Goal: Task Accomplishment & Management: Use online tool/utility

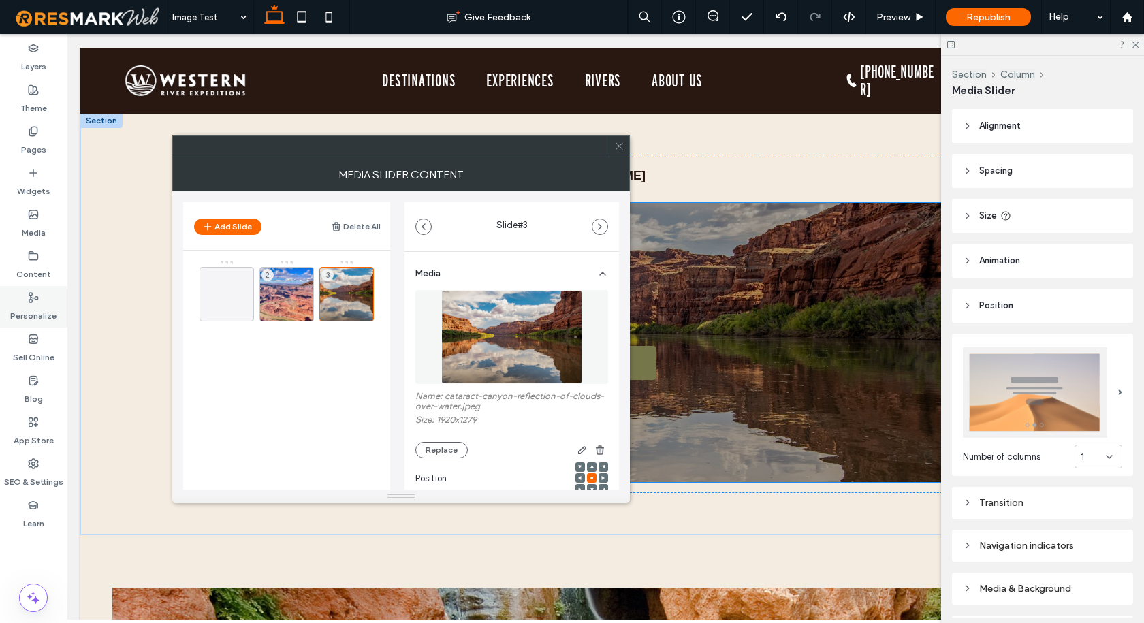
scroll to position [203, 0]
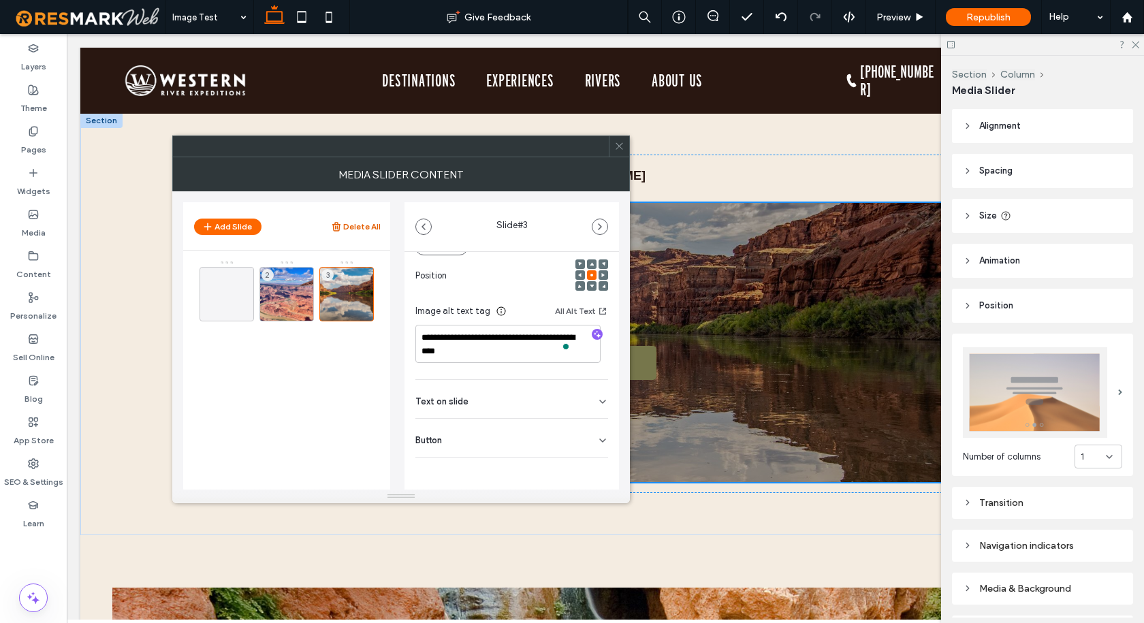
click at [361, 224] on button "Delete All" at bounding box center [356, 227] width 50 height 16
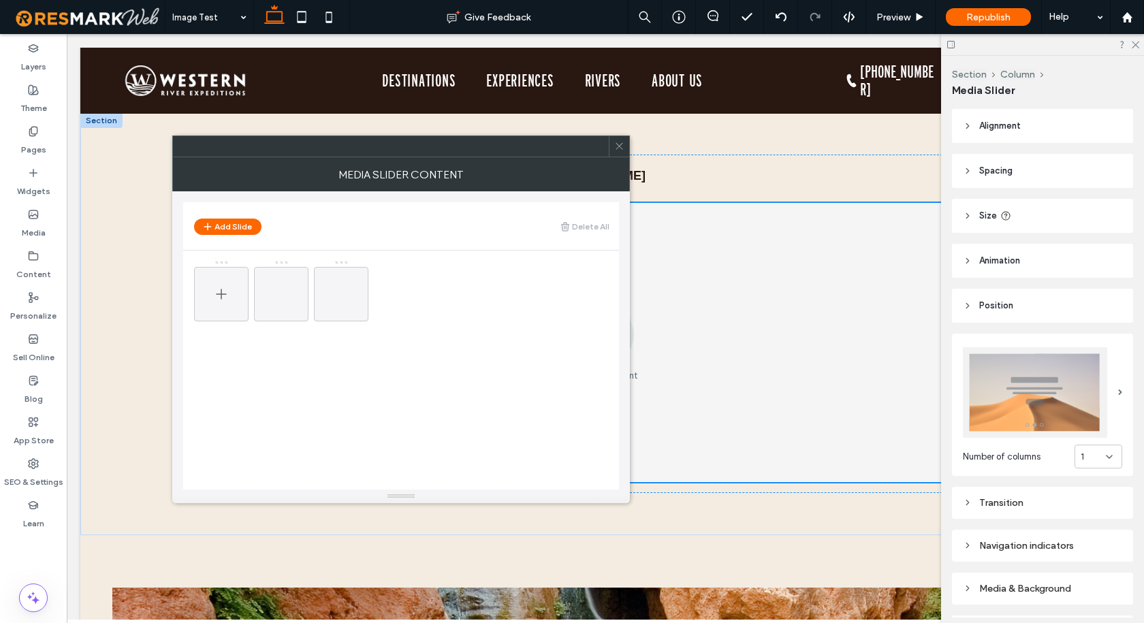
click at [216, 288] on icon at bounding box center [221, 294] width 16 height 16
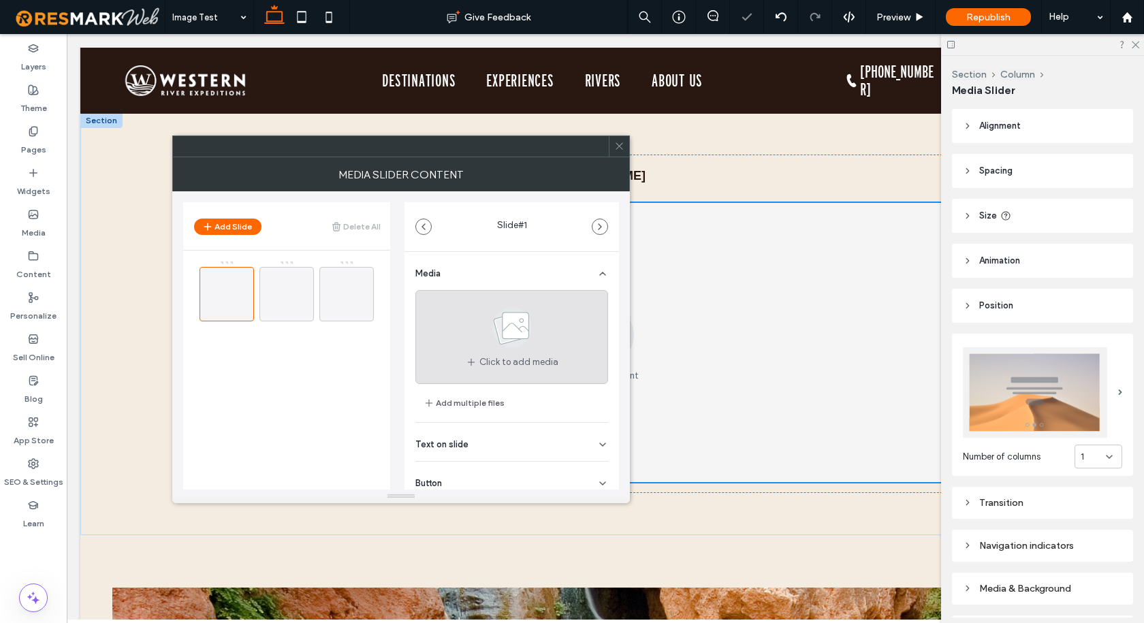
click at [511, 331] on use at bounding box center [511, 327] width 39 height 39
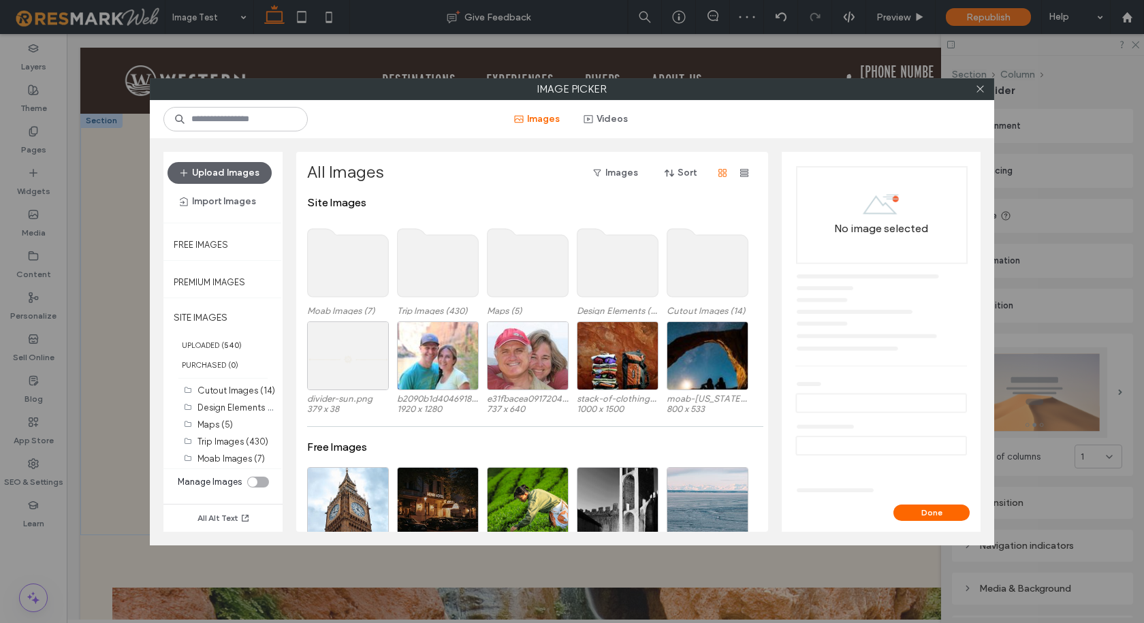
click at [442, 259] on use at bounding box center [438, 263] width 81 height 68
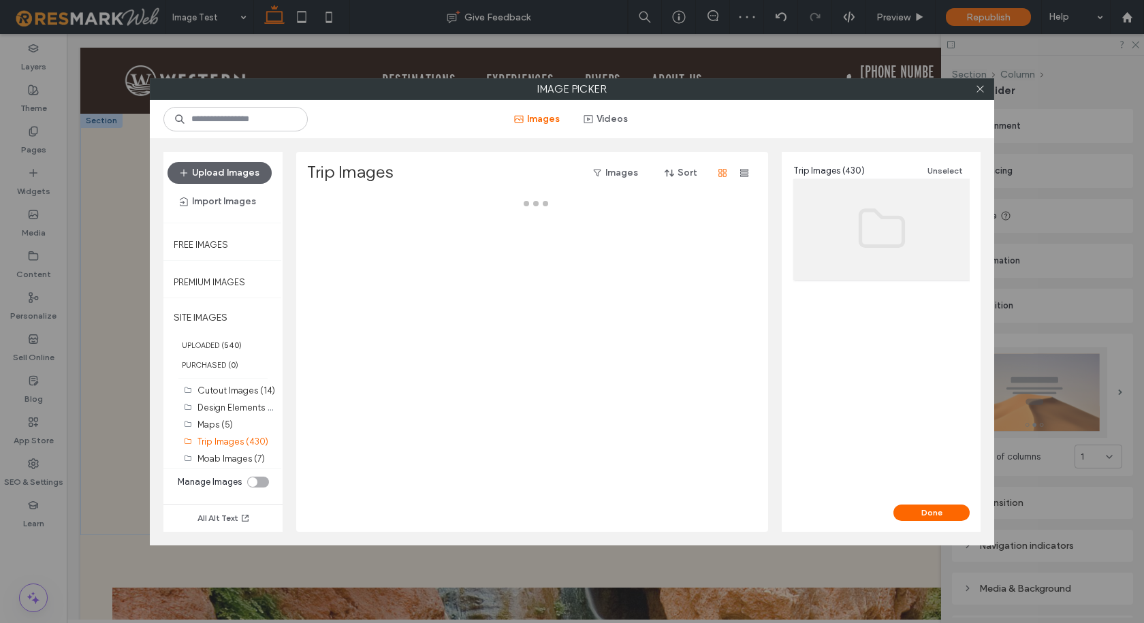
click at [442, 259] on div at bounding box center [535, 364] width 457 height 336
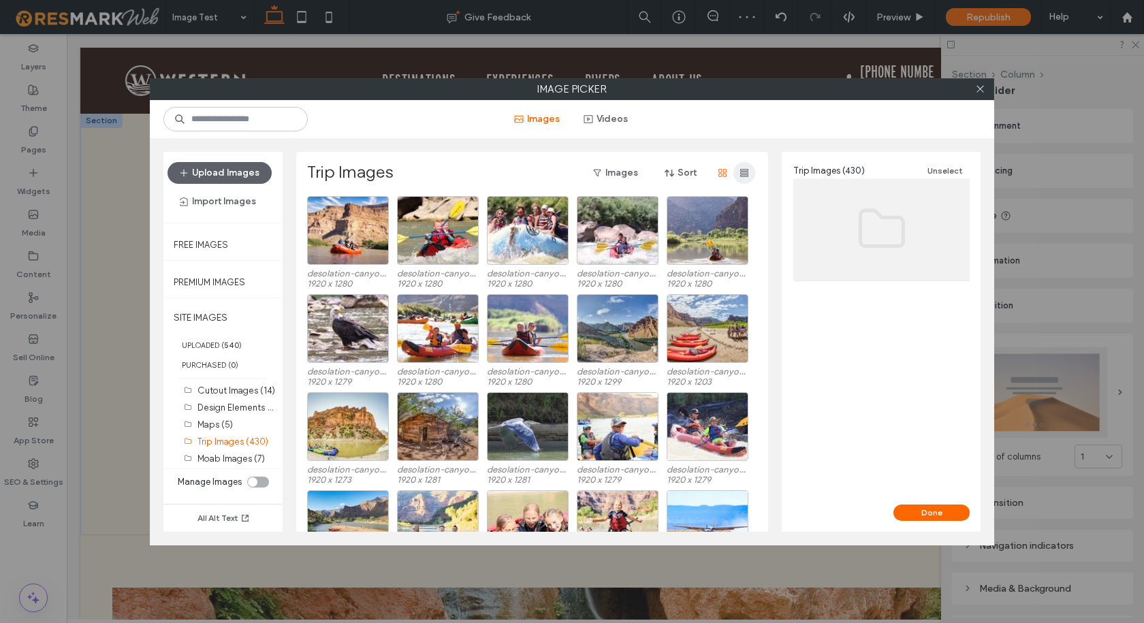
click at [749, 169] on span "button" at bounding box center [744, 173] width 22 height 22
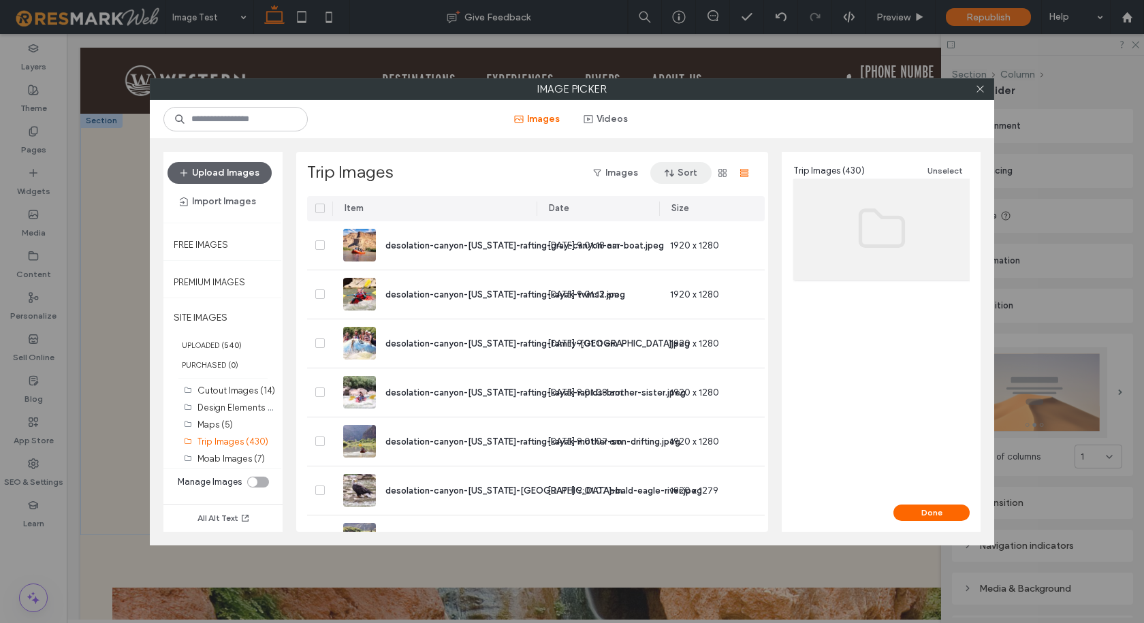
click at [673, 173] on icon "button" at bounding box center [669, 172] width 11 height 11
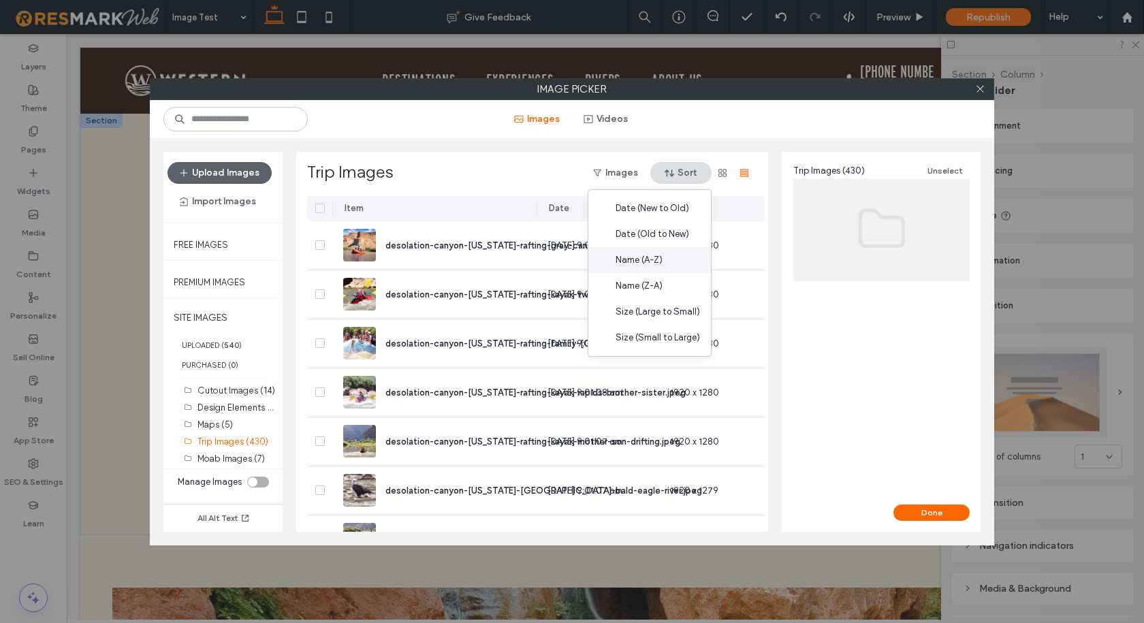
click at [644, 253] on span "Name (A-Z)" at bounding box center [638, 260] width 47 height 14
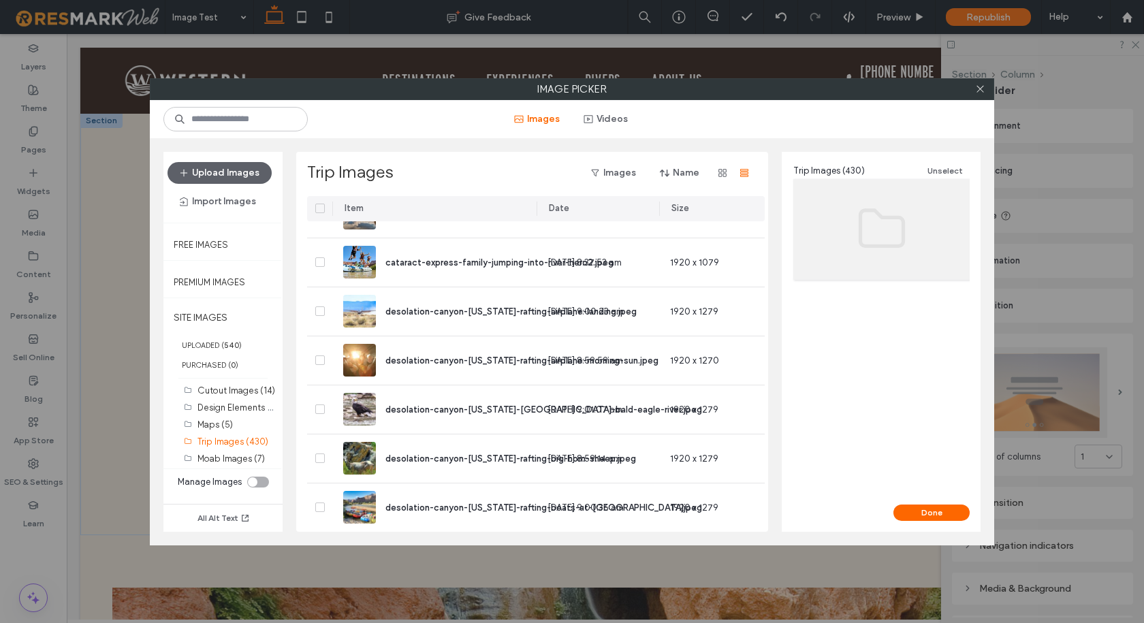
scroll to position [1486, 0]
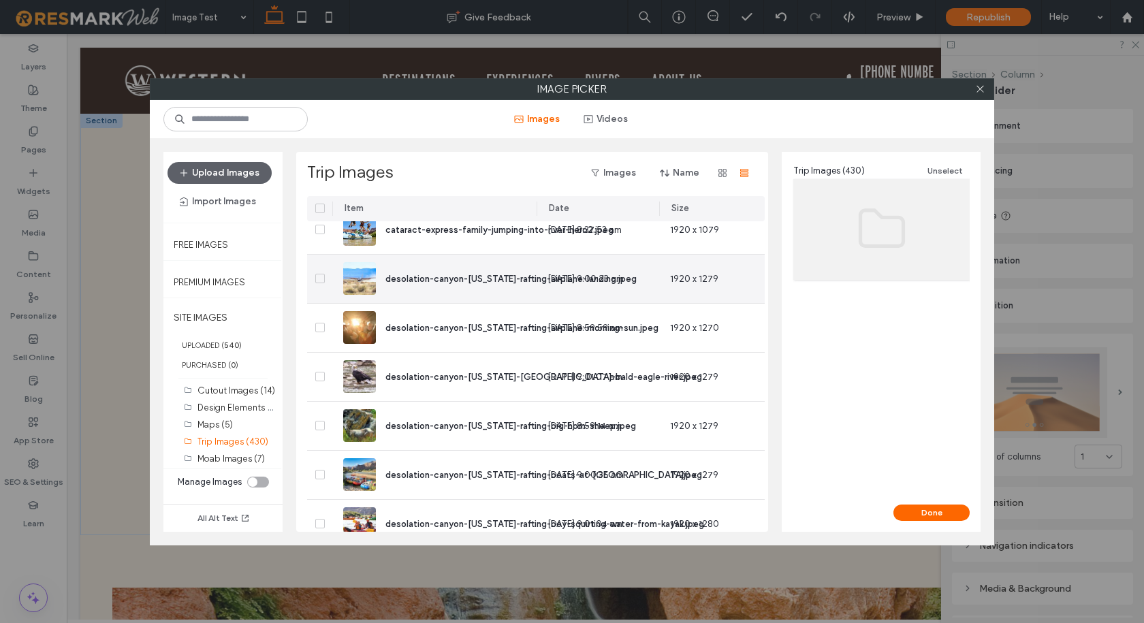
click at [314, 280] on div at bounding box center [319, 279] width 25 height 48
click at [318, 280] on span at bounding box center [320, 279] width 10 height 10
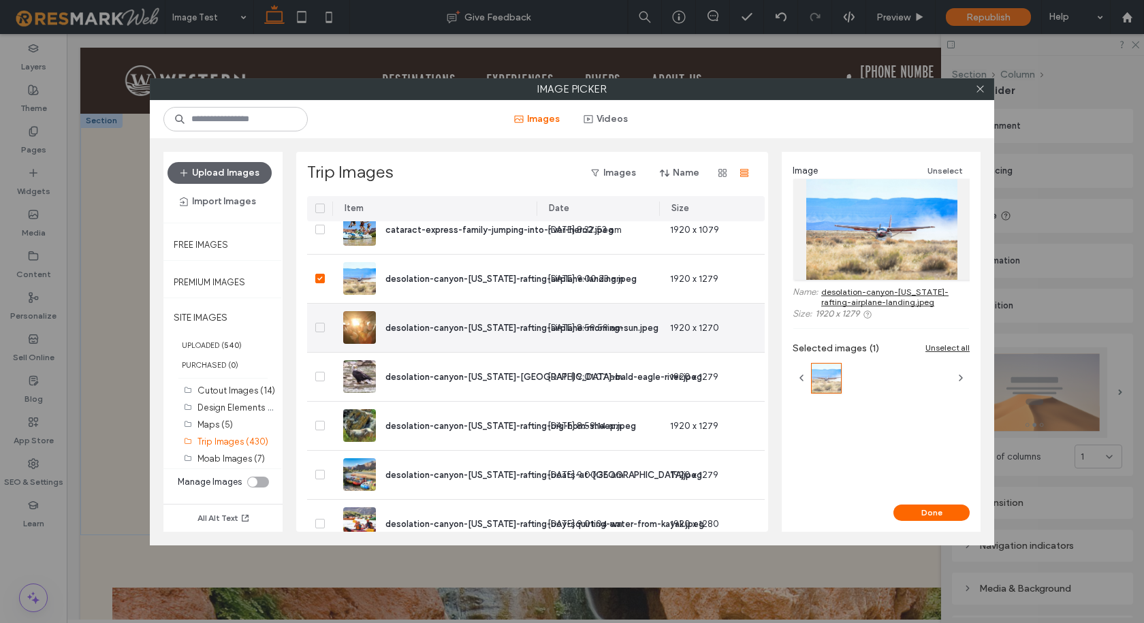
click at [319, 326] on icon at bounding box center [319, 327] width 5 height 4
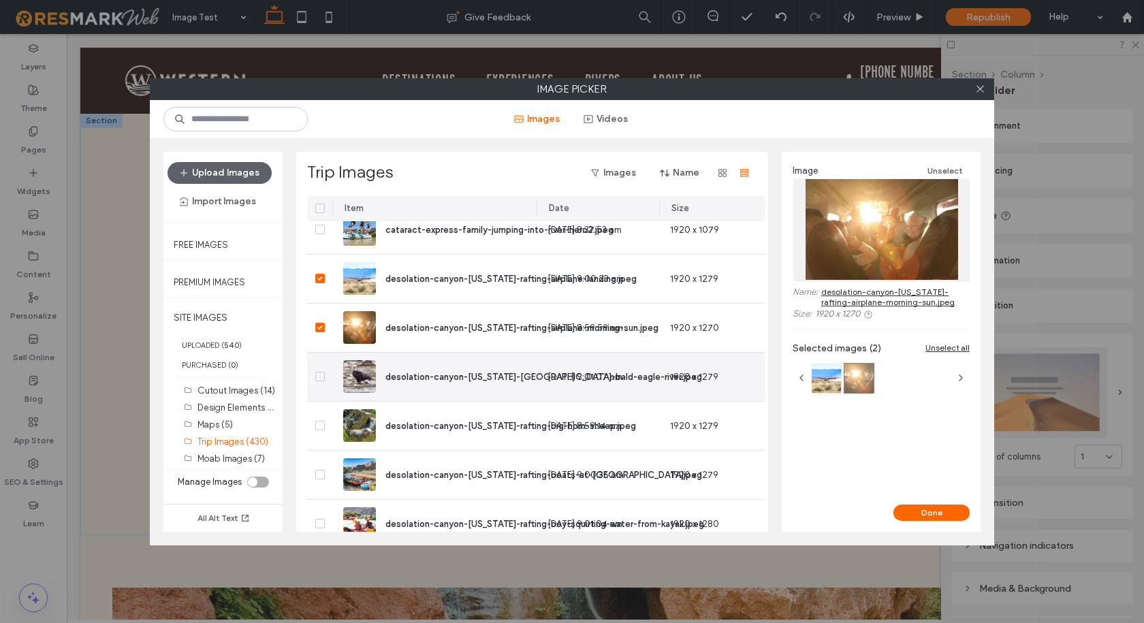
click at [317, 372] on span at bounding box center [320, 377] width 10 height 10
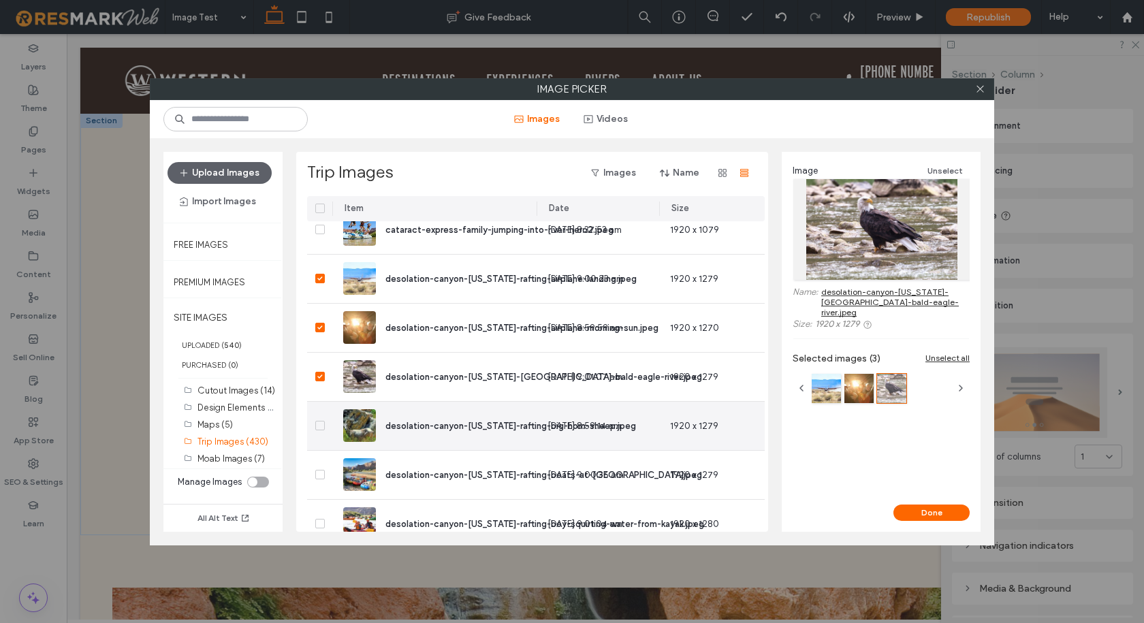
click at [319, 426] on icon at bounding box center [319, 425] width 5 height 4
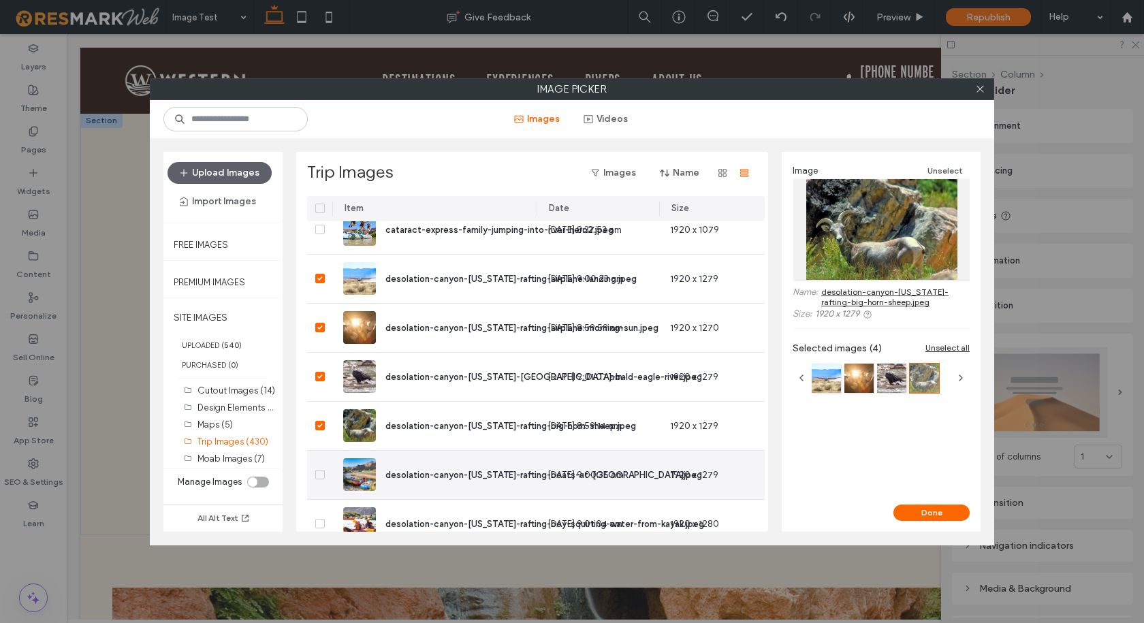
click at [318, 476] on icon at bounding box center [319, 474] width 5 height 4
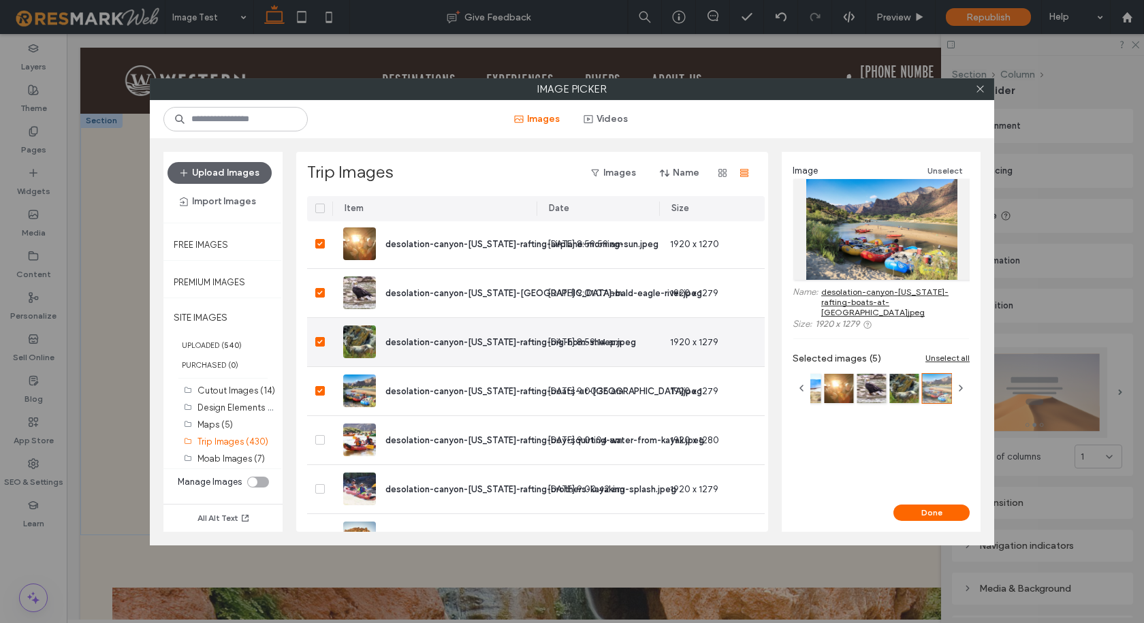
scroll to position [1622, 0]
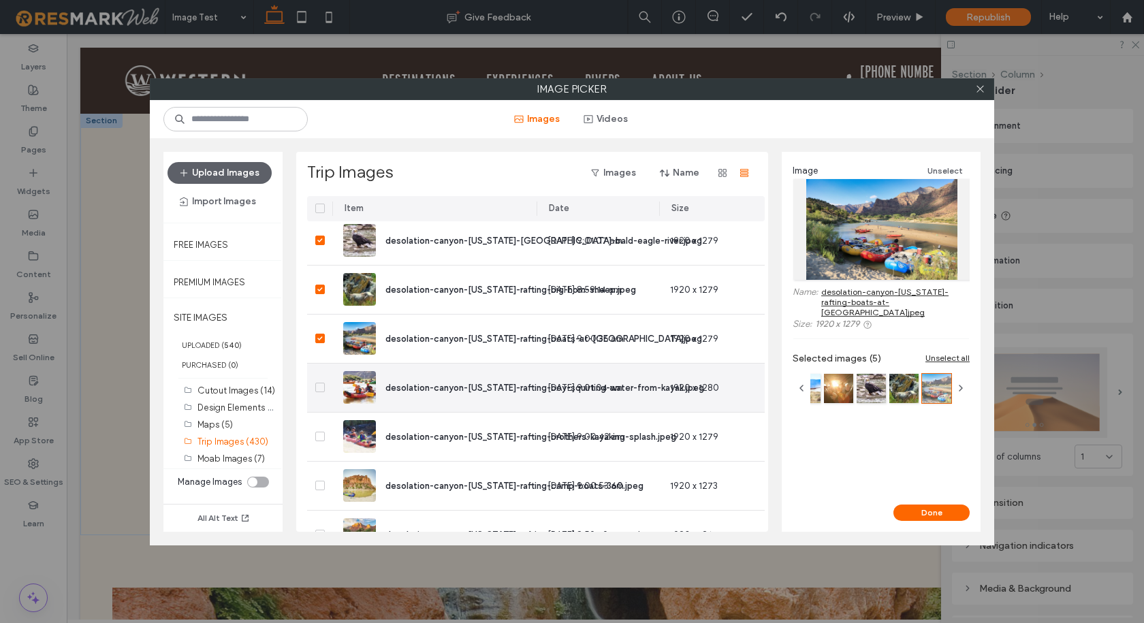
click at [321, 390] on span at bounding box center [320, 388] width 10 height 10
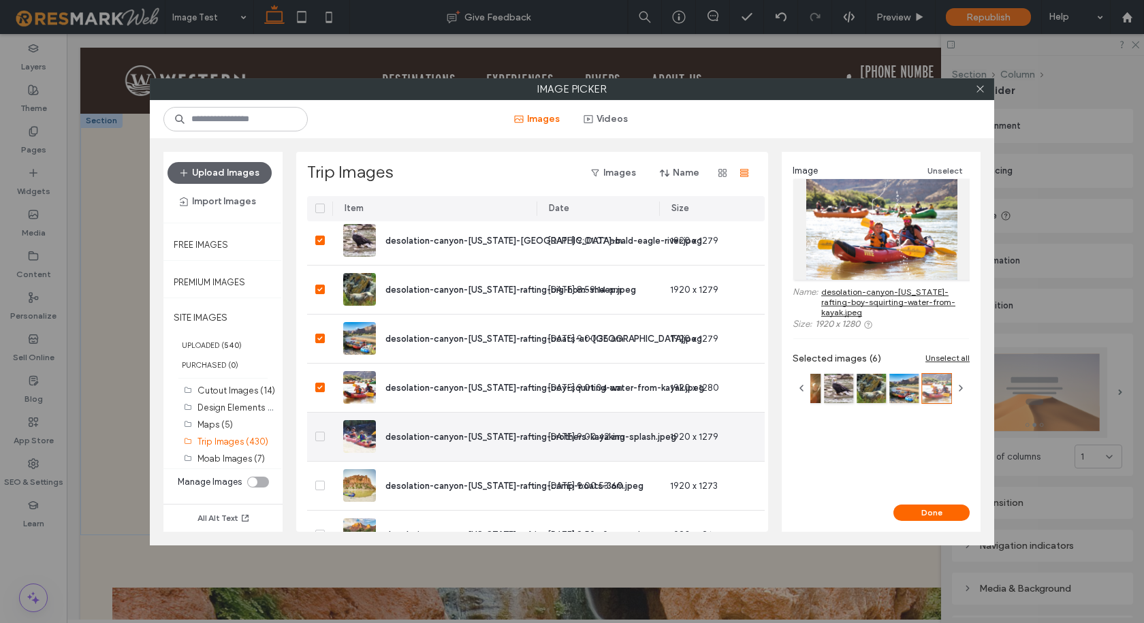
click at [317, 436] on icon at bounding box center [319, 436] width 5 height 4
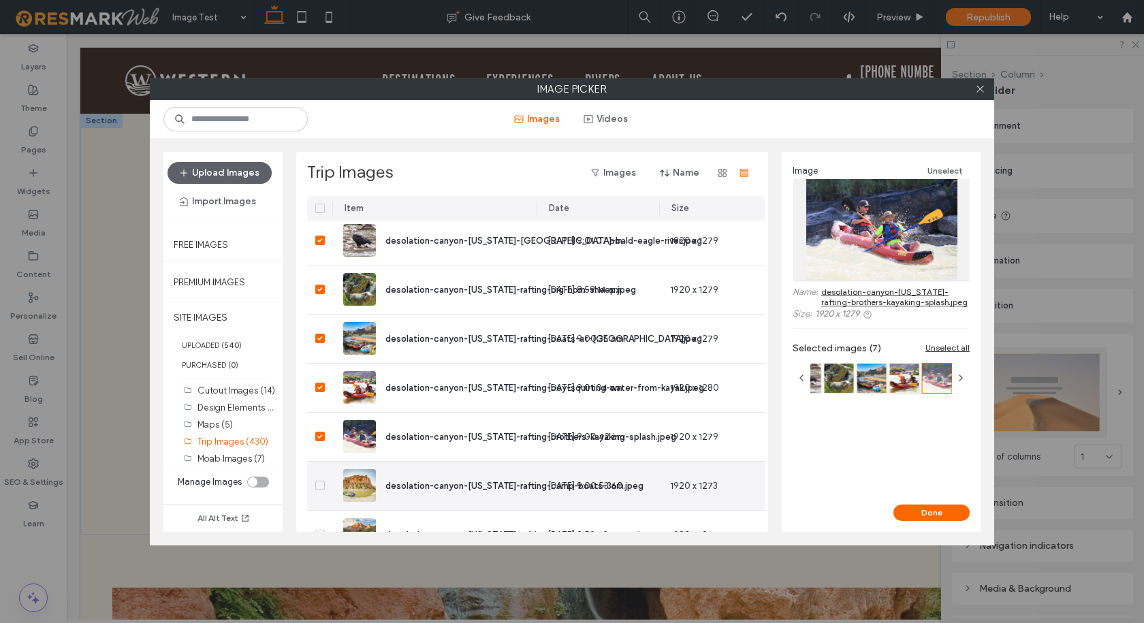
click at [323, 488] on span at bounding box center [320, 486] width 10 height 10
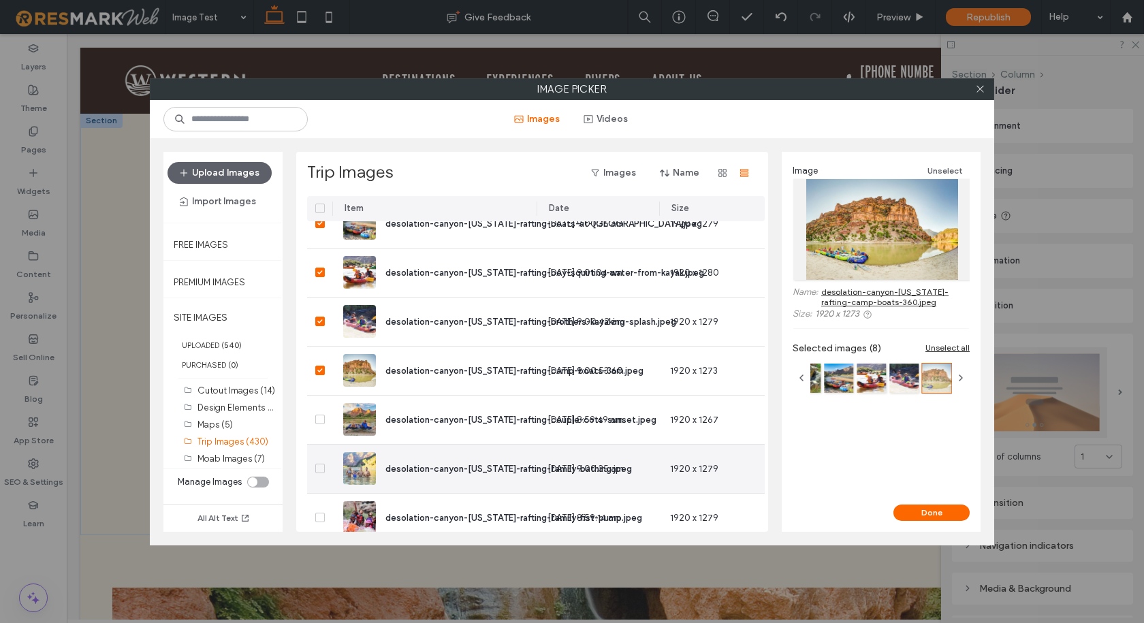
scroll to position [1826, 0]
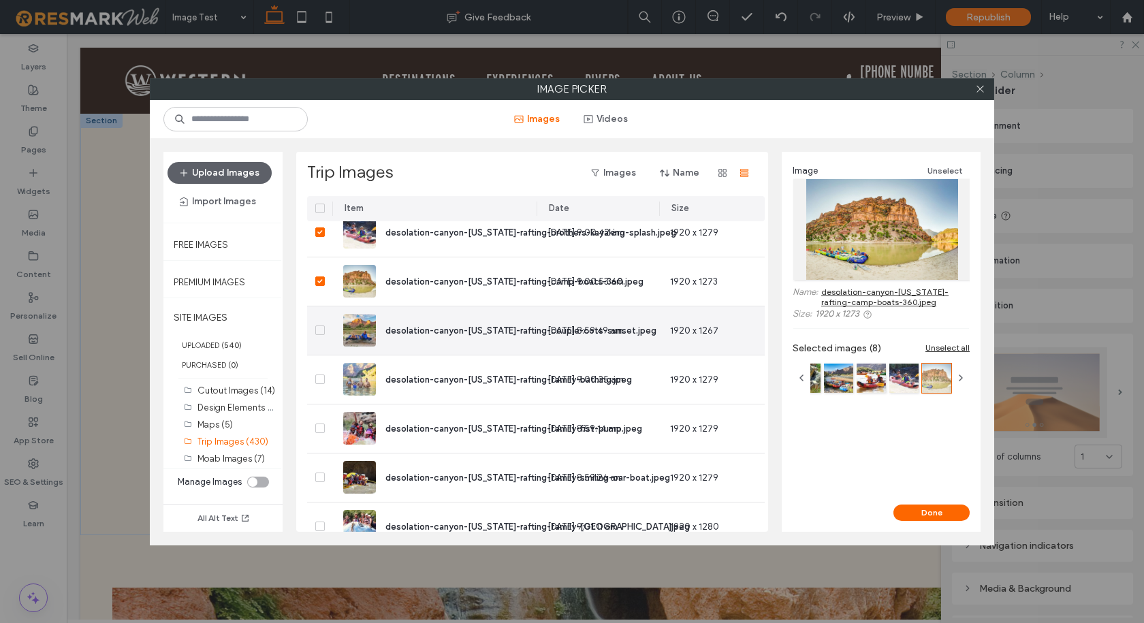
click at [318, 327] on span at bounding box center [320, 330] width 10 height 10
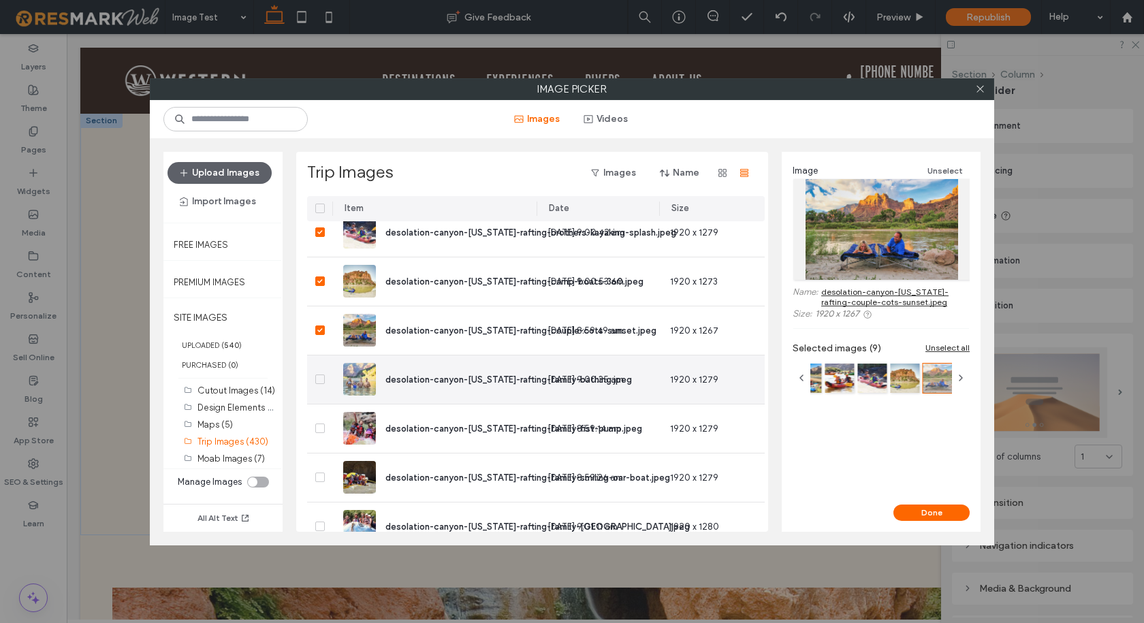
click at [317, 384] on div at bounding box center [319, 379] width 25 height 48
click at [319, 382] on span at bounding box center [320, 379] width 10 height 10
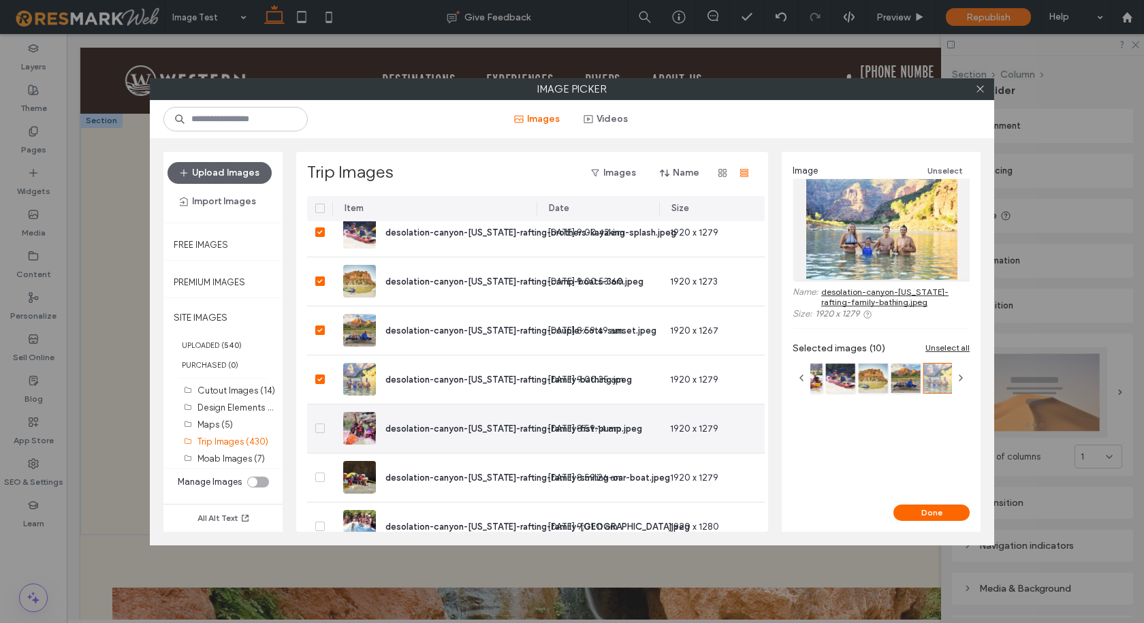
click at [319, 427] on icon at bounding box center [319, 428] width 5 height 4
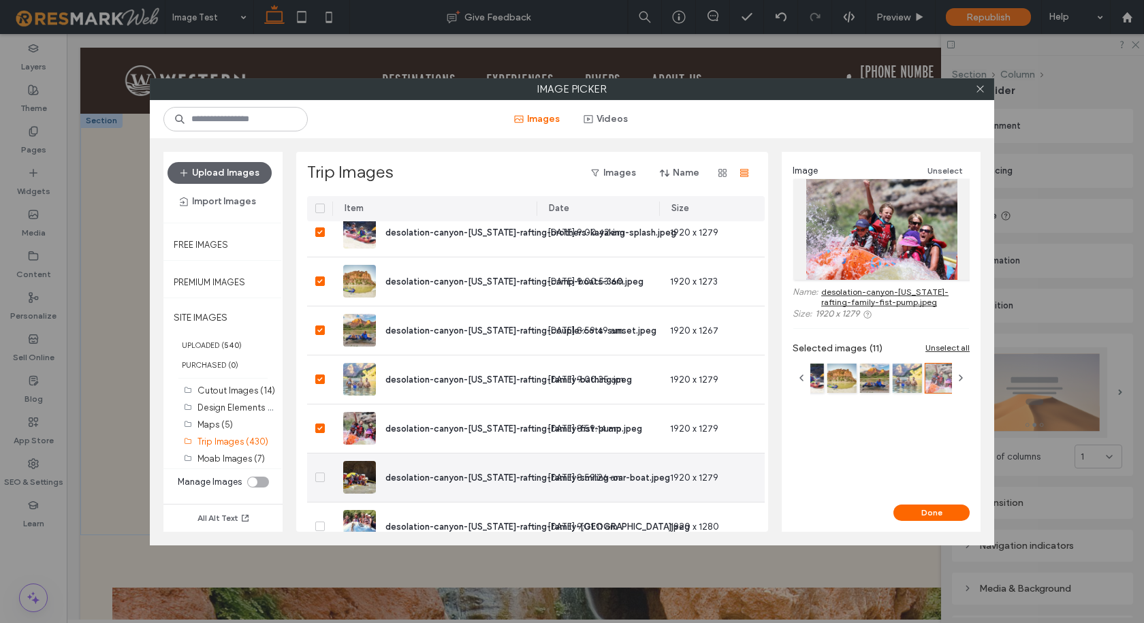
click at [319, 476] on icon at bounding box center [319, 477] width 5 height 4
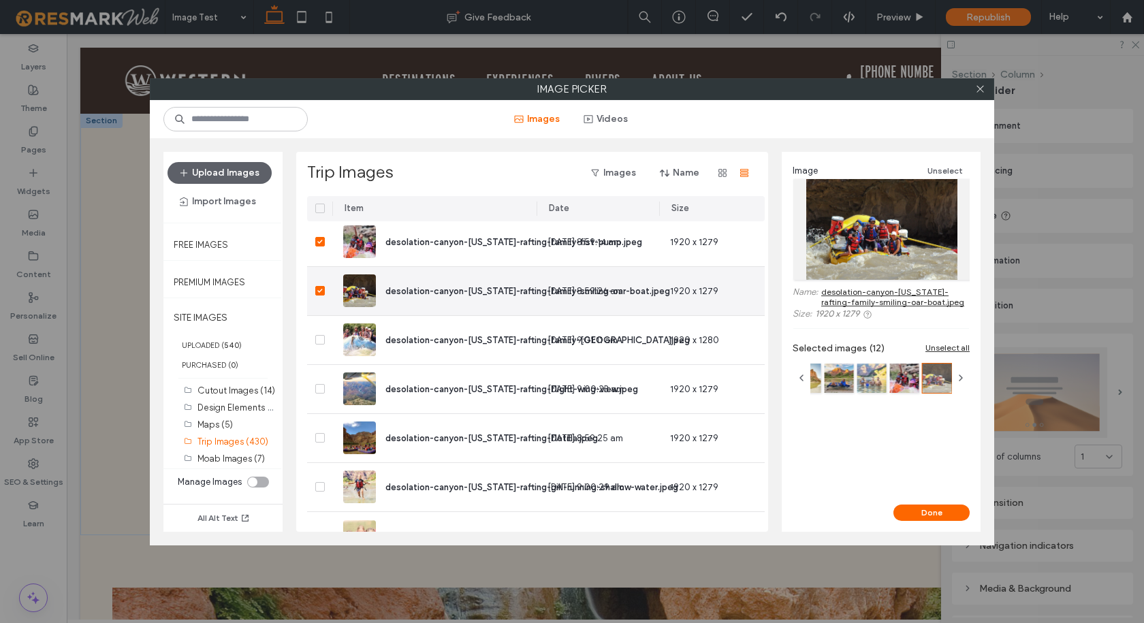
scroll to position [2031, 0]
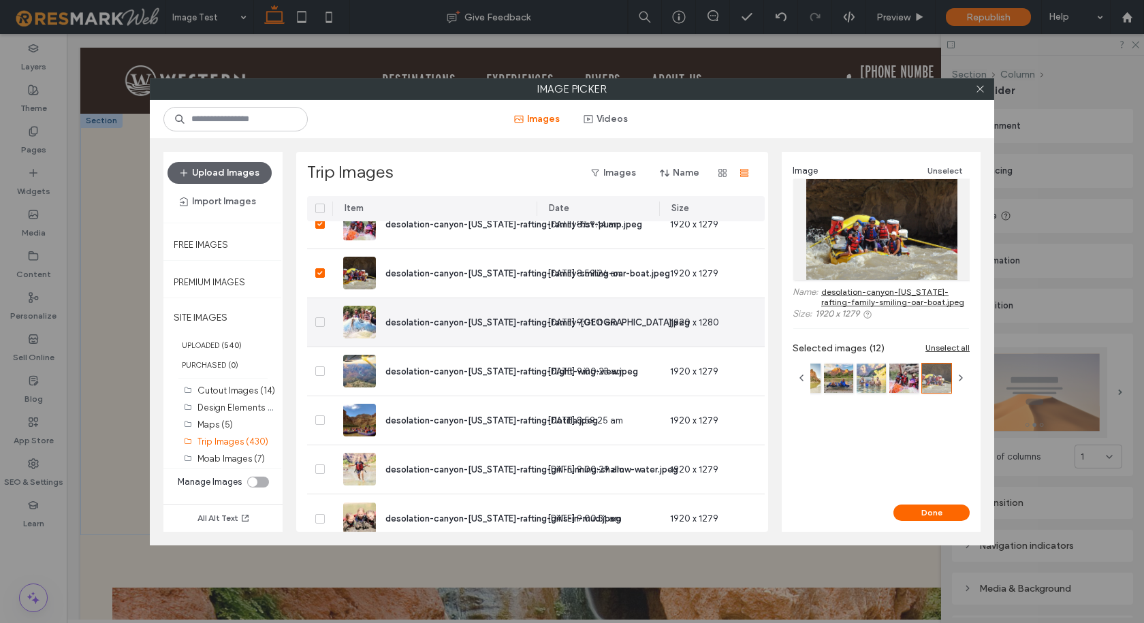
click at [324, 323] on span at bounding box center [320, 322] width 10 height 10
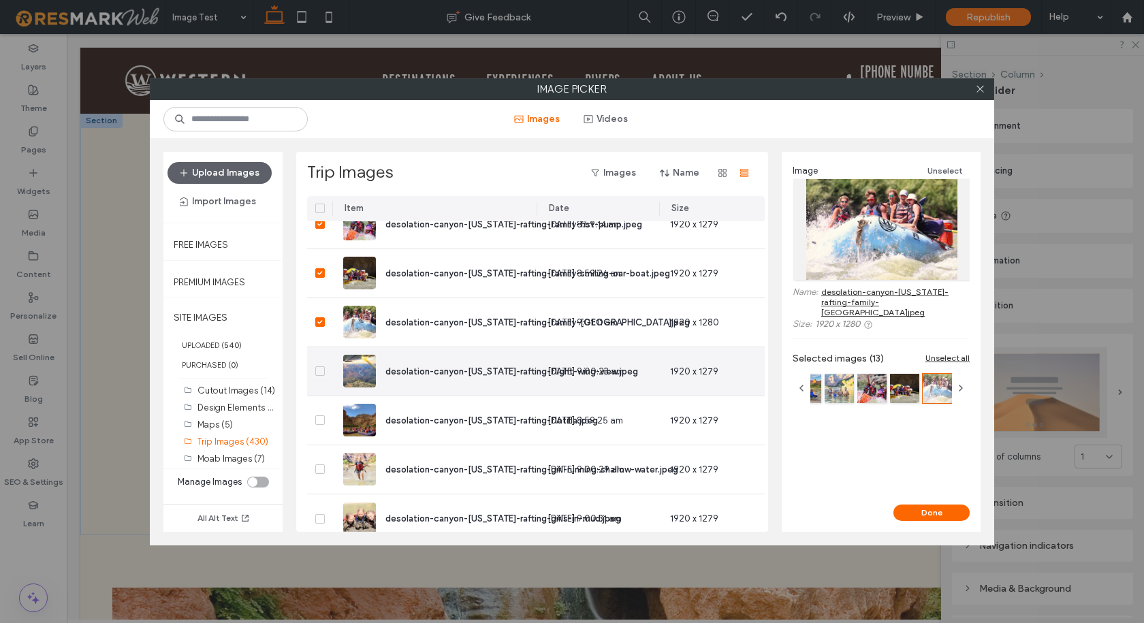
click at [320, 370] on icon at bounding box center [319, 371] width 5 height 4
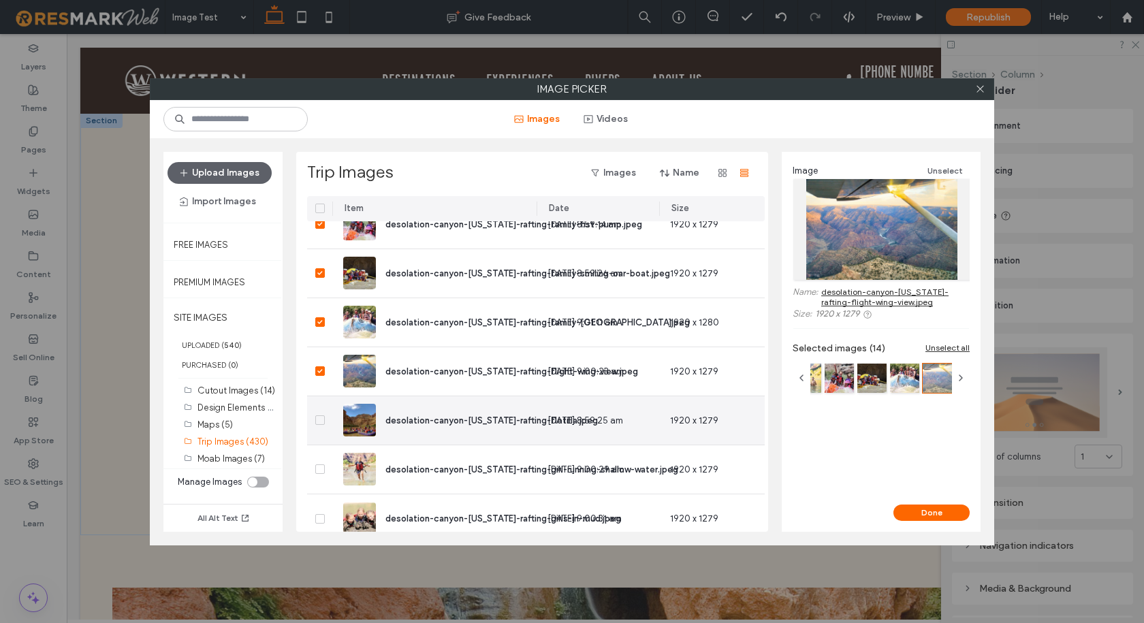
click at [316, 418] on span at bounding box center [320, 420] width 10 height 10
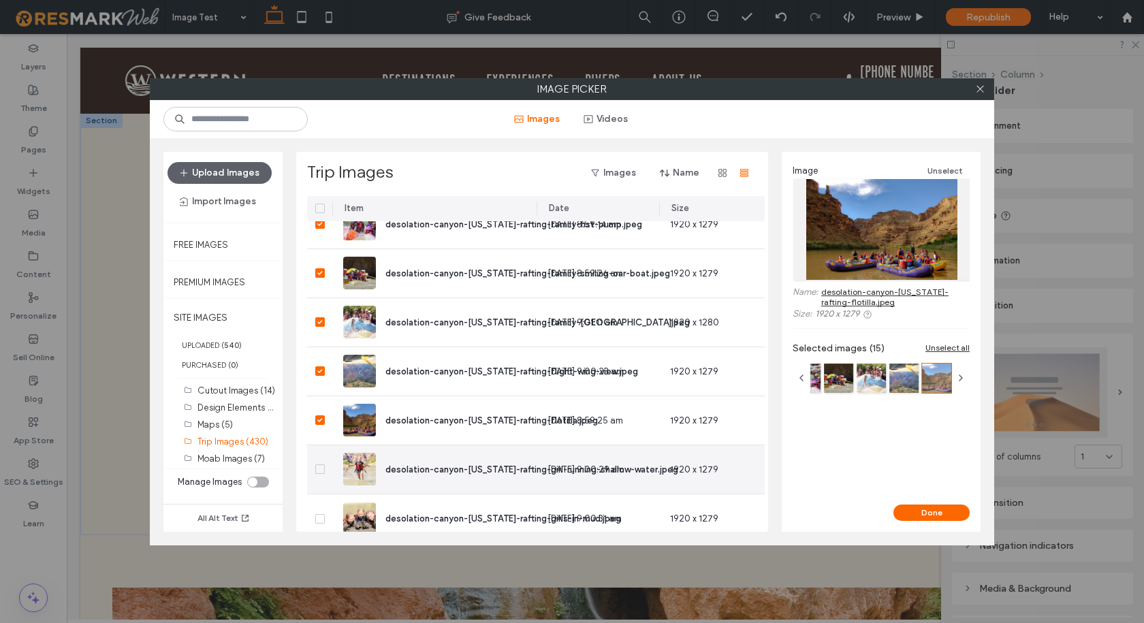
click at [315, 468] on span at bounding box center [320, 469] width 10 height 10
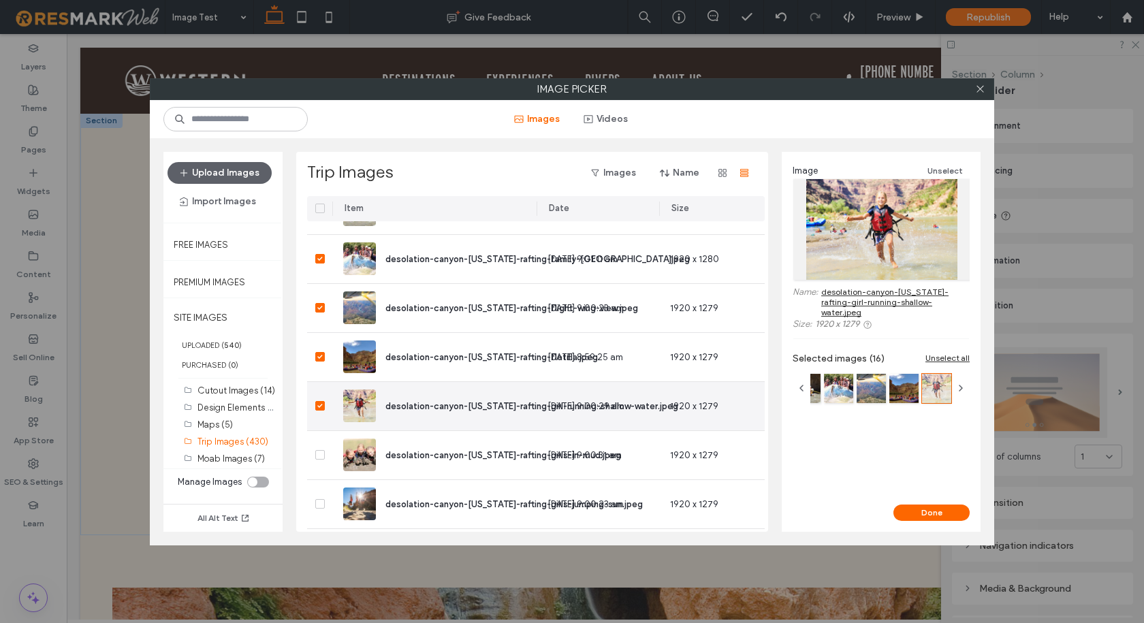
scroll to position [2118, 0]
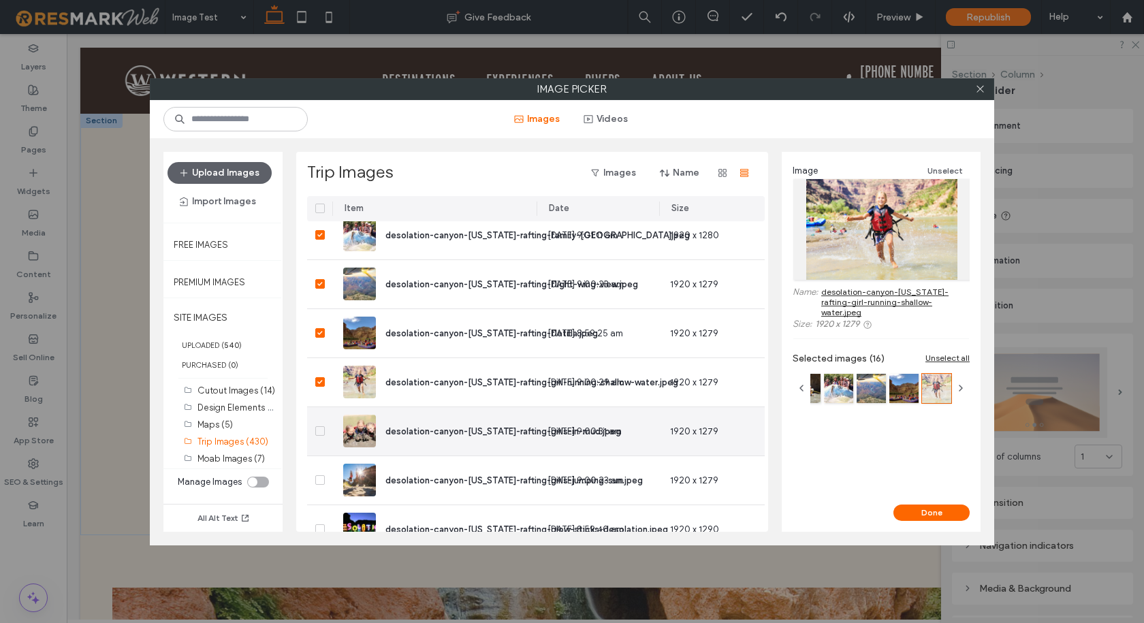
click at [317, 429] on icon at bounding box center [319, 431] width 5 height 4
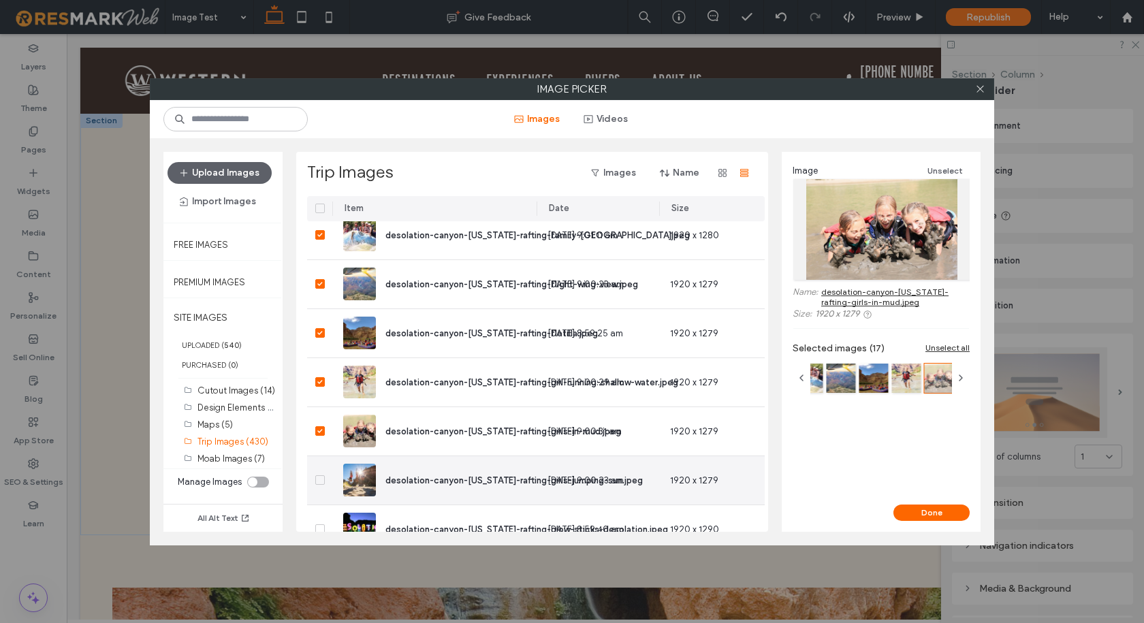
click at [314, 485] on div at bounding box center [319, 480] width 25 height 48
click at [325, 479] on div at bounding box center [319, 480] width 25 height 48
click at [323, 480] on span at bounding box center [320, 480] width 10 height 10
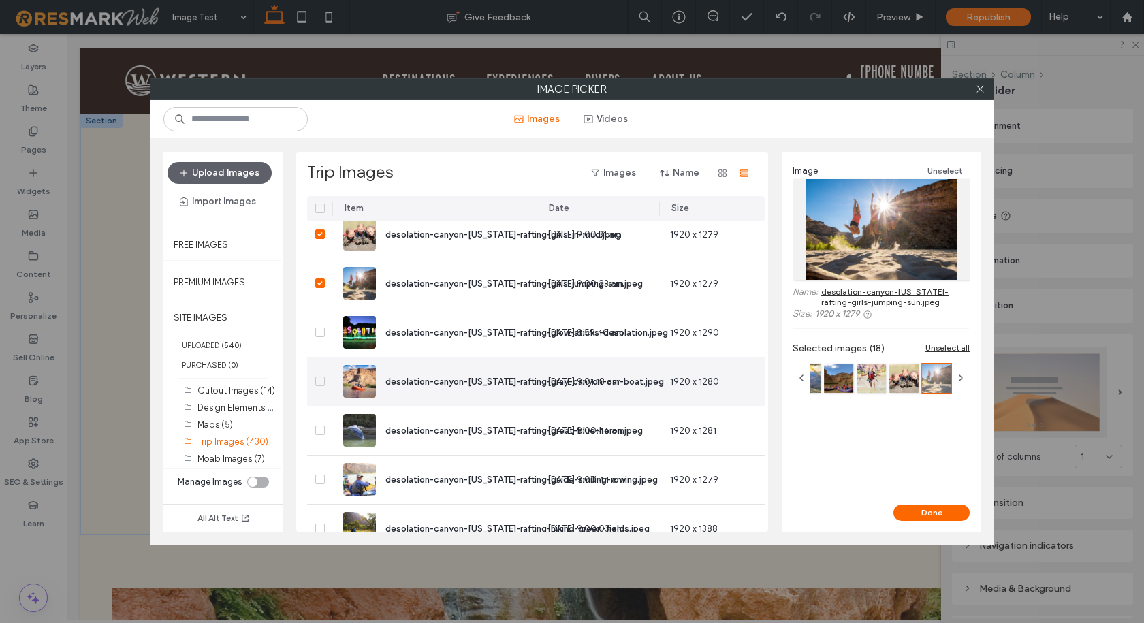
scroll to position [2322, 0]
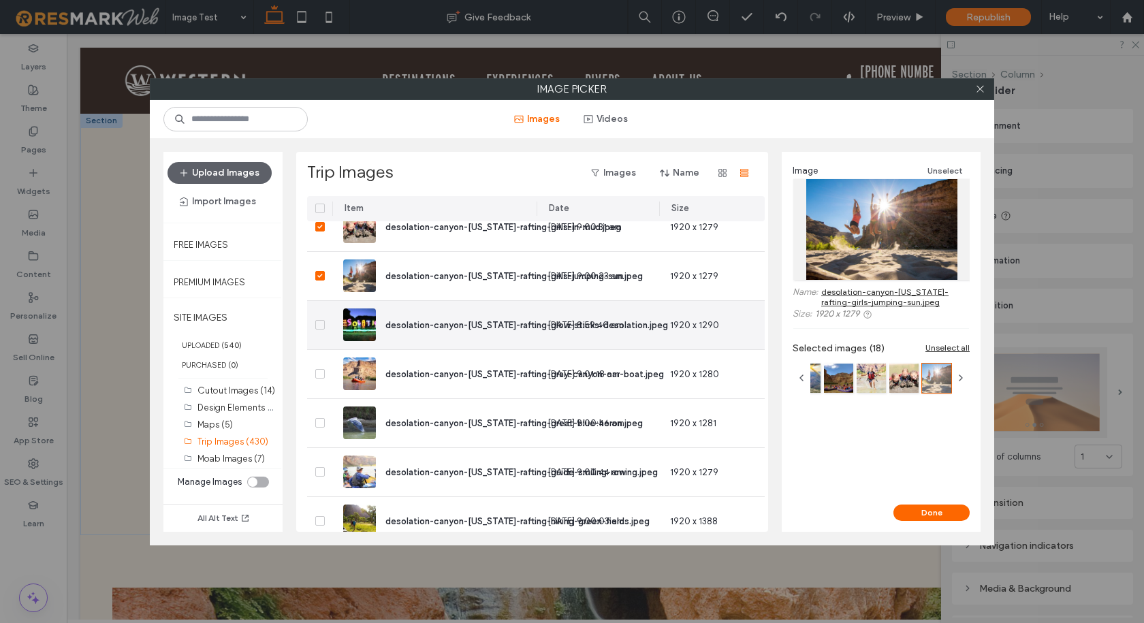
click at [323, 323] on span at bounding box center [320, 325] width 10 height 10
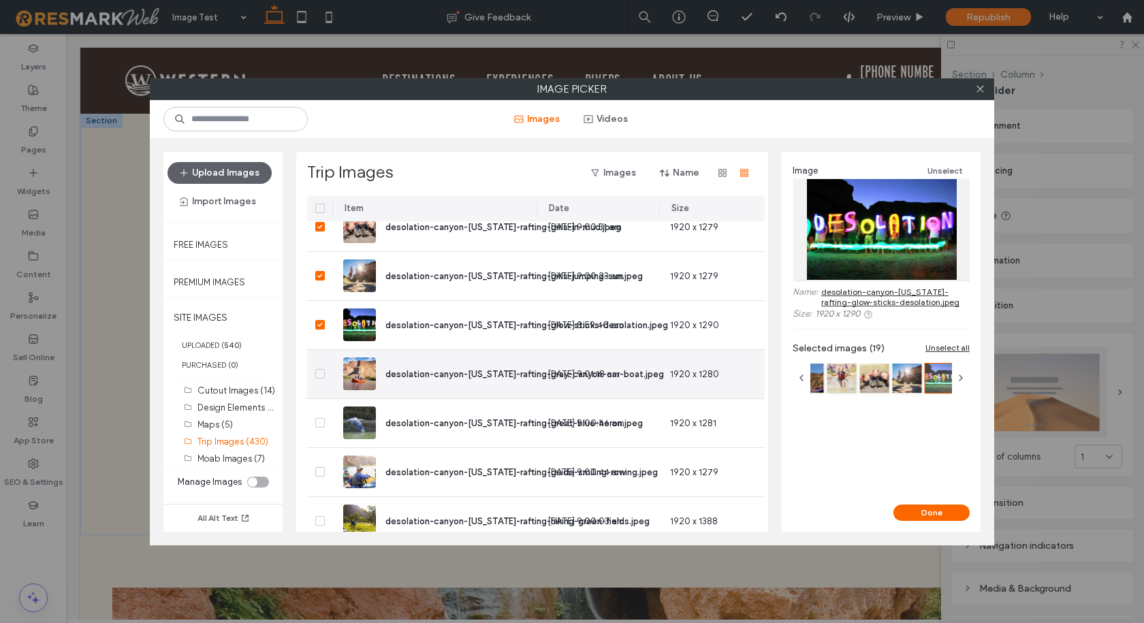
click at [322, 369] on span at bounding box center [320, 374] width 10 height 10
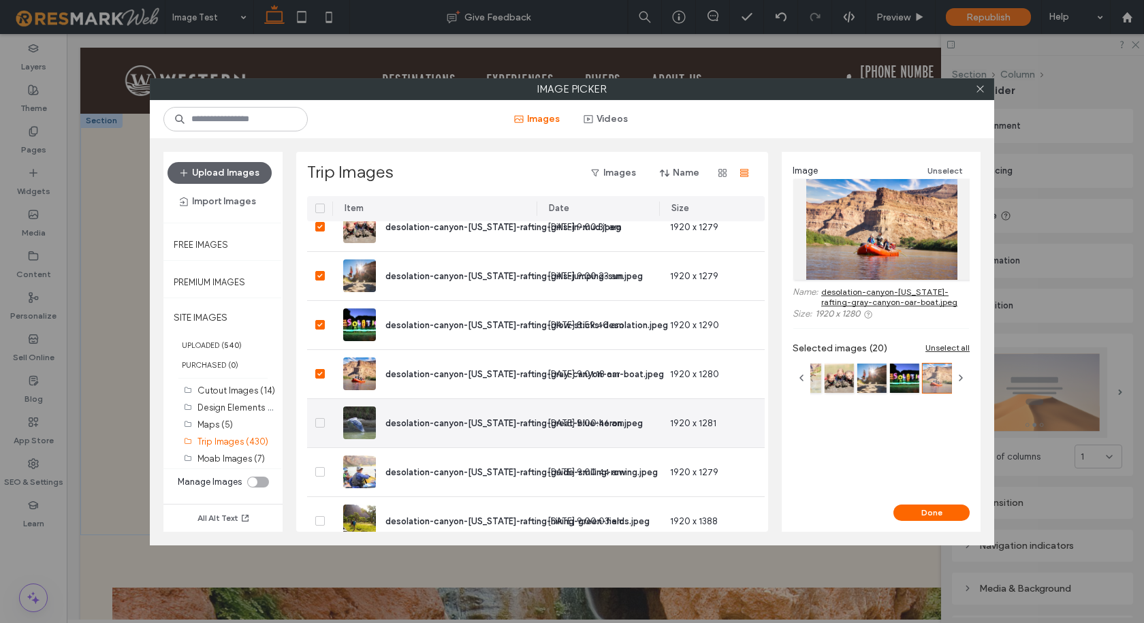
click at [323, 418] on span at bounding box center [320, 423] width 10 height 10
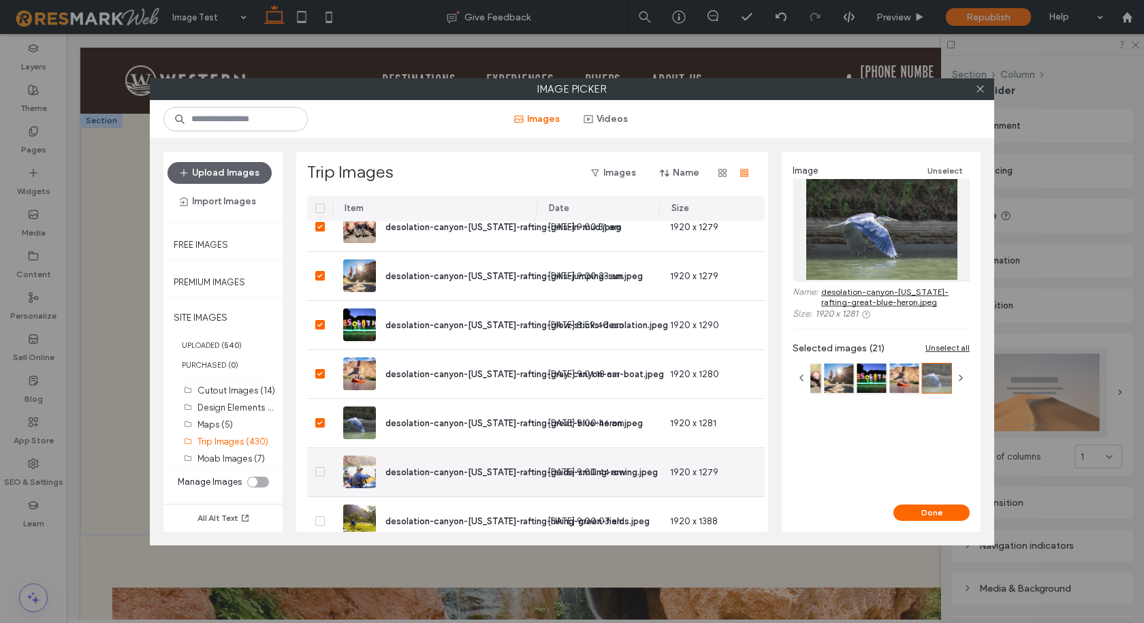
click at [319, 466] on div at bounding box center [319, 472] width 25 height 48
click at [324, 470] on span at bounding box center [320, 472] width 10 height 10
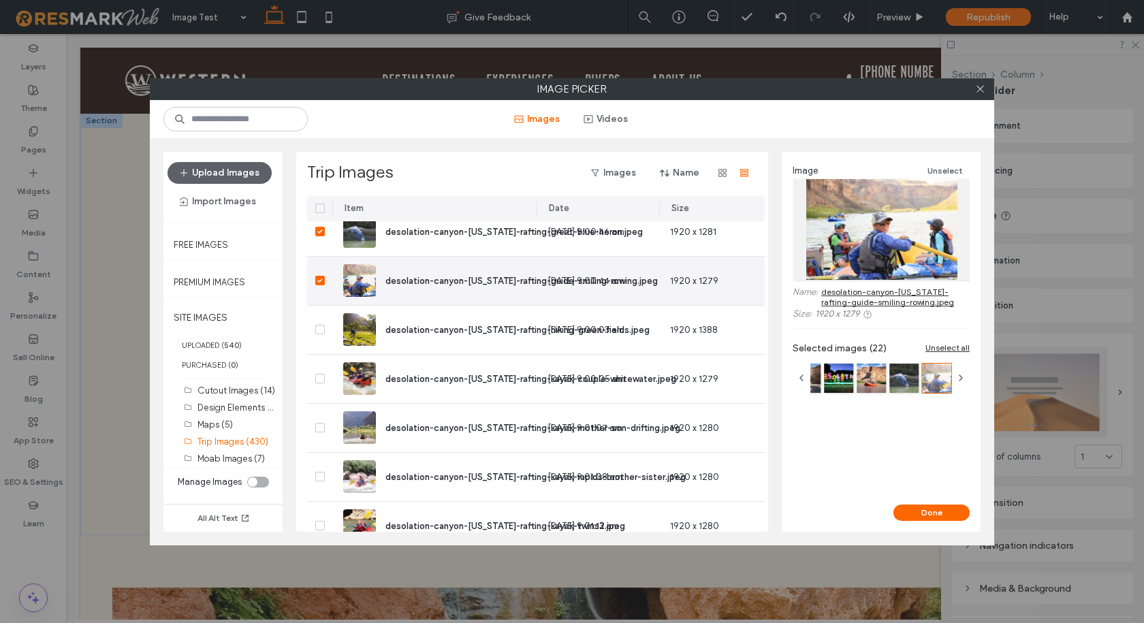
scroll to position [2526, 0]
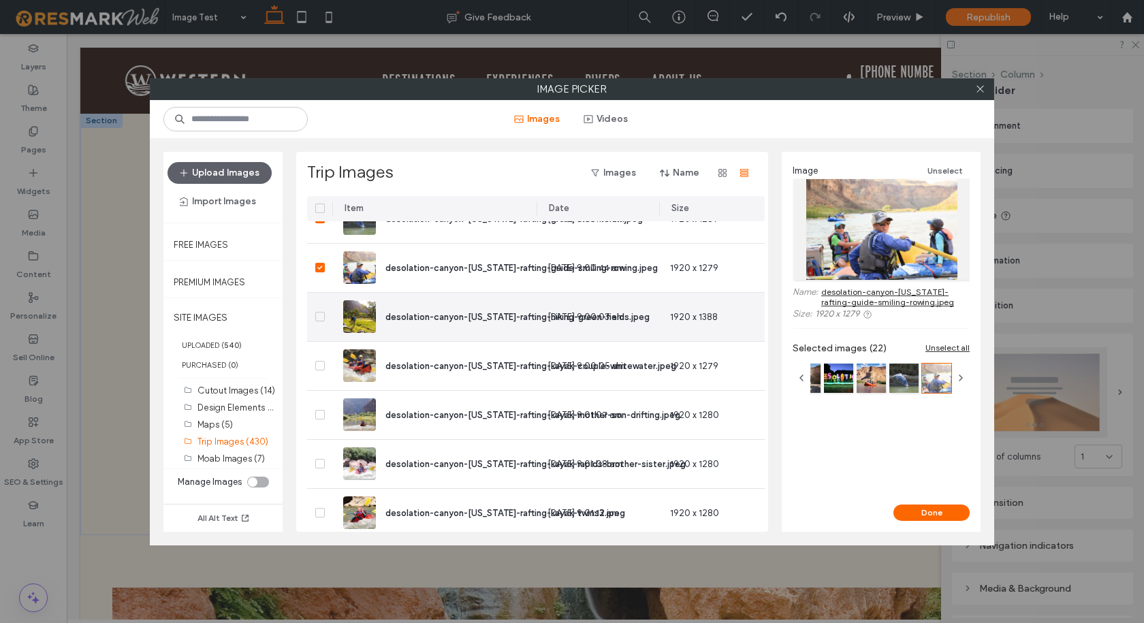
click at [317, 317] on icon at bounding box center [319, 316] width 5 height 4
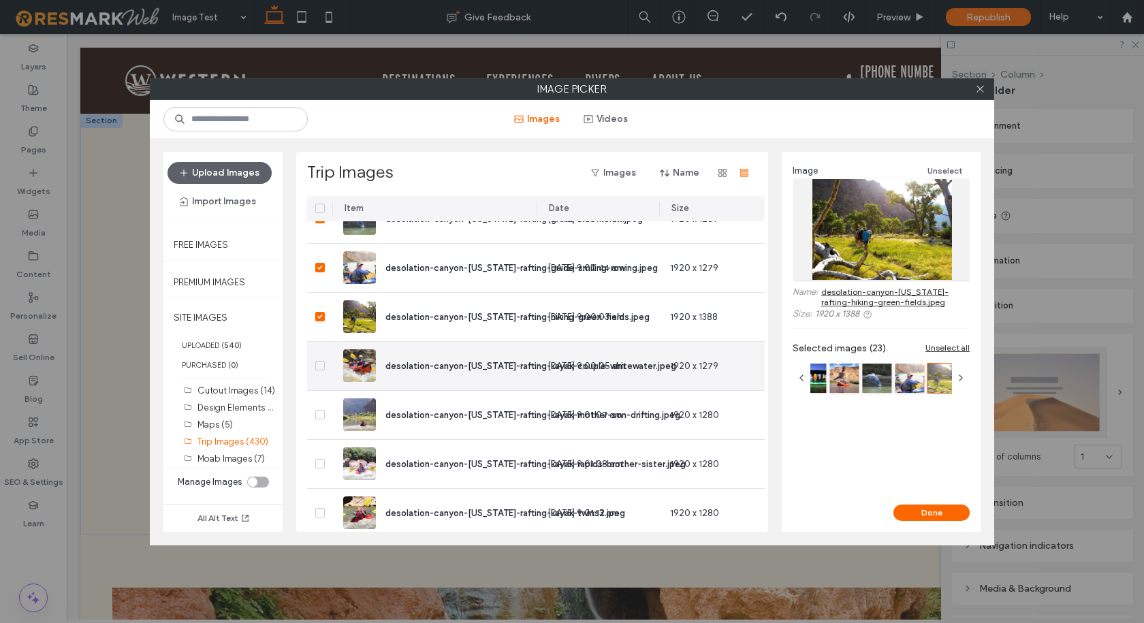
click at [320, 361] on span at bounding box center [320, 366] width 10 height 10
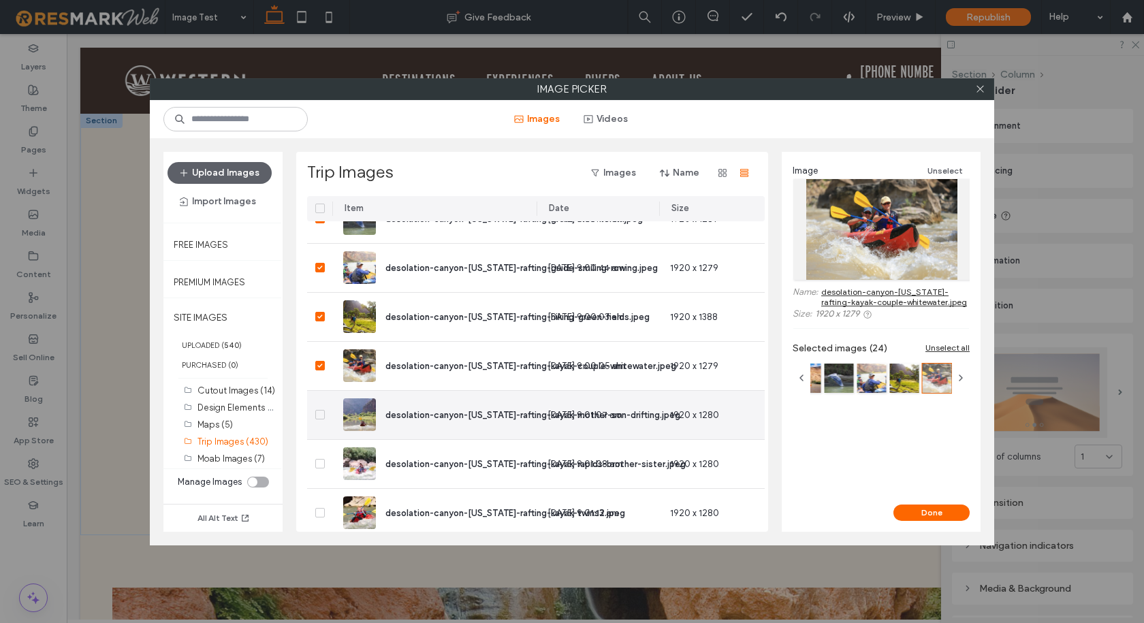
click at [321, 413] on icon at bounding box center [319, 415] width 5 height 4
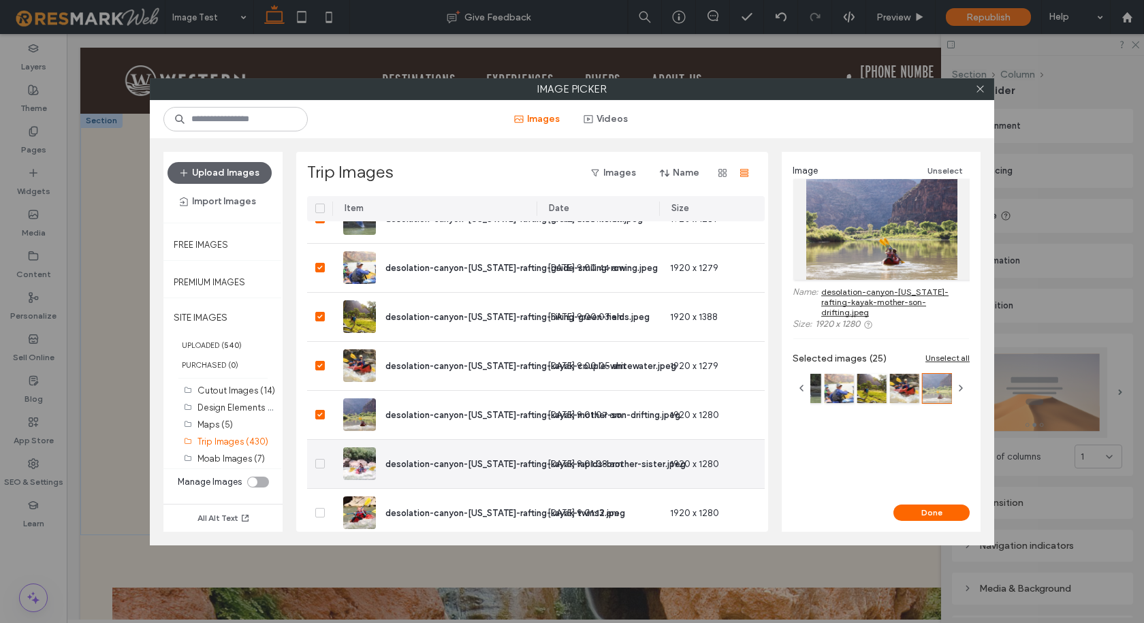
click at [322, 461] on span at bounding box center [320, 464] width 10 height 10
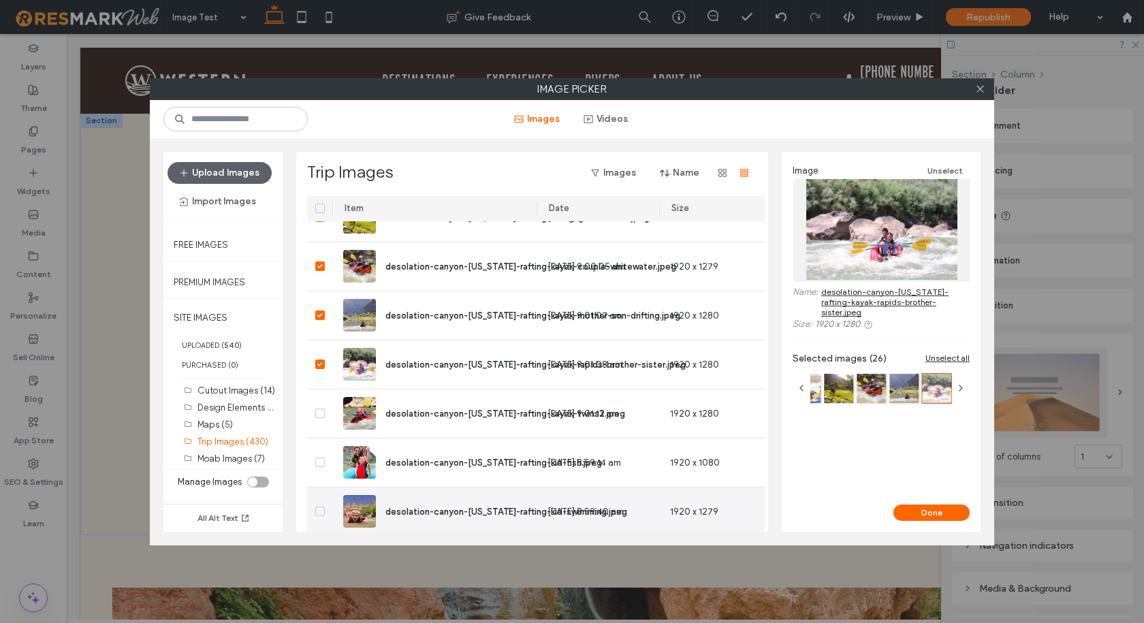
scroll to position [2730, 0]
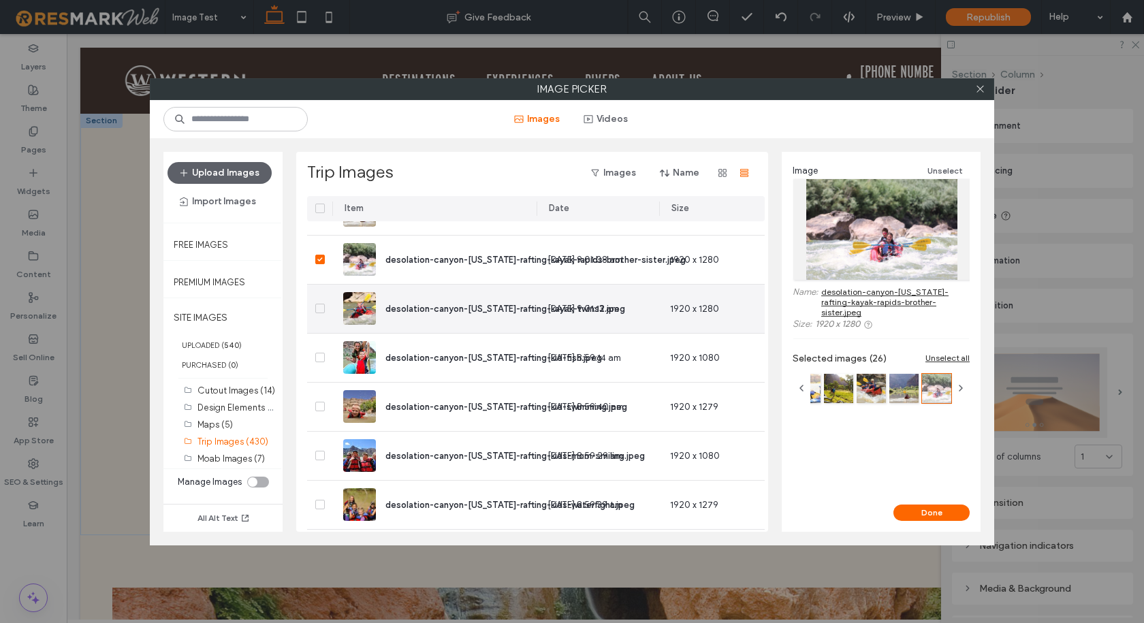
click at [317, 313] on div at bounding box center [319, 309] width 25 height 48
click at [319, 306] on span at bounding box center [320, 309] width 10 height 10
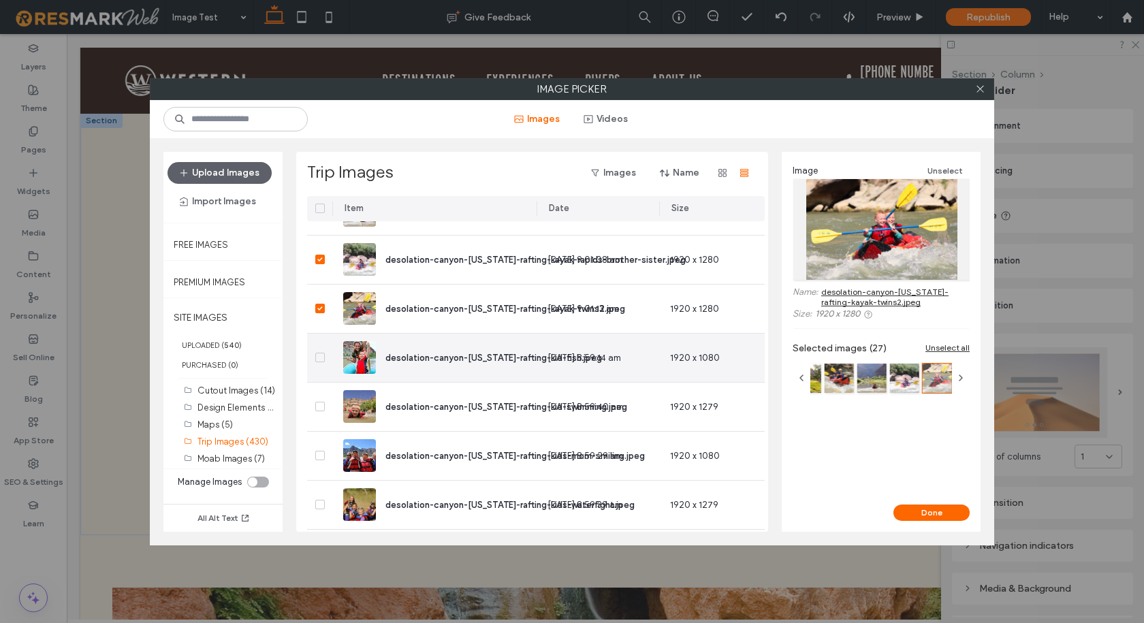
click at [319, 358] on icon at bounding box center [319, 357] width 5 height 4
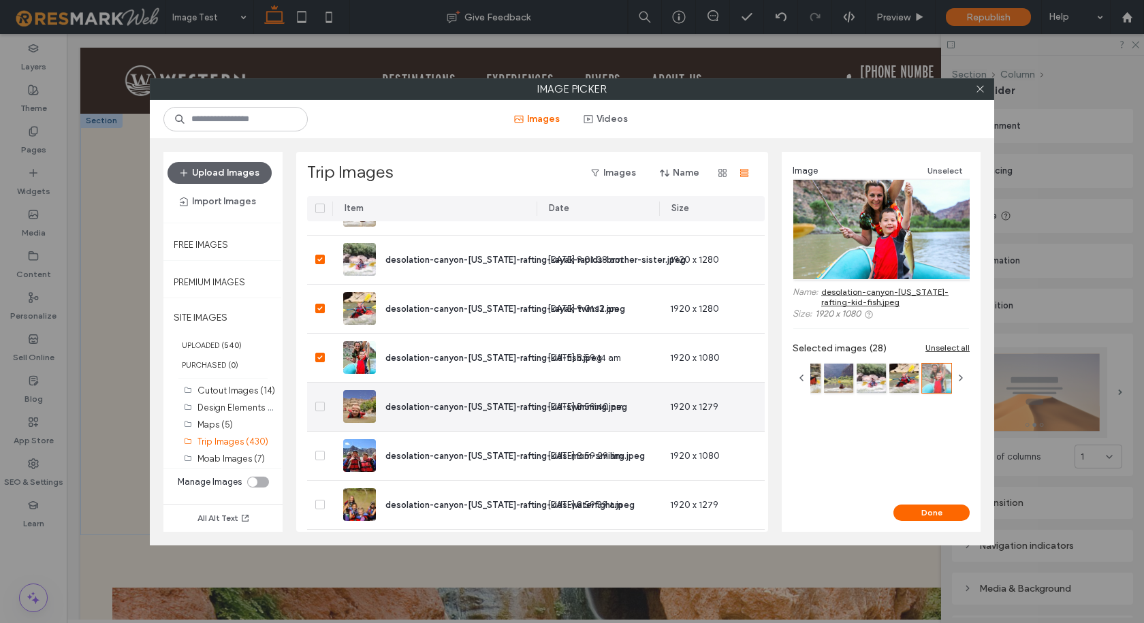
click at [321, 408] on icon at bounding box center [319, 406] width 5 height 4
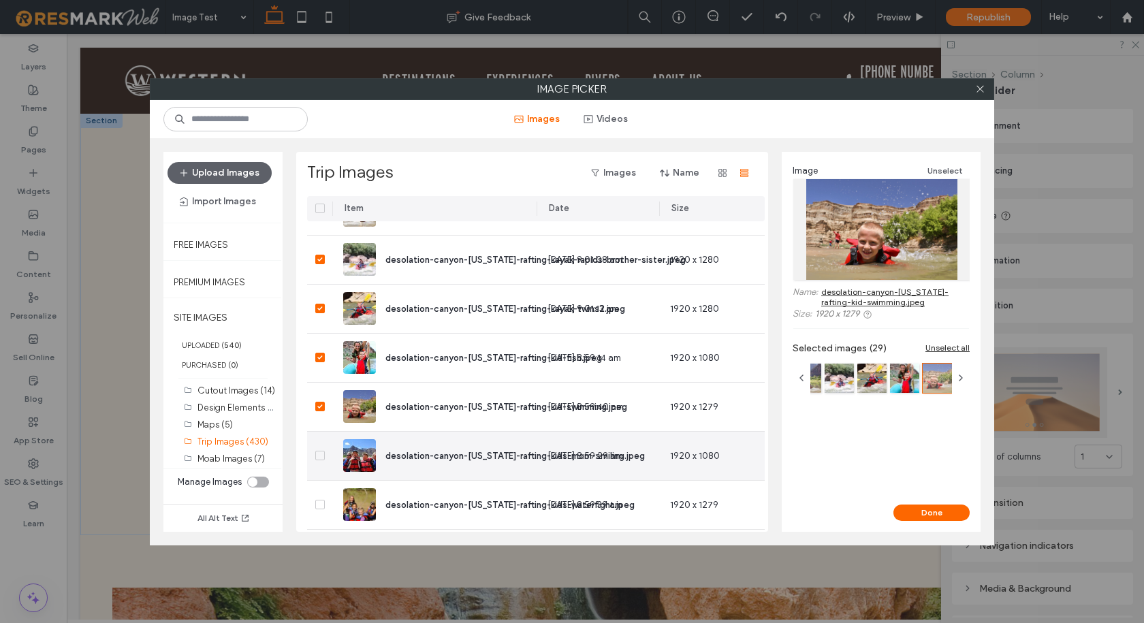
click at [320, 451] on span at bounding box center [320, 456] width 10 height 10
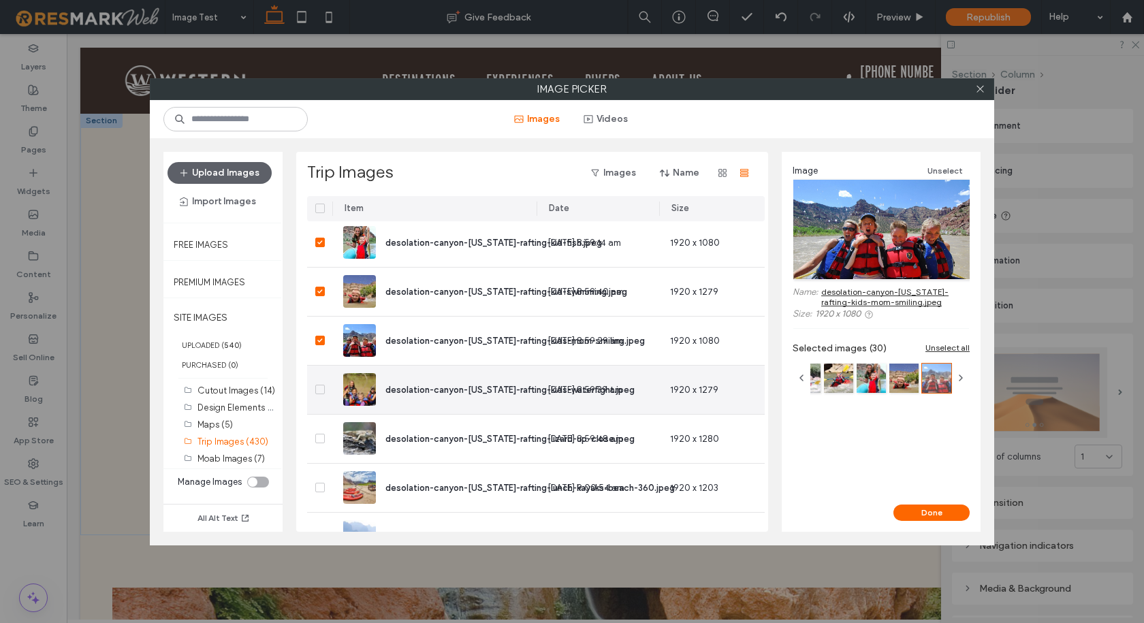
scroll to position [2866, 0]
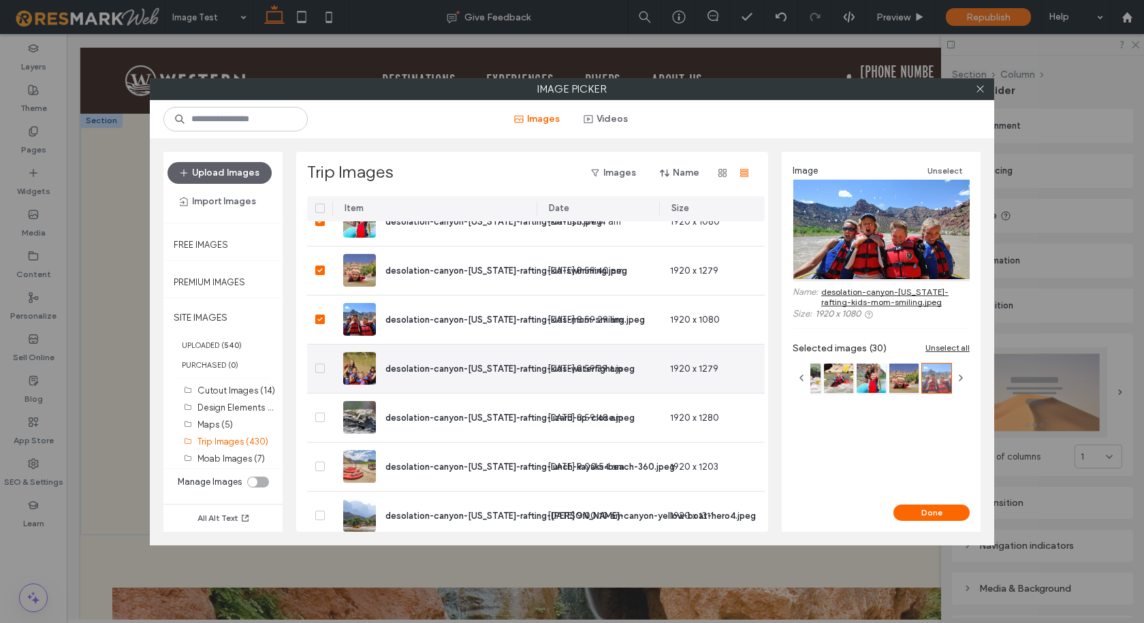
click at [320, 368] on icon at bounding box center [319, 368] width 5 height 4
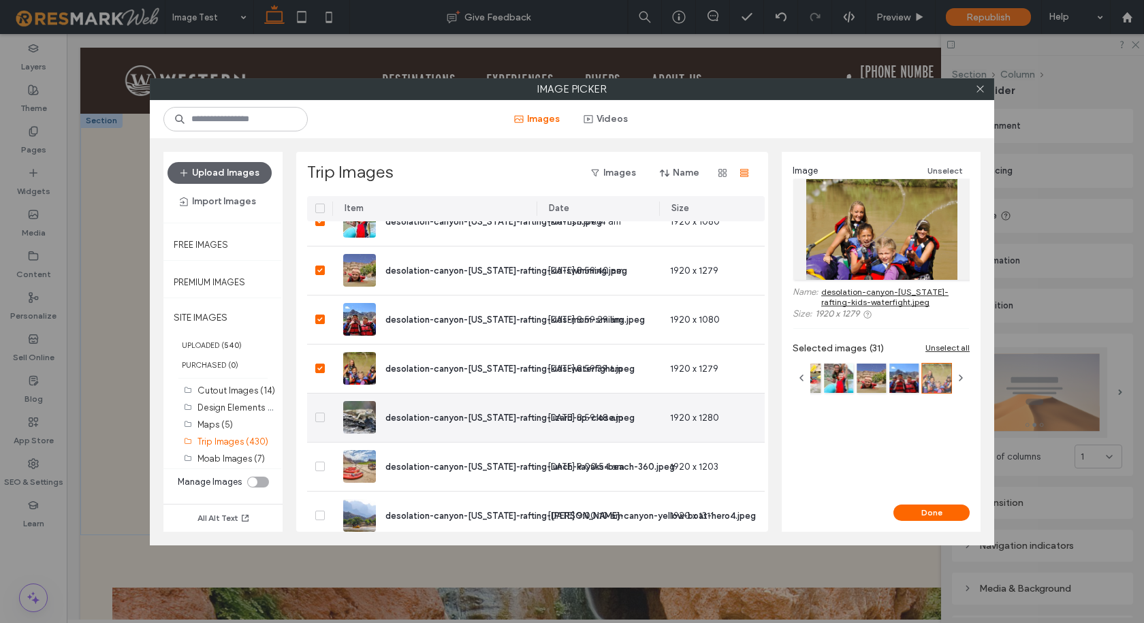
click at [320, 415] on icon at bounding box center [319, 417] width 5 height 4
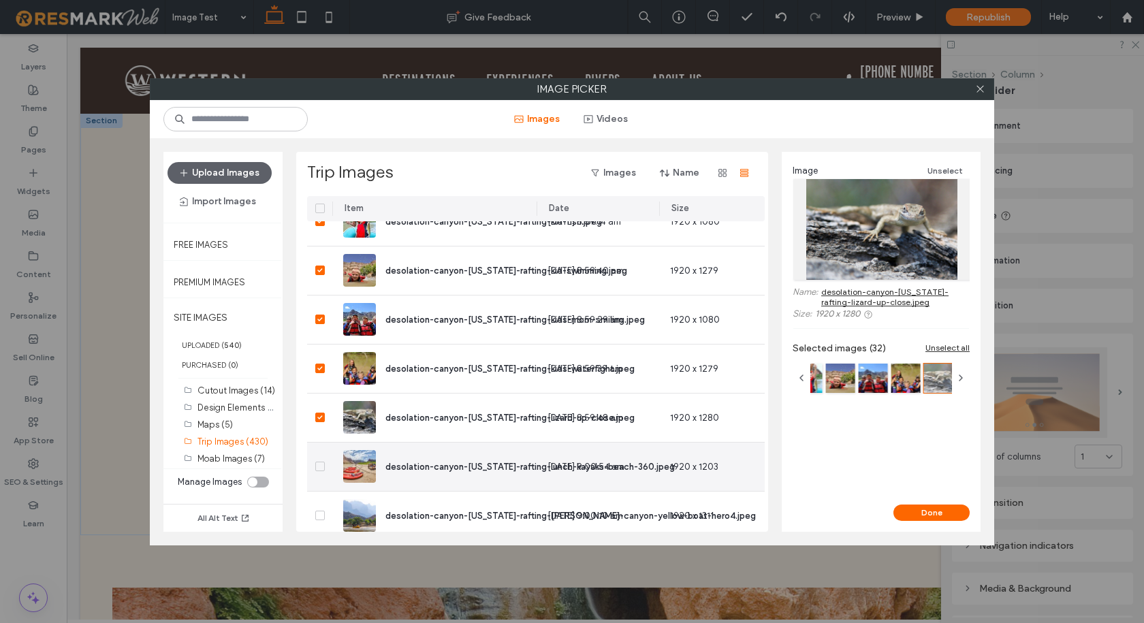
click at [323, 471] on div at bounding box center [319, 466] width 25 height 48
click at [321, 466] on icon at bounding box center [319, 466] width 5 height 4
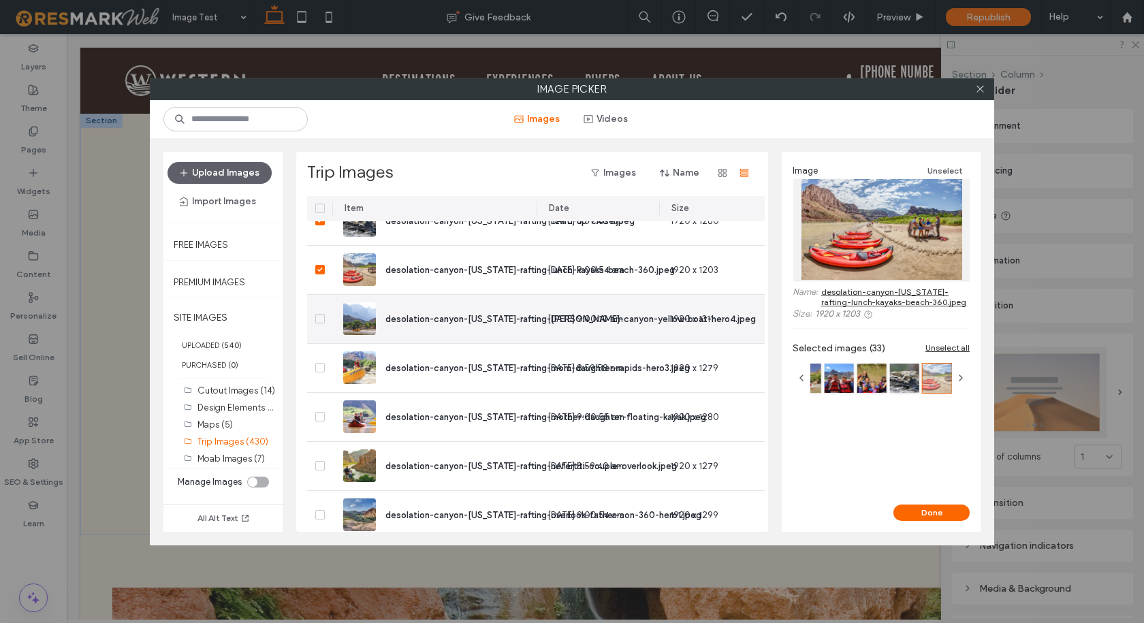
scroll to position [3071, 0]
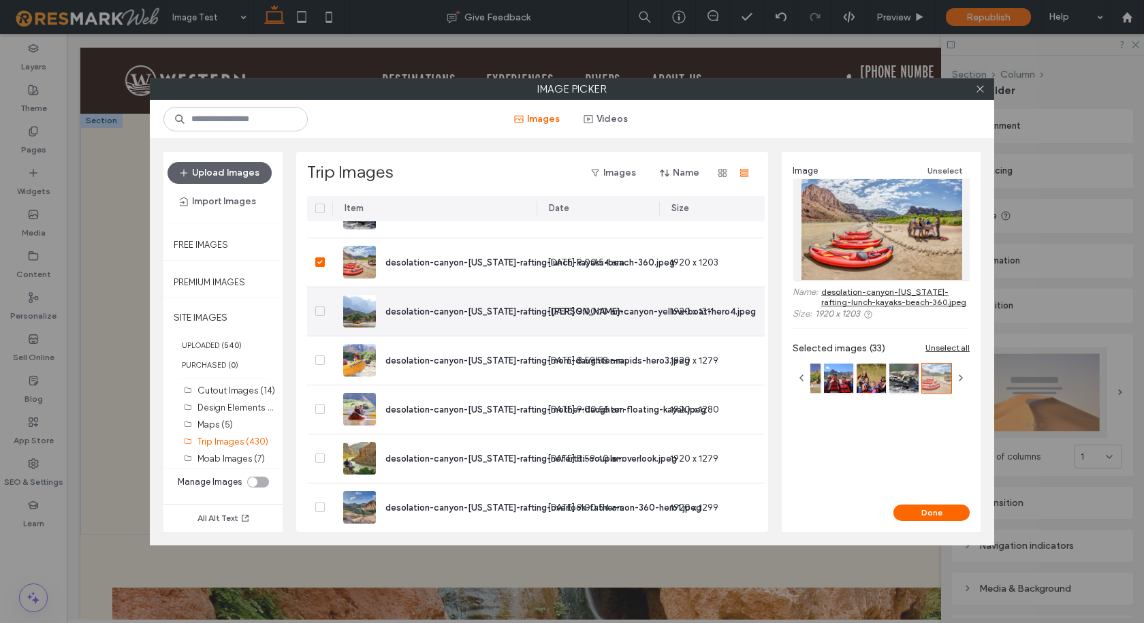
click at [323, 310] on span at bounding box center [320, 311] width 10 height 10
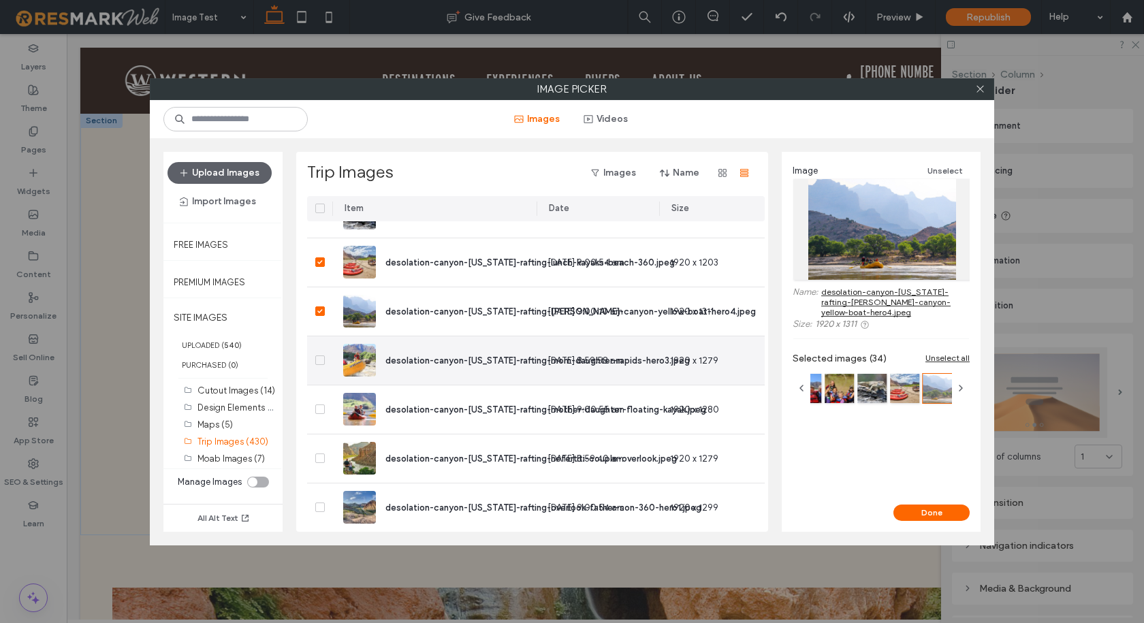
click at [320, 363] on span at bounding box center [320, 360] width 10 height 10
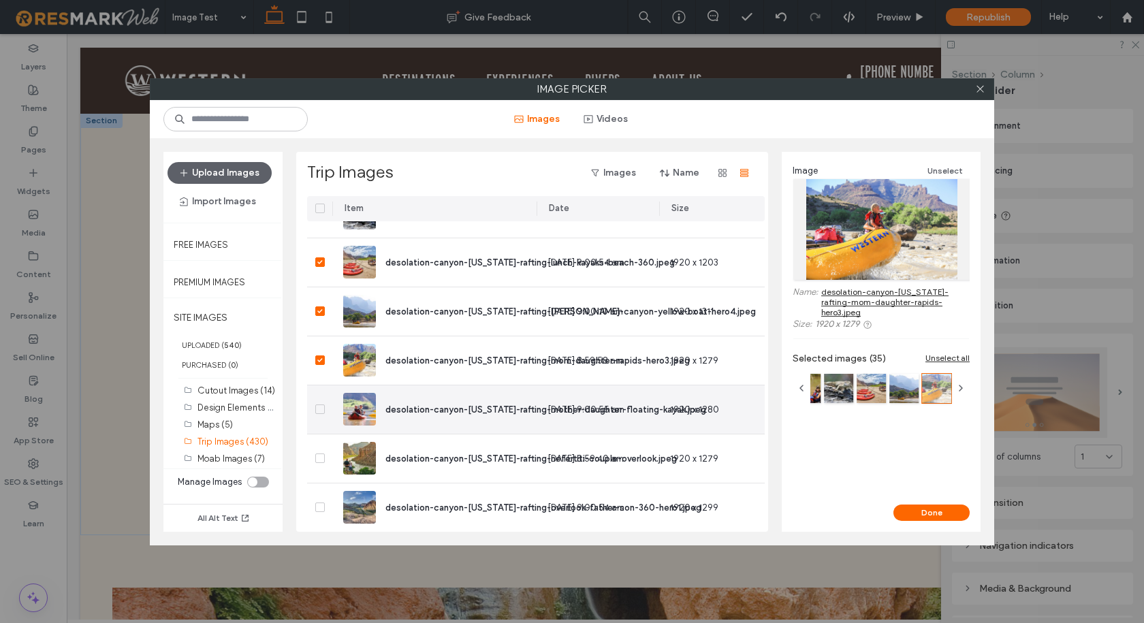
click at [320, 406] on span at bounding box center [320, 409] width 10 height 10
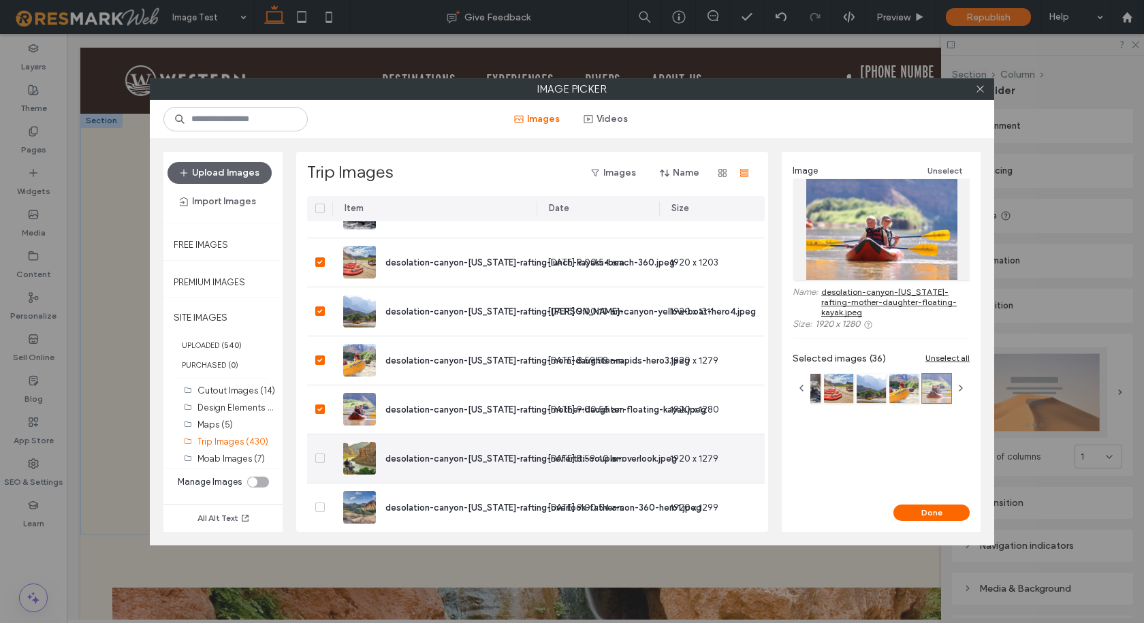
click at [321, 458] on icon at bounding box center [319, 458] width 5 height 4
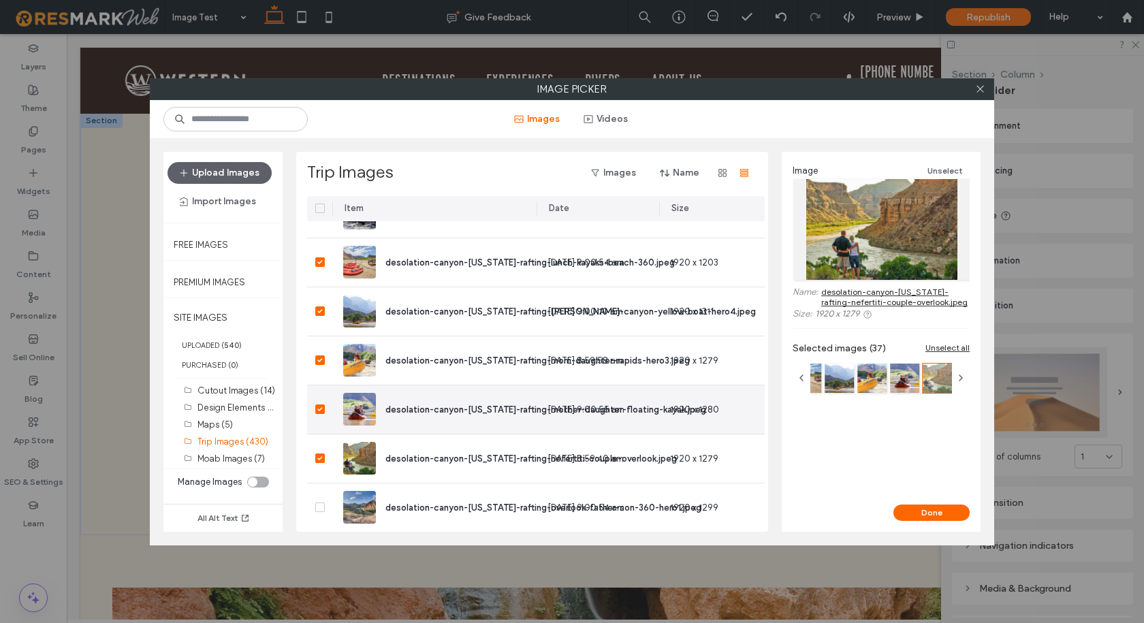
scroll to position [3207, 0]
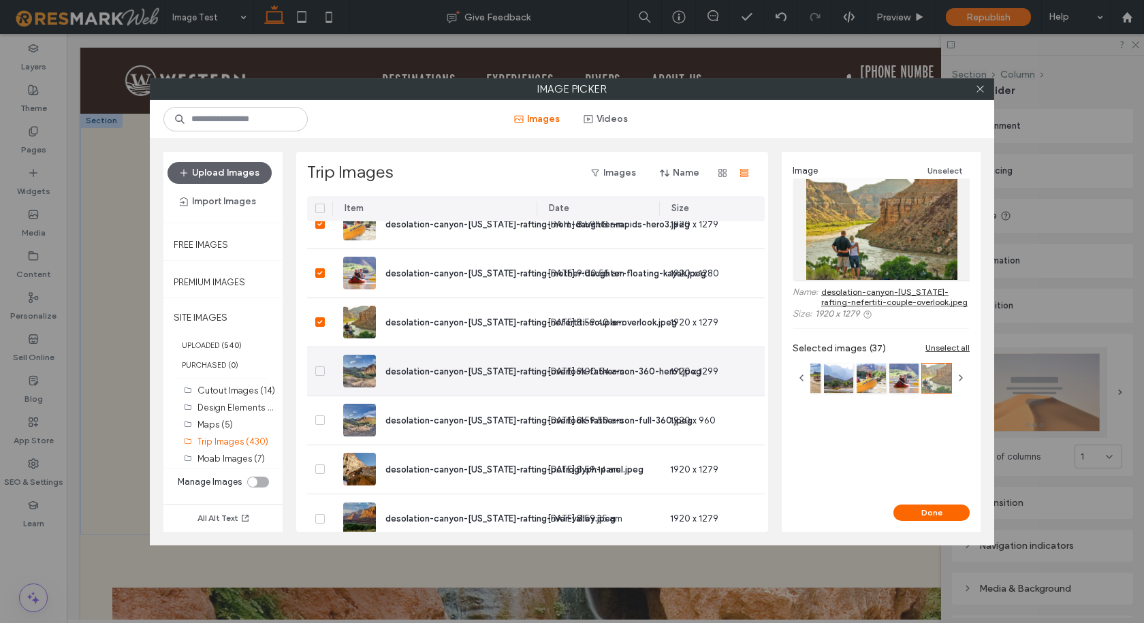
click at [316, 372] on span at bounding box center [320, 371] width 10 height 10
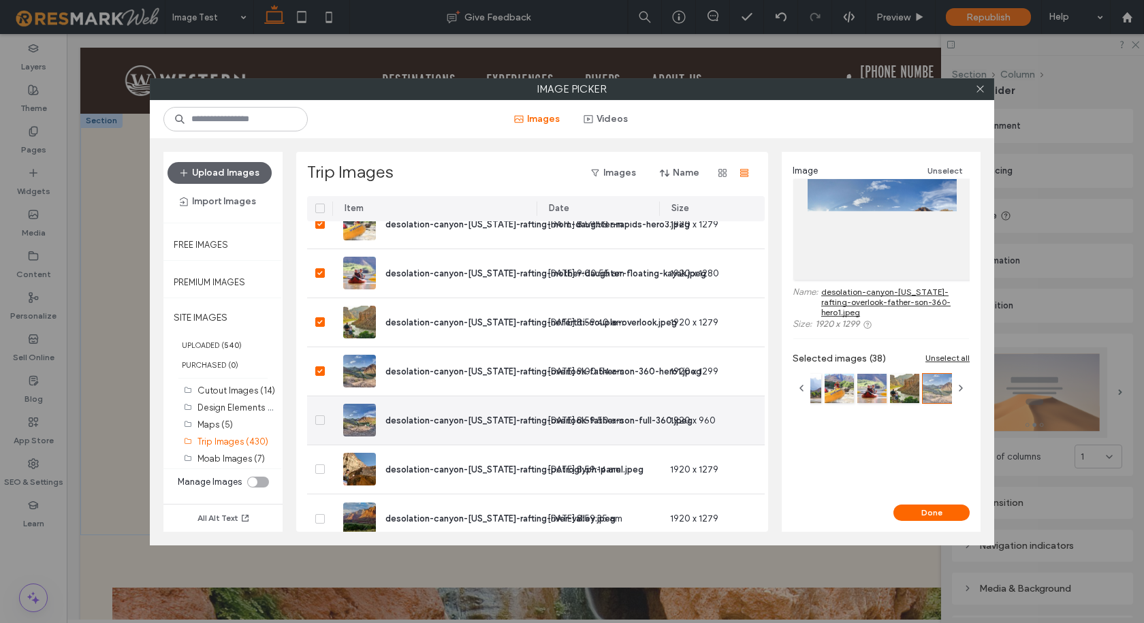
click at [321, 416] on span at bounding box center [320, 420] width 10 height 10
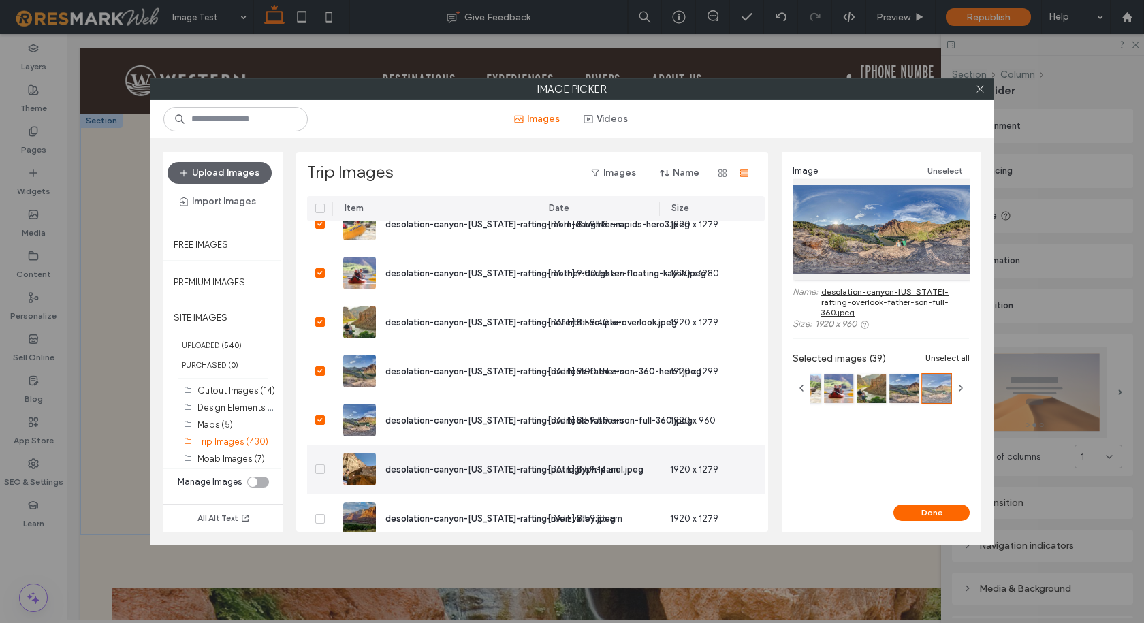
click at [319, 467] on icon at bounding box center [319, 469] width 5 height 4
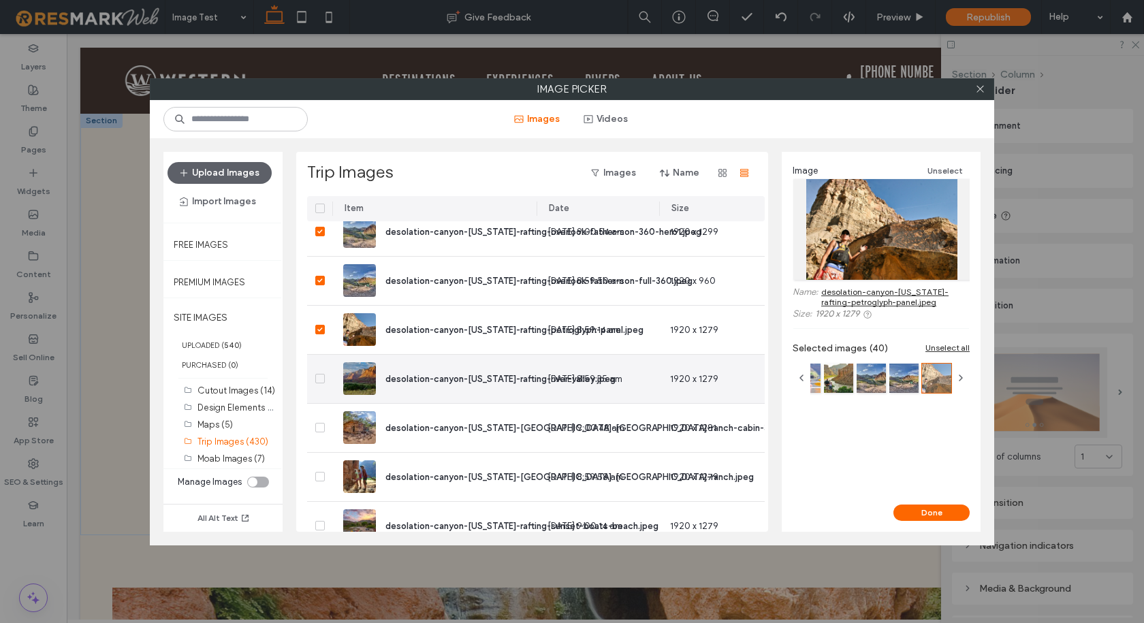
scroll to position [3362, 0]
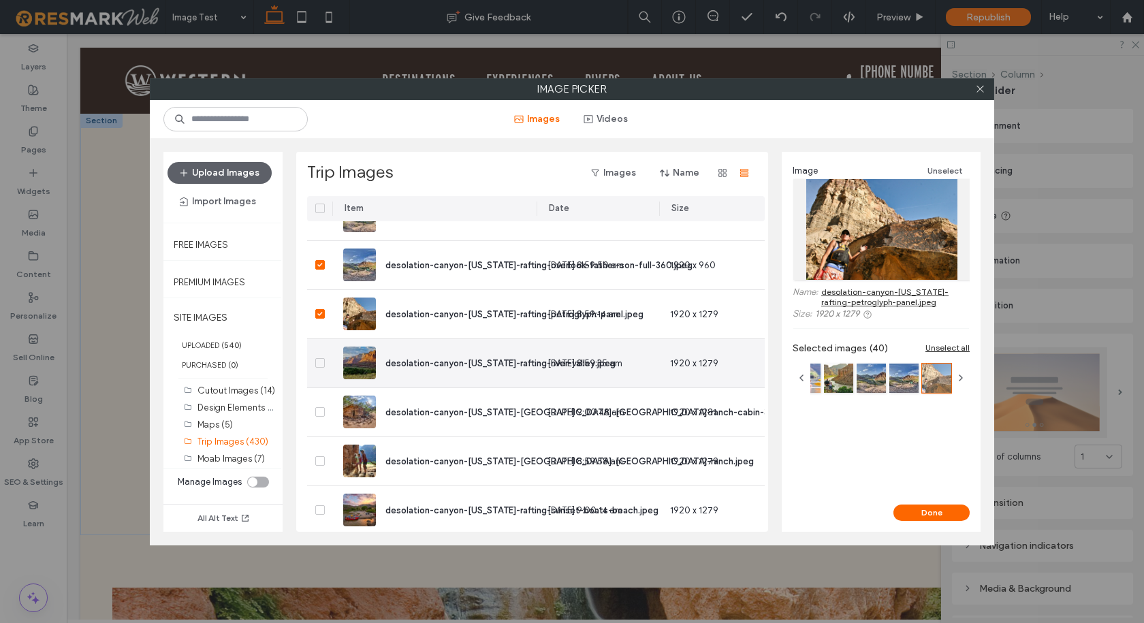
click at [315, 363] on span at bounding box center [320, 363] width 10 height 10
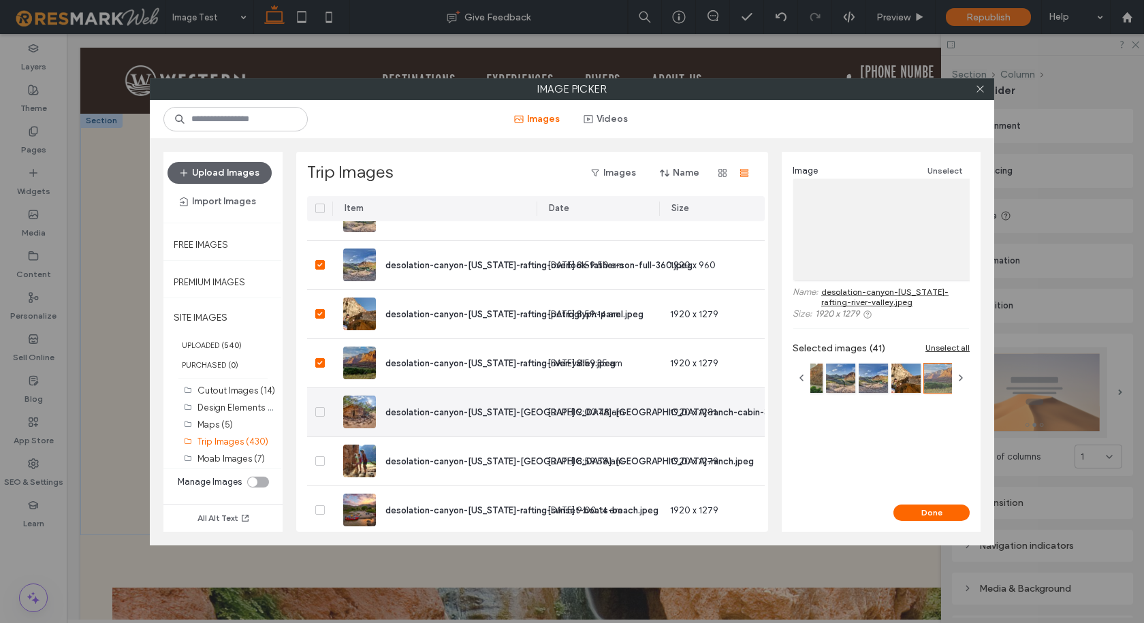
click at [317, 411] on icon at bounding box center [319, 412] width 5 height 4
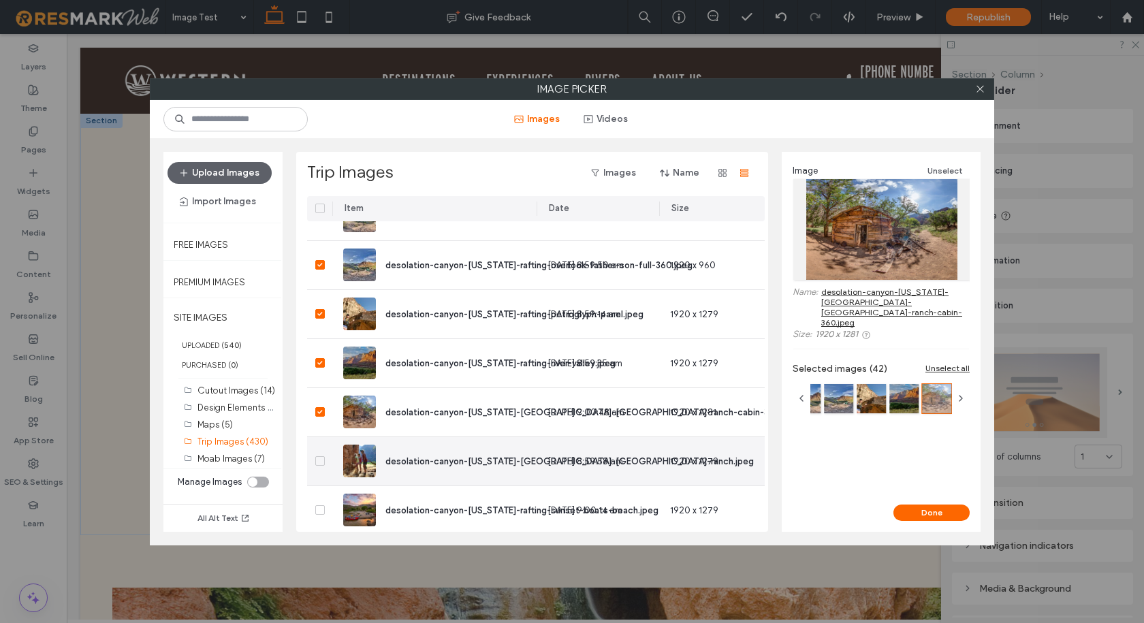
click at [323, 458] on span at bounding box center [320, 461] width 10 height 10
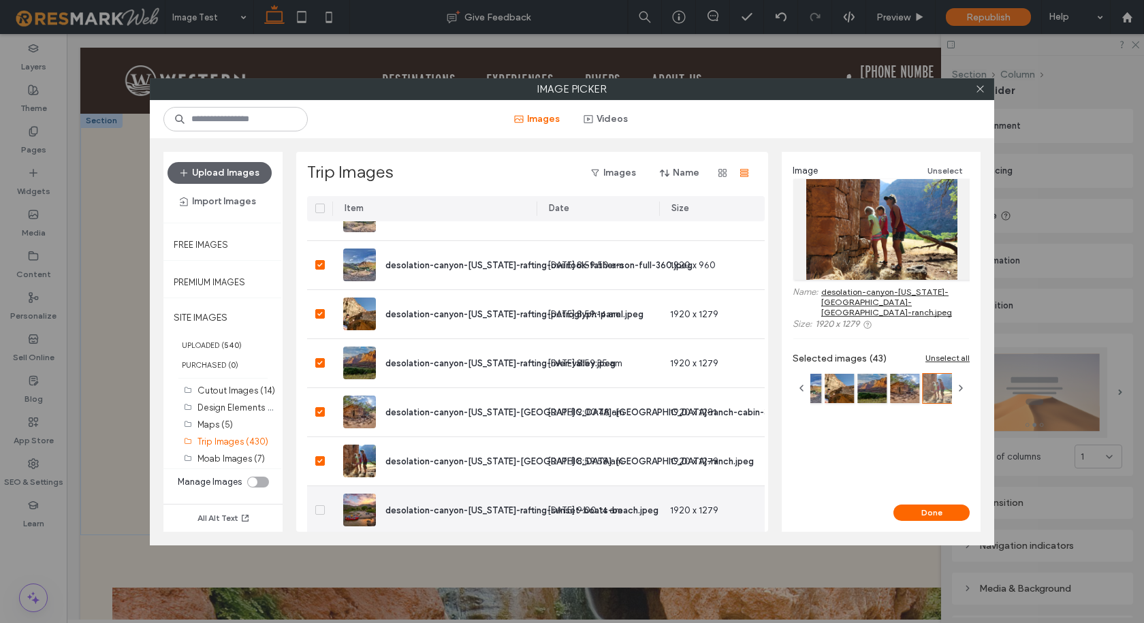
click at [320, 510] on icon at bounding box center [319, 510] width 5 height 4
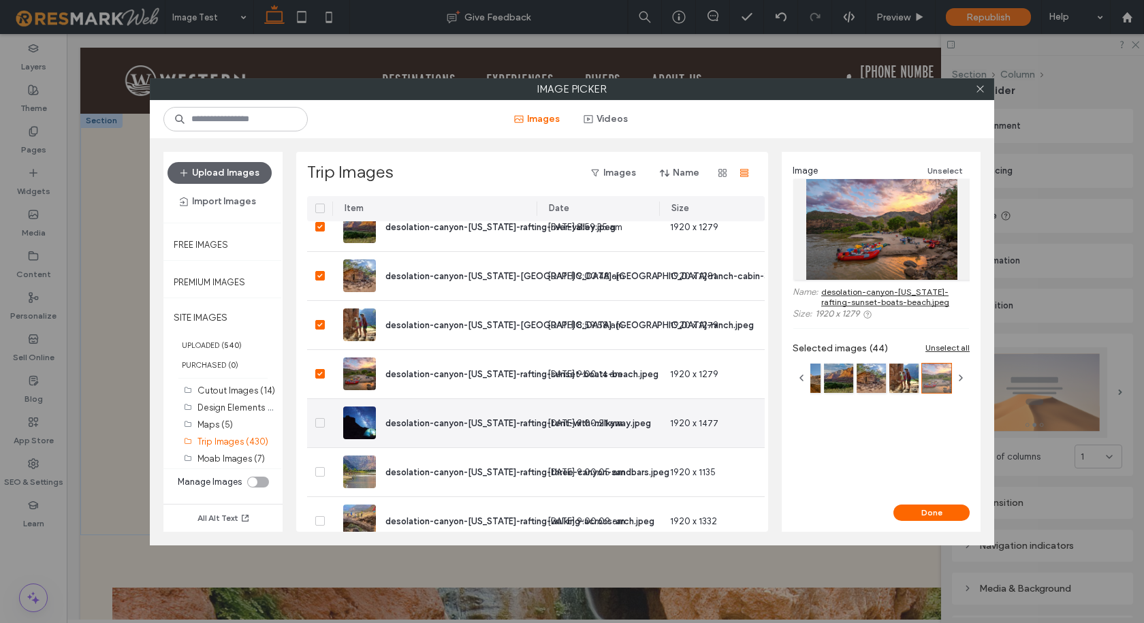
scroll to position [3566, 0]
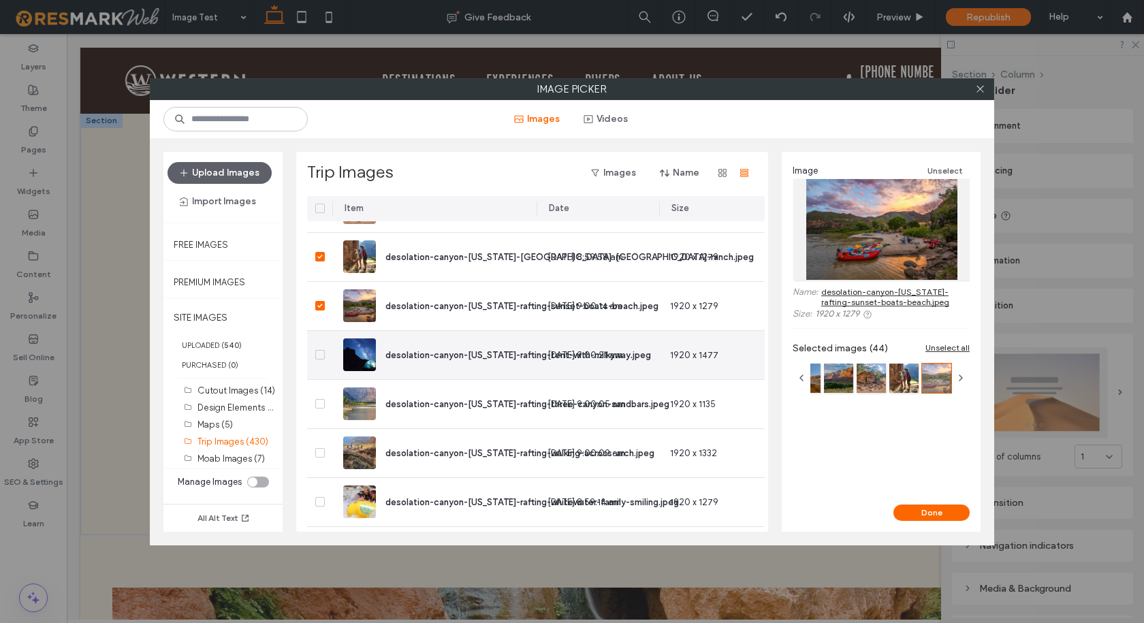
click at [319, 354] on icon at bounding box center [319, 355] width 5 height 4
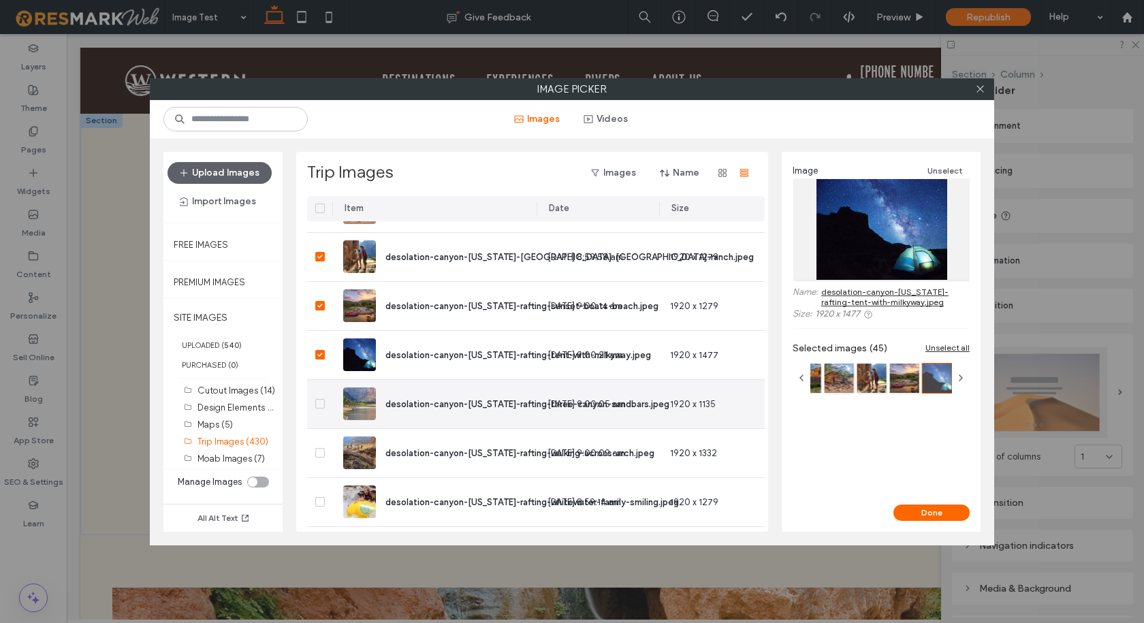
click at [322, 404] on icon at bounding box center [319, 404] width 5 height 4
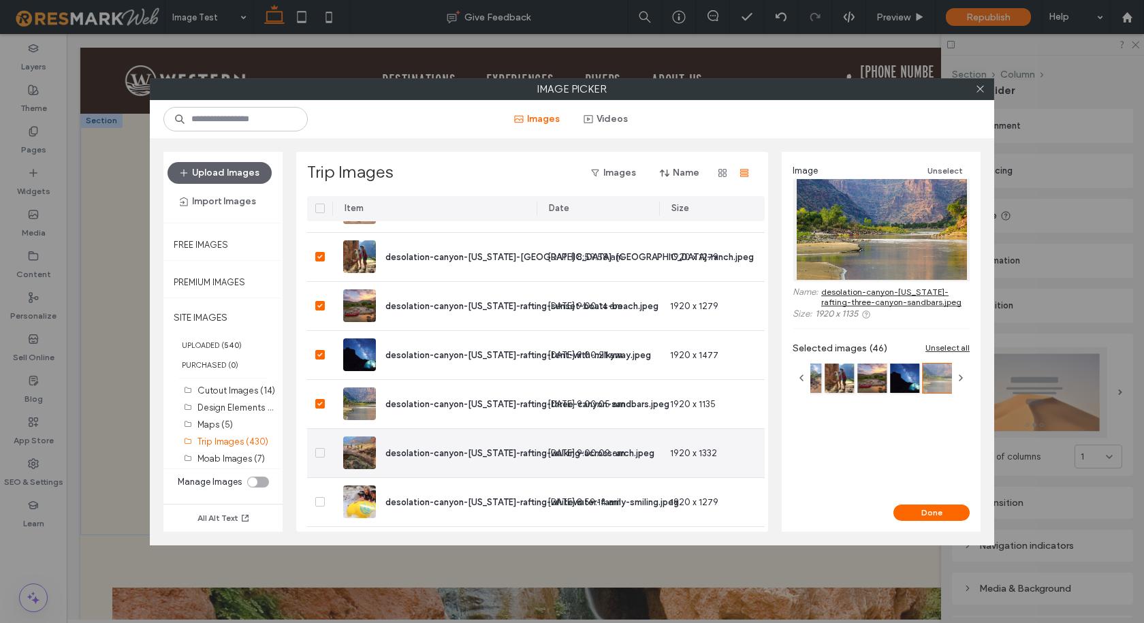
click at [318, 454] on icon at bounding box center [319, 453] width 5 height 4
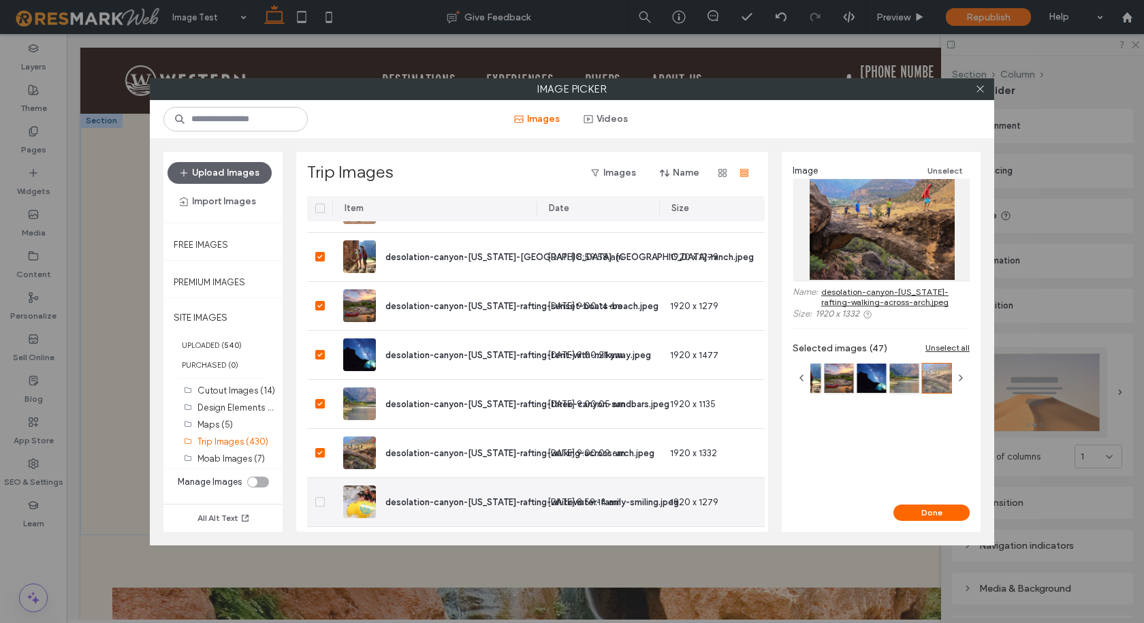
click at [323, 502] on span at bounding box center [320, 502] width 10 height 10
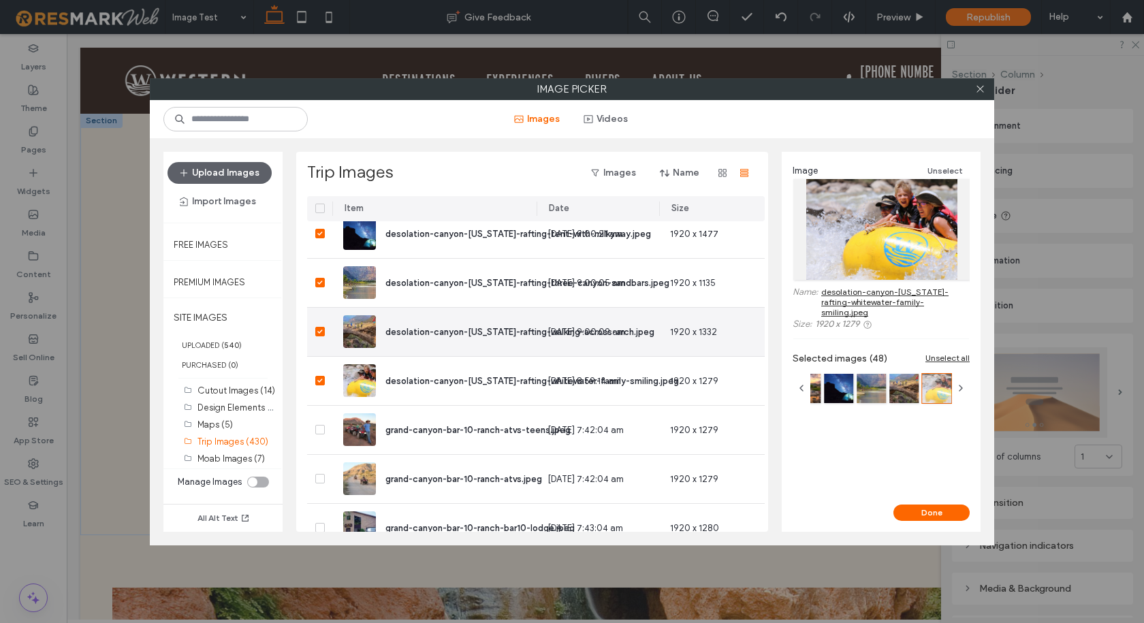
scroll to position [3702, 0]
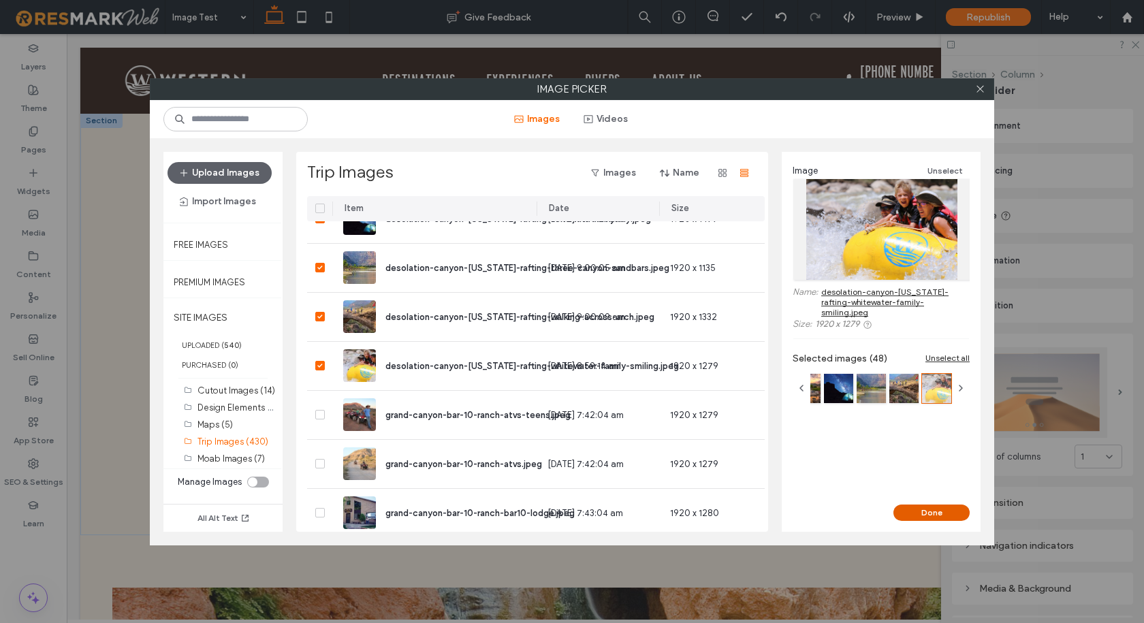
click at [913, 511] on button "Done" at bounding box center [931, 512] width 76 height 16
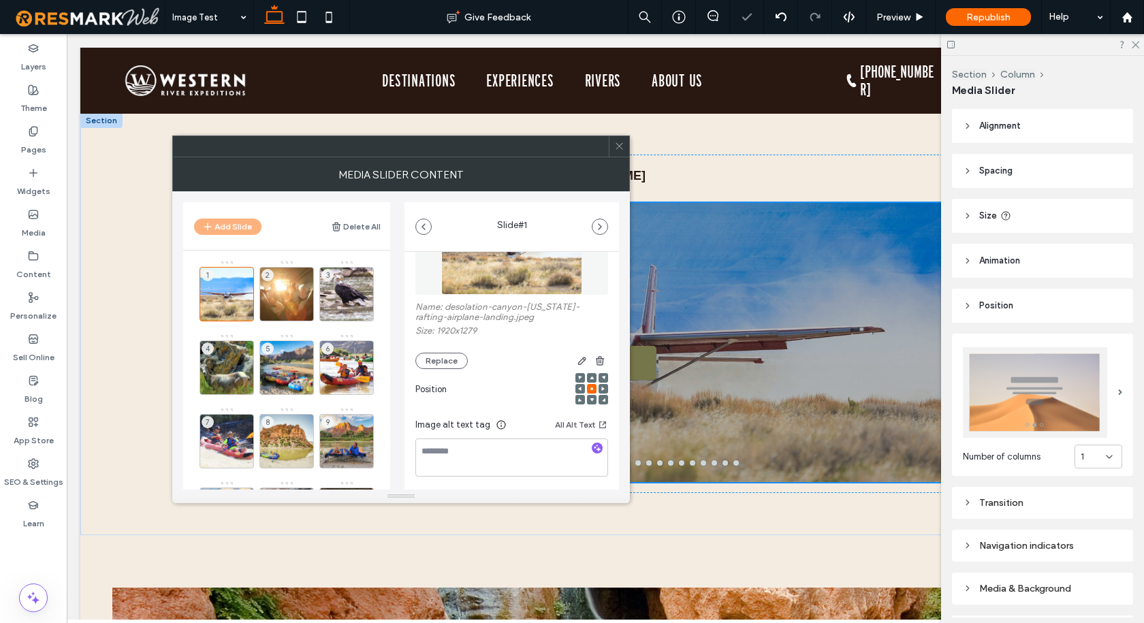
scroll to position [203, 0]
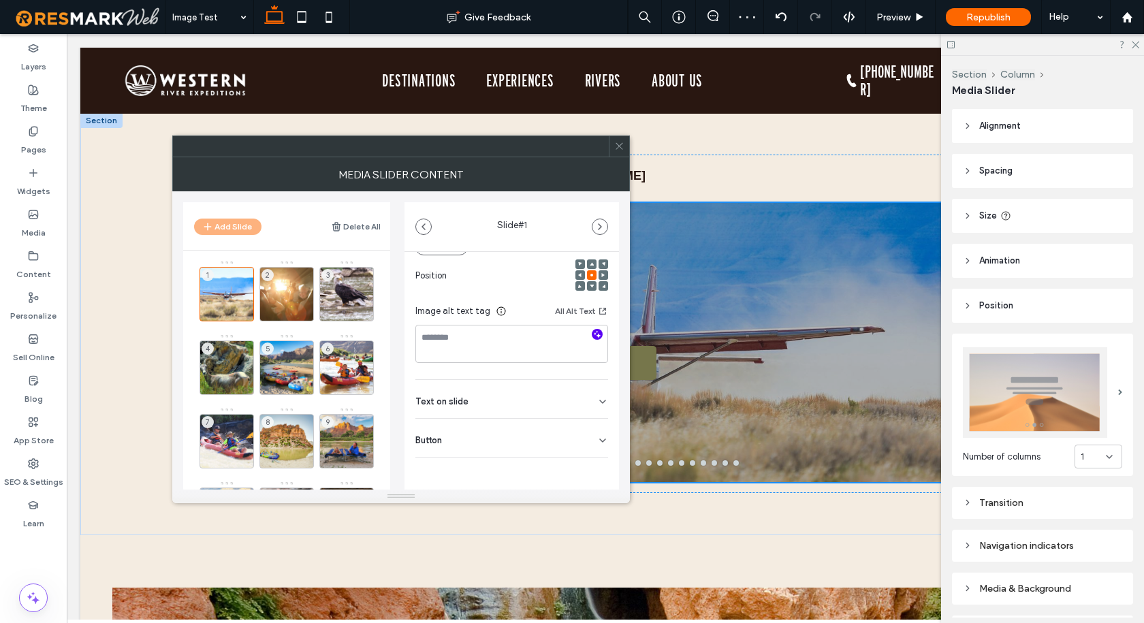
click at [592, 332] on icon "button" at bounding box center [597, 334] width 10 height 10
click at [291, 291] on div "2" at bounding box center [286, 294] width 54 height 54
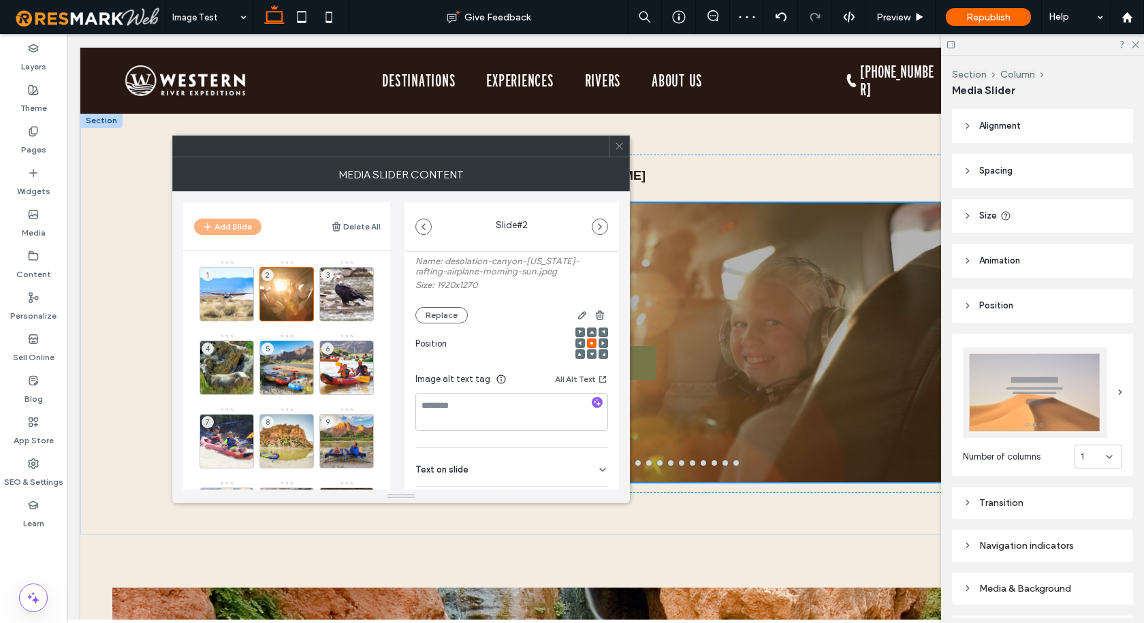
scroll to position [136, 0]
click at [592, 404] on icon "button" at bounding box center [597, 401] width 10 height 10
click at [351, 289] on div "3" at bounding box center [346, 294] width 54 height 54
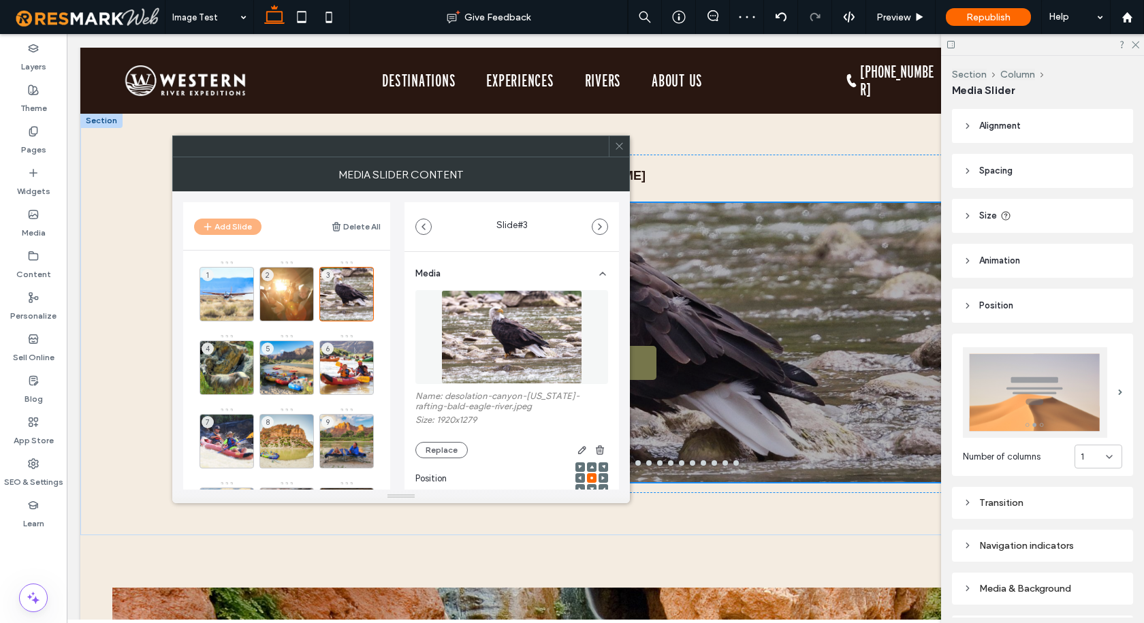
scroll to position [203, 0]
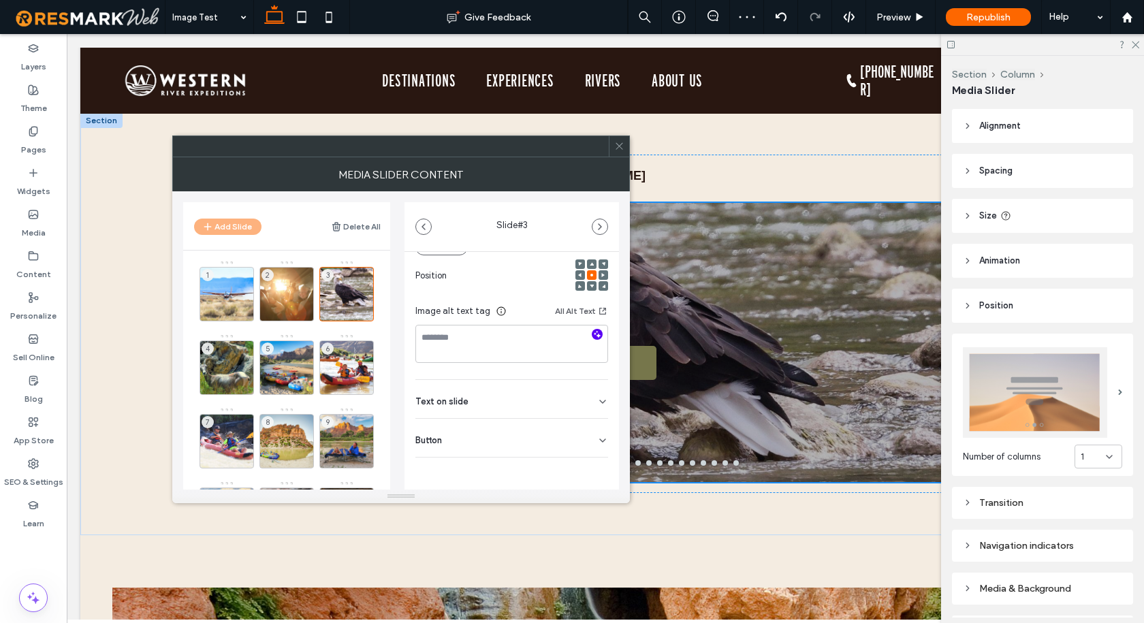
click at [592, 338] on icon "button" at bounding box center [597, 334] width 10 height 10
click at [231, 351] on div "4" at bounding box center [226, 367] width 54 height 54
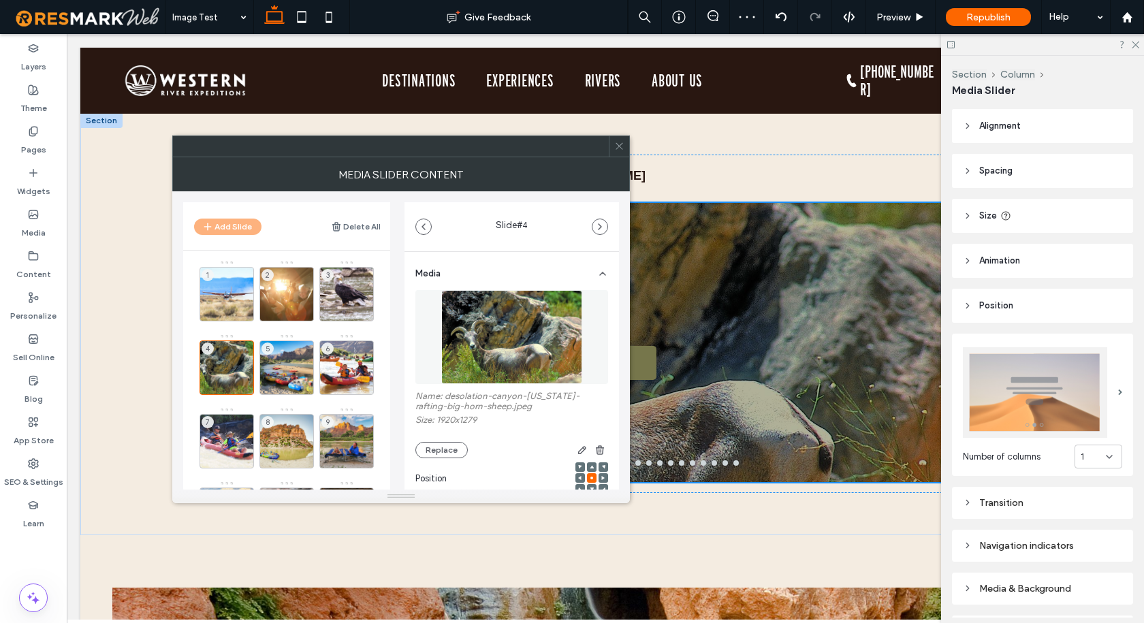
scroll to position [136, 0]
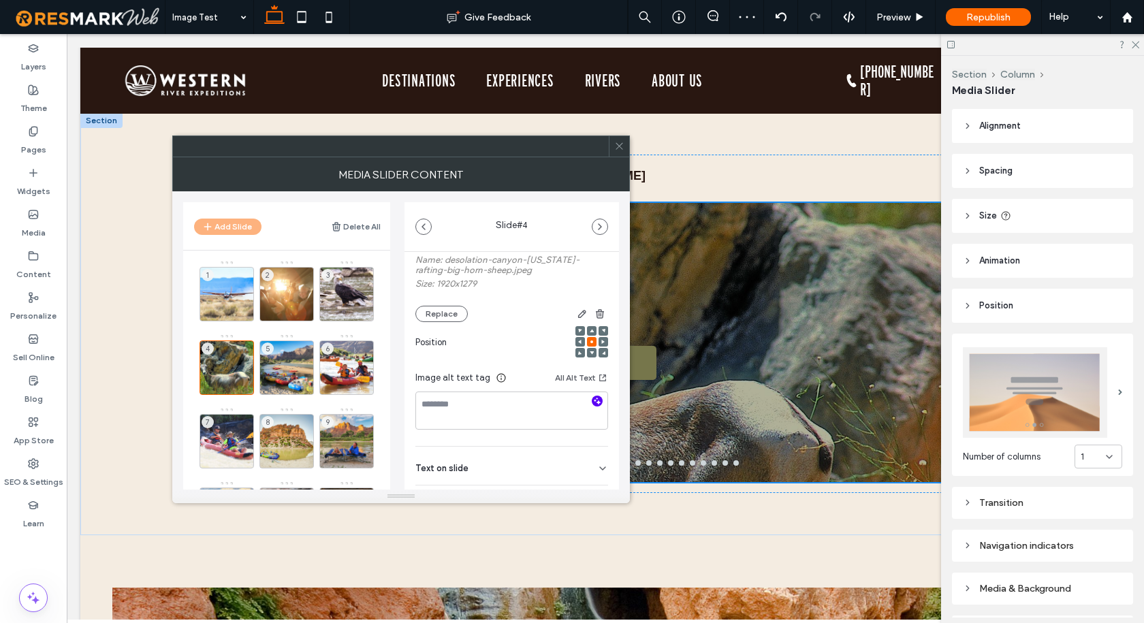
click at [592, 397] on icon "button" at bounding box center [597, 401] width 10 height 10
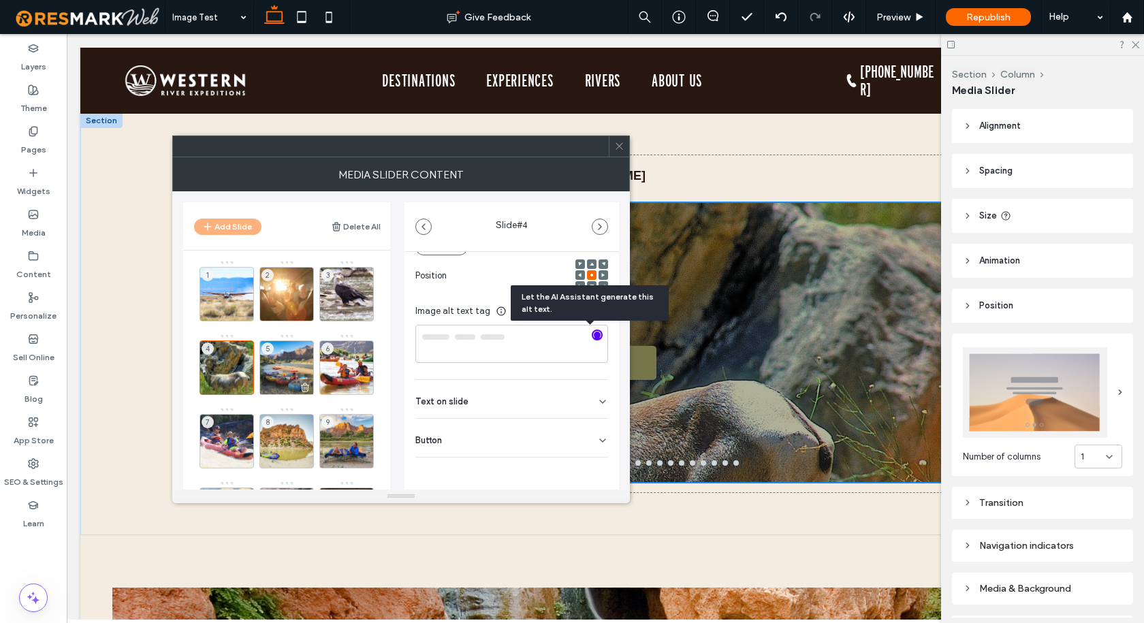
click at [287, 354] on div "5" at bounding box center [286, 367] width 54 height 54
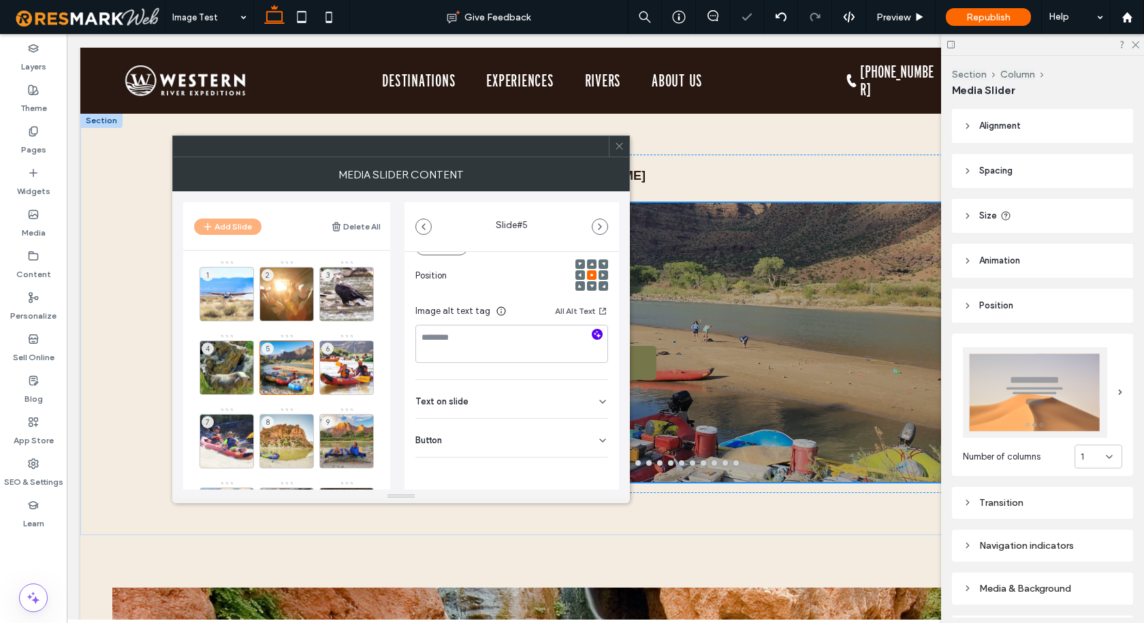
click at [592, 338] on icon "button" at bounding box center [597, 334] width 10 height 10
click at [344, 358] on div "6" at bounding box center [346, 367] width 54 height 54
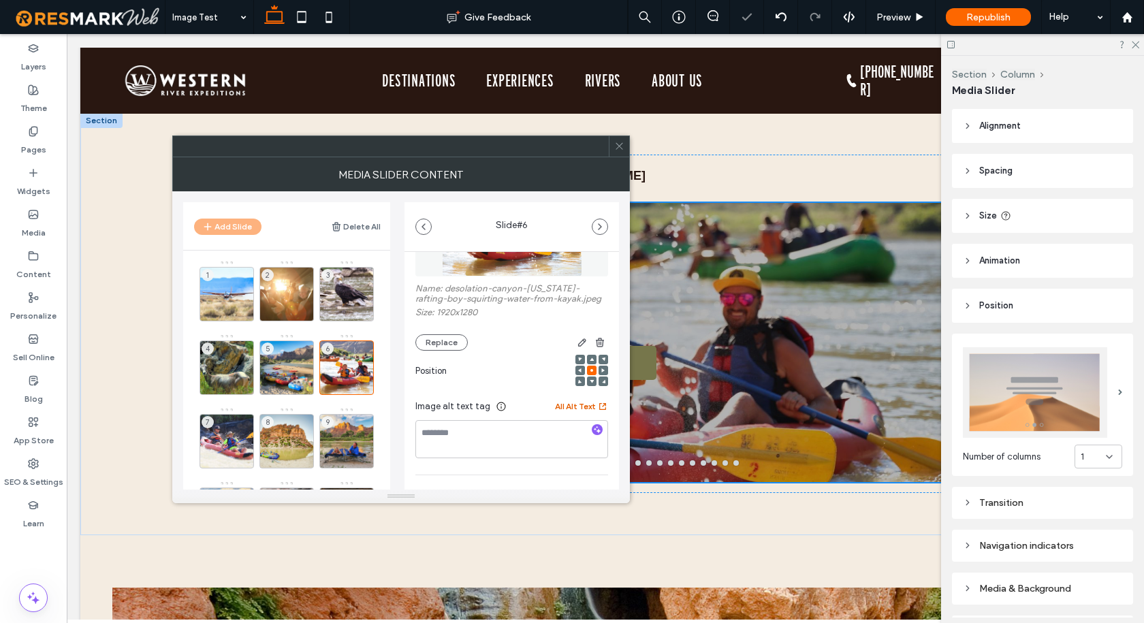
scroll to position [136, 0]
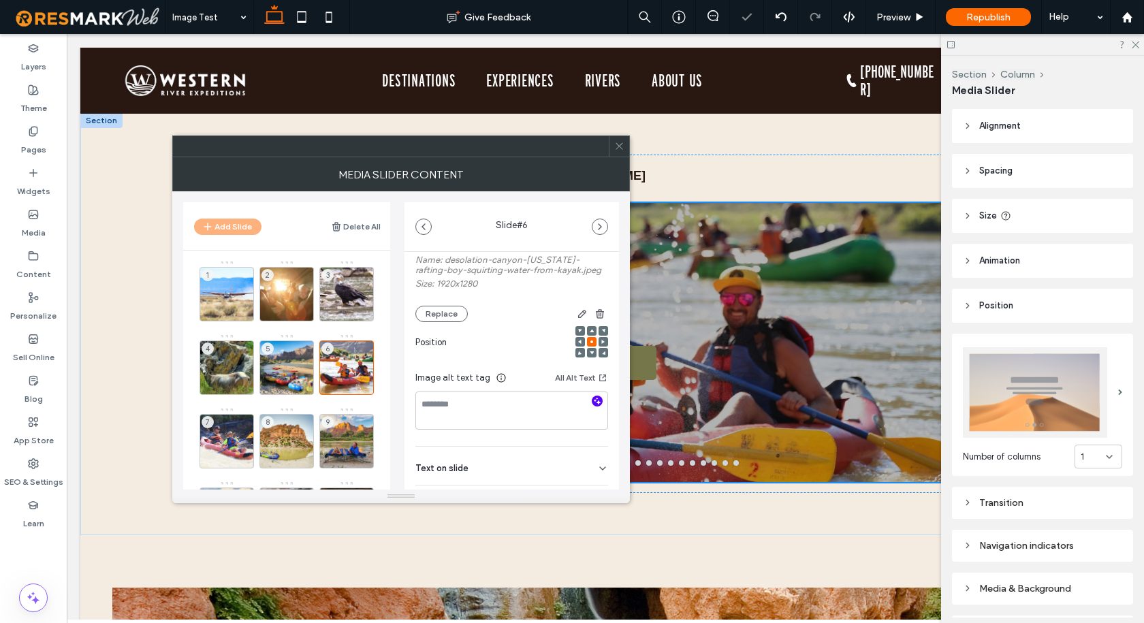
click at [594, 398] on use "button" at bounding box center [597, 400] width 7 height 7
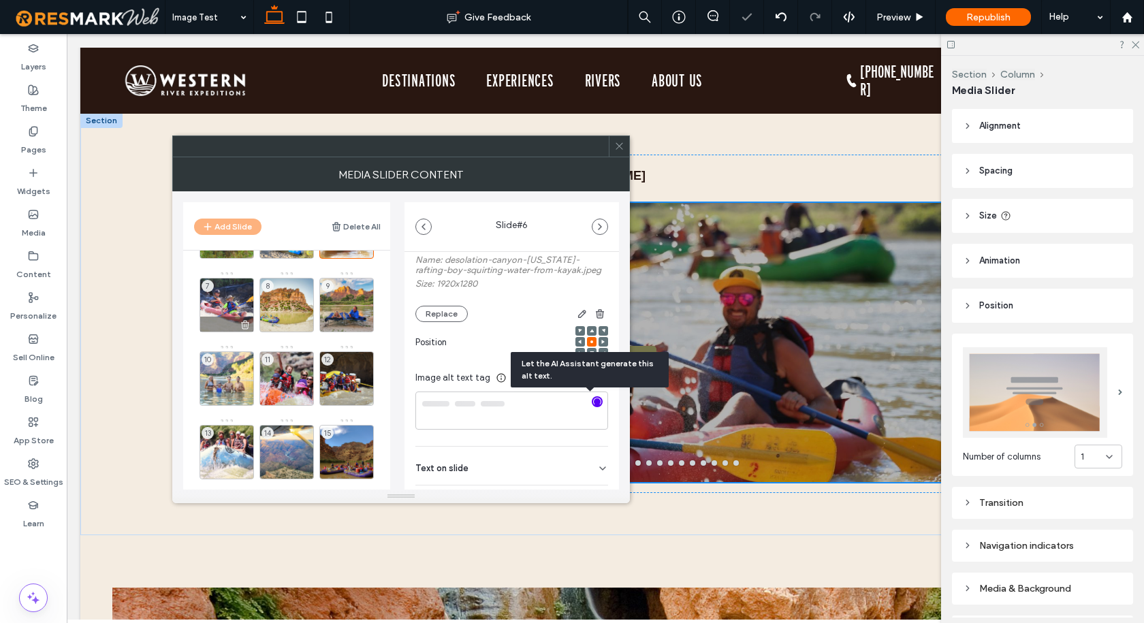
click at [225, 302] on div "7" at bounding box center [226, 305] width 54 height 54
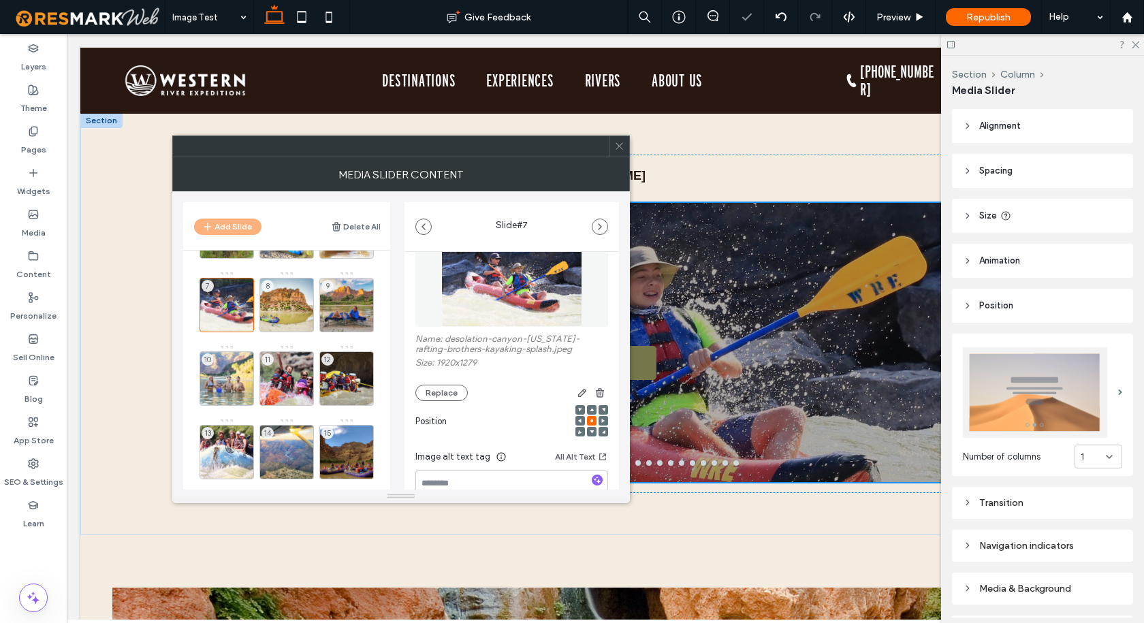
scroll to position [68, 0]
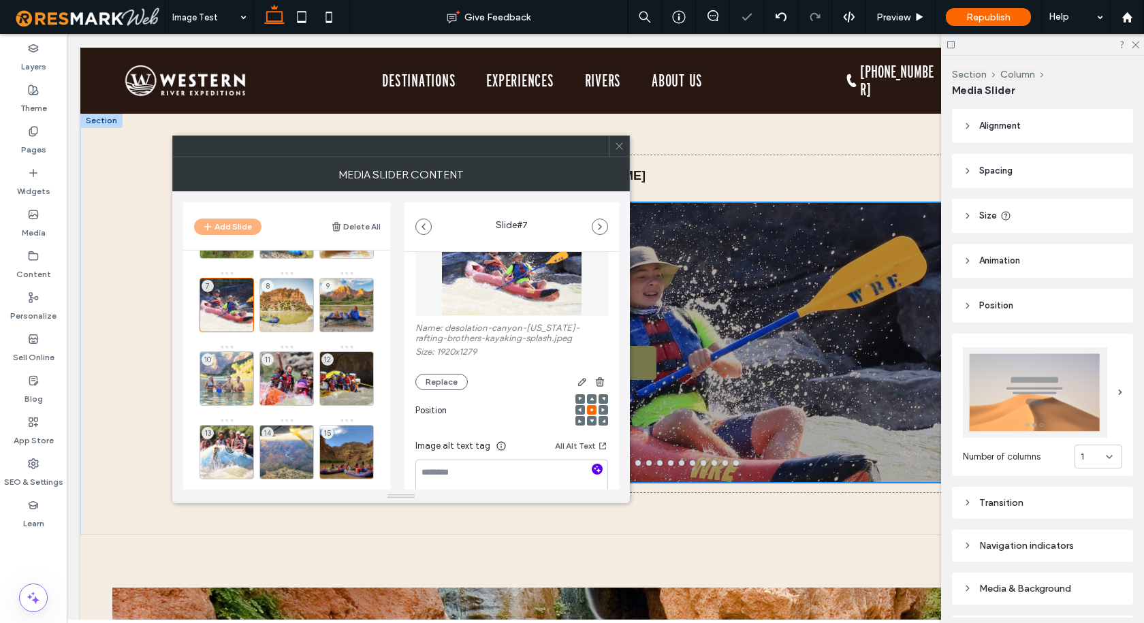
click at [594, 466] on use "button" at bounding box center [597, 468] width 7 height 7
click at [297, 289] on div "8" at bounding box center [286, 305] width 54 height 54
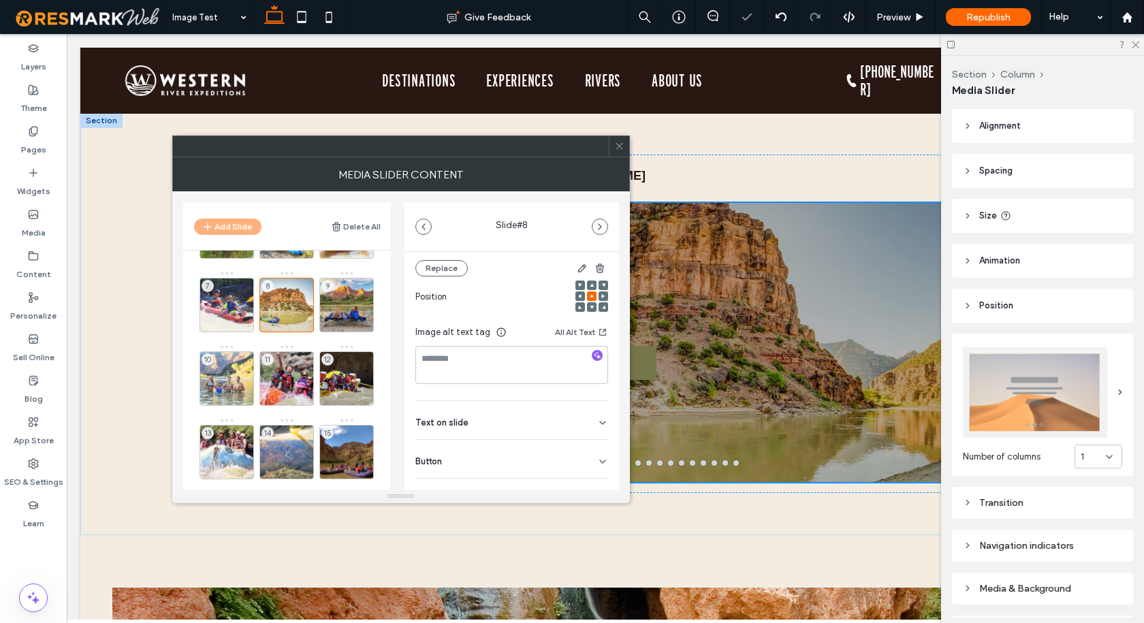
scroll to position [203, 0]
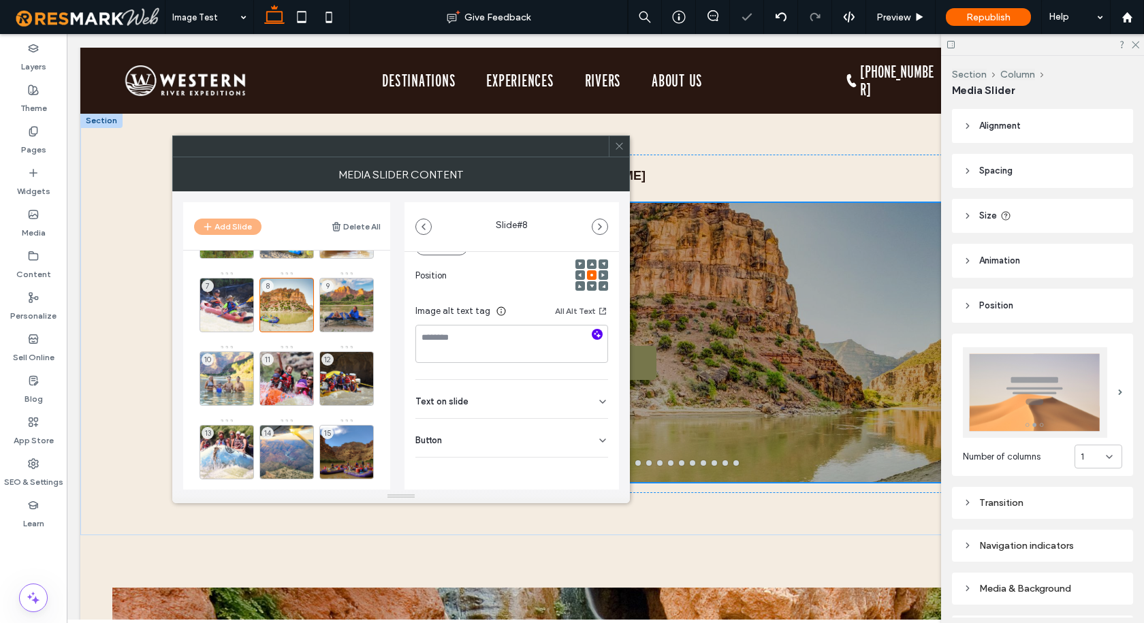
click at [592, 335] on icon "button" at bounding box center [597, 334] width 10 height 10
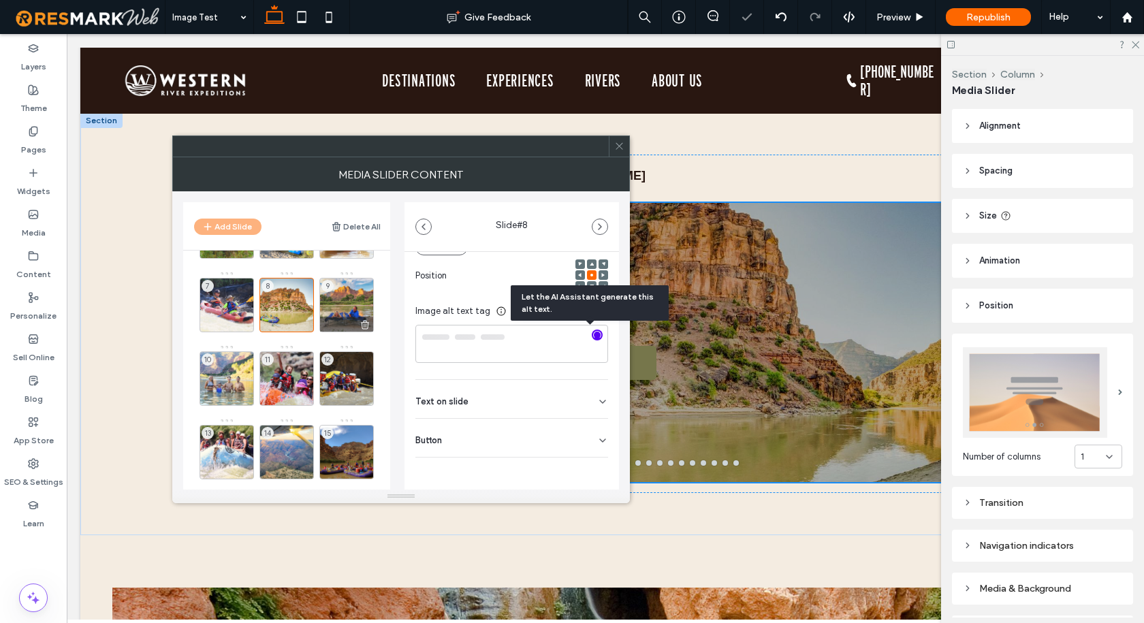
click at [353, 295] on div "9" at bounding box center [346, 305] width 54 height 54
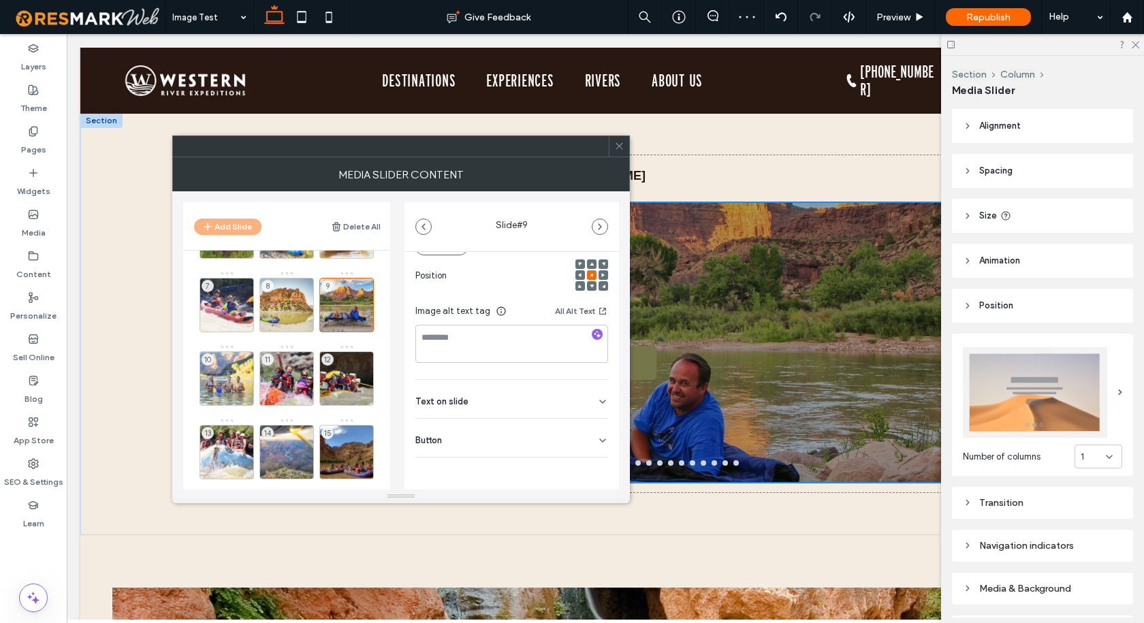
click at [592, 340] on div at bounding box center [597, 335] width 11 height 13
click at [592, 334] on icon "button" at bounding box center [597, 334] width 10 height 10
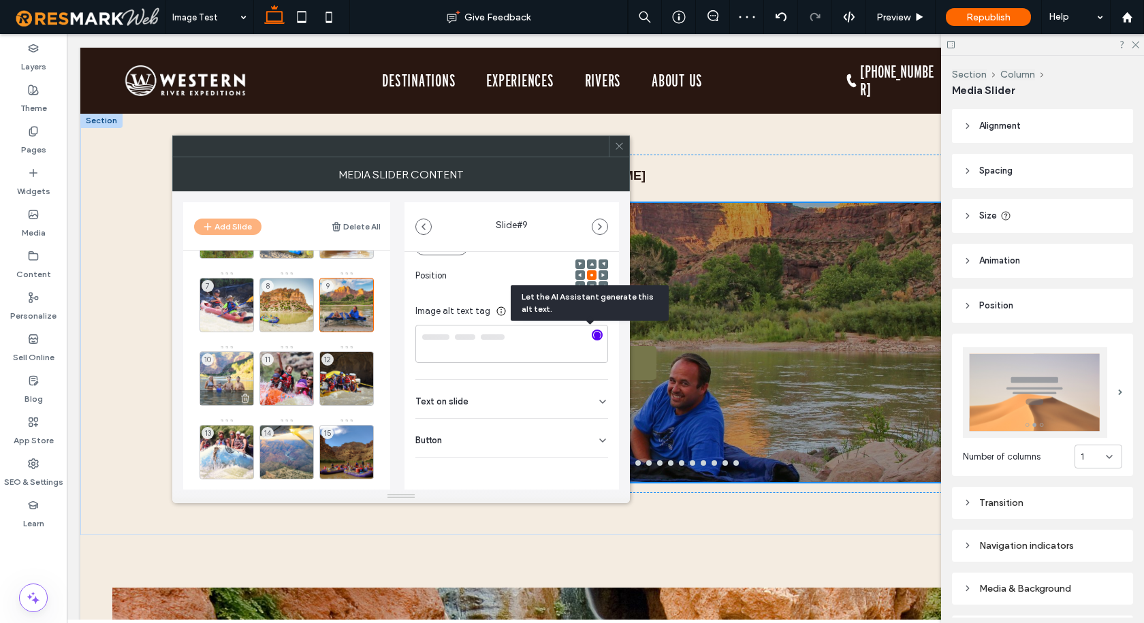
click at [242, 368] on div "10" at bounding box center [226, 378] width 54 height 54
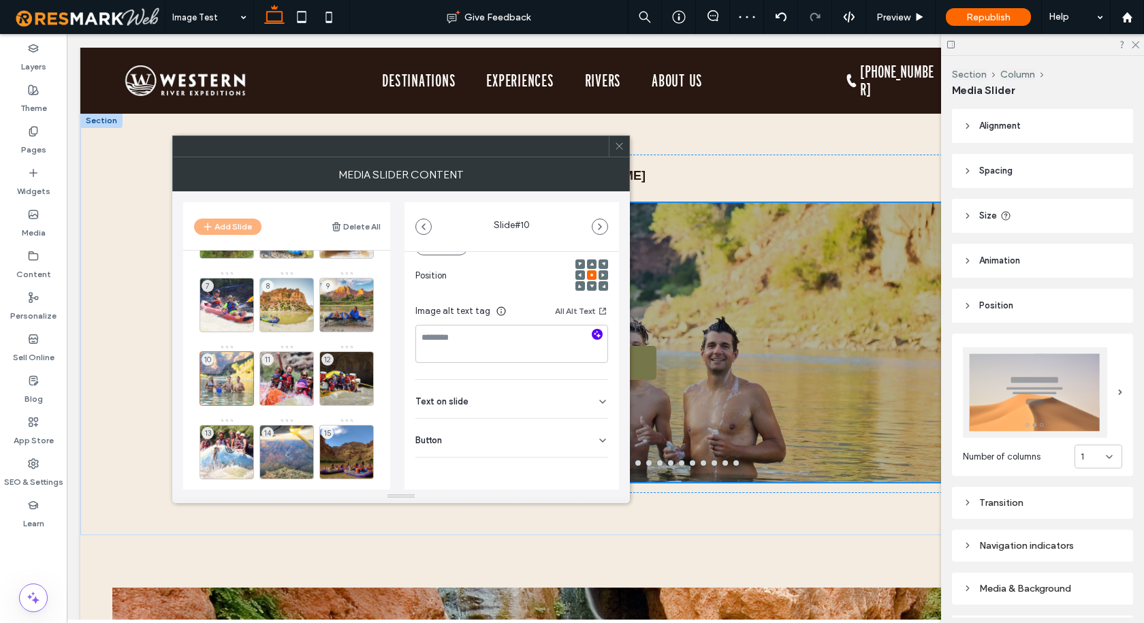
click at [594, 331] on use "button" at bounding box center [597, 333] width 7 height 7
click at [276, 374] on div "11" at bounding box center [286, 378] width 54 height 54
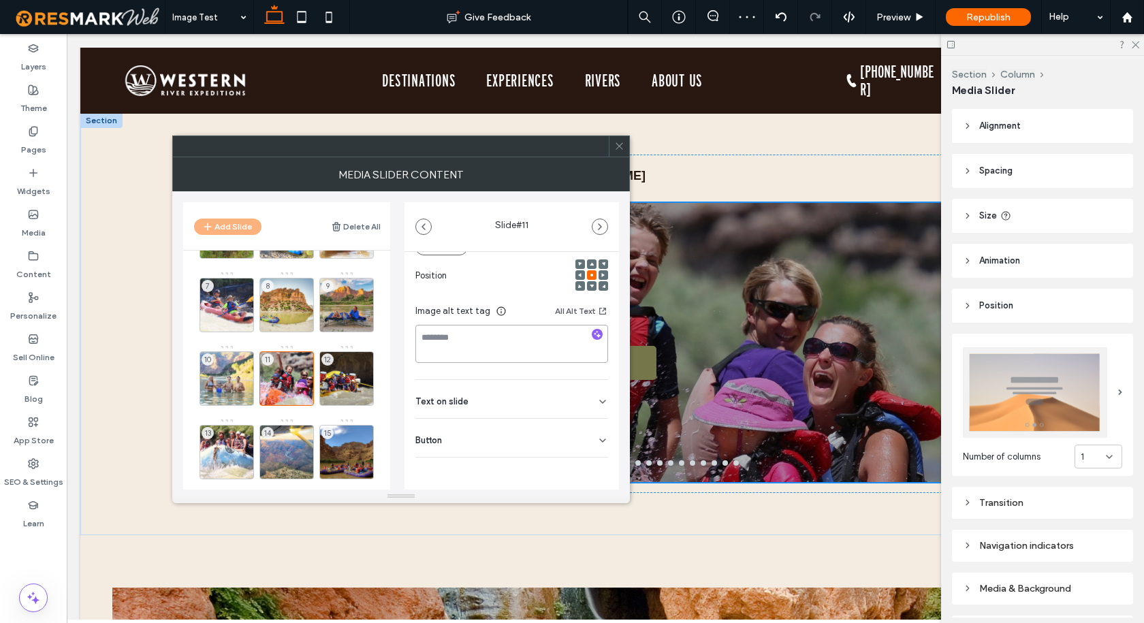
click at [587, 342] on textarea at bounding box center [511, 344] width 193 height 38
click at [592, 337] on icon "button" at bounding box center [597, 334] width 10 height 10
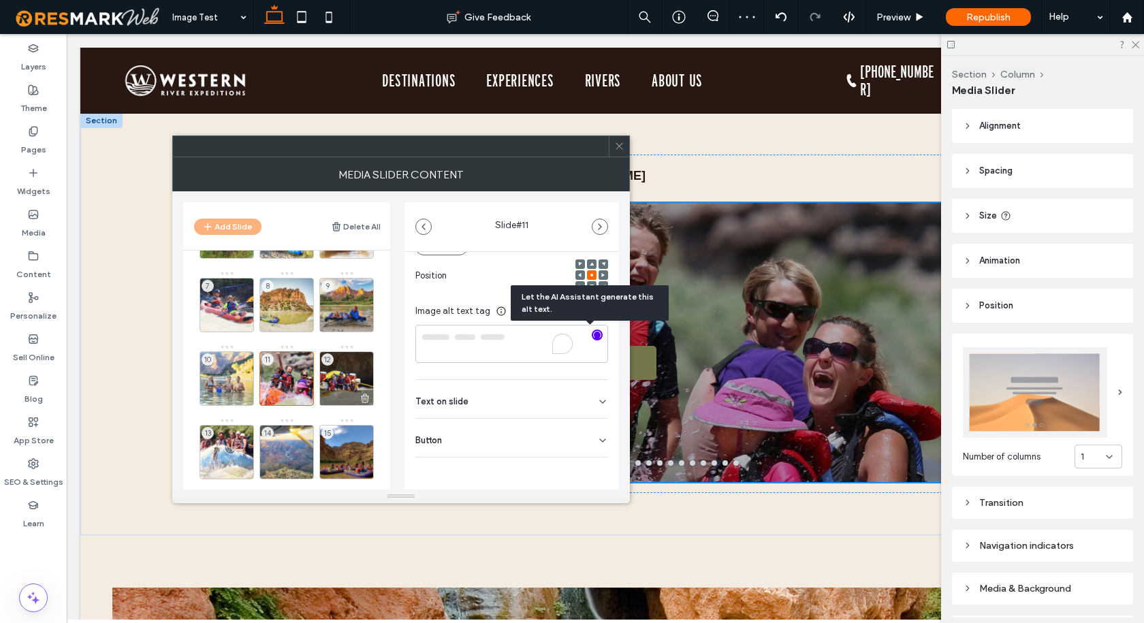
click at [339, 370] on div "12" at bounding box center [346, 378] width 54 height 54
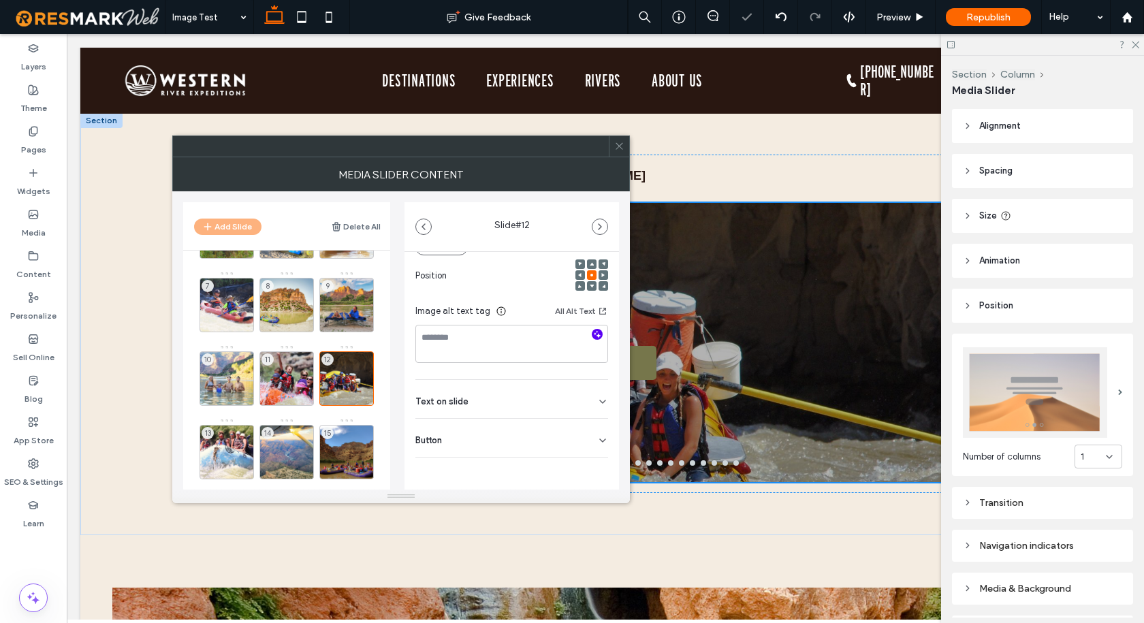
click at [592, 334] on icon "button" at bounding box center [597, 334] width 10 height 10
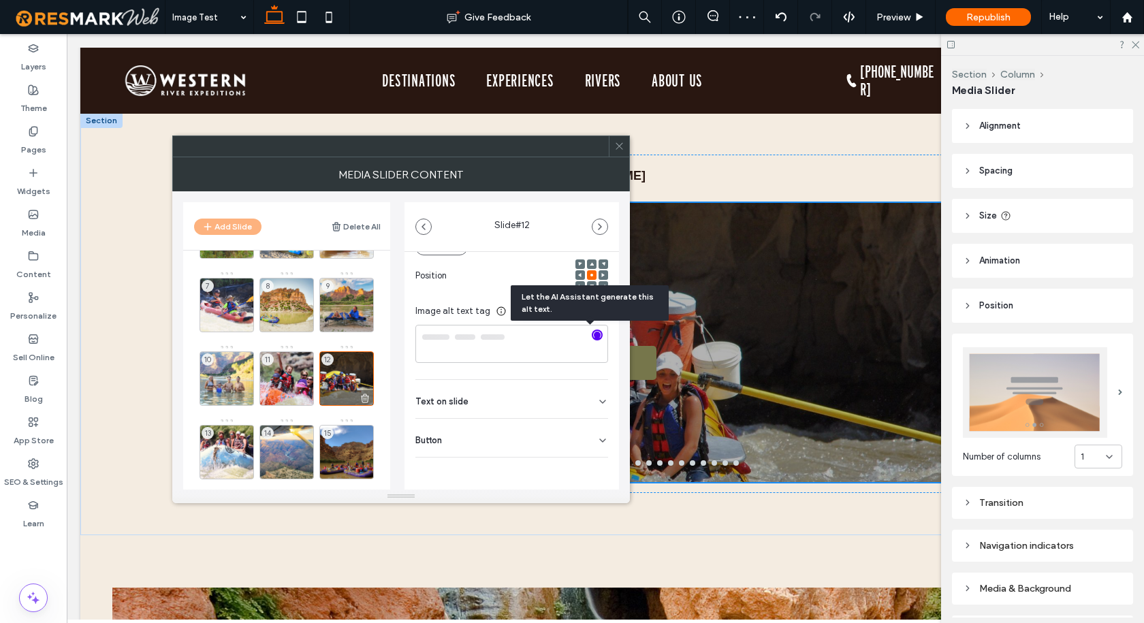
scroll to position [204, 0]
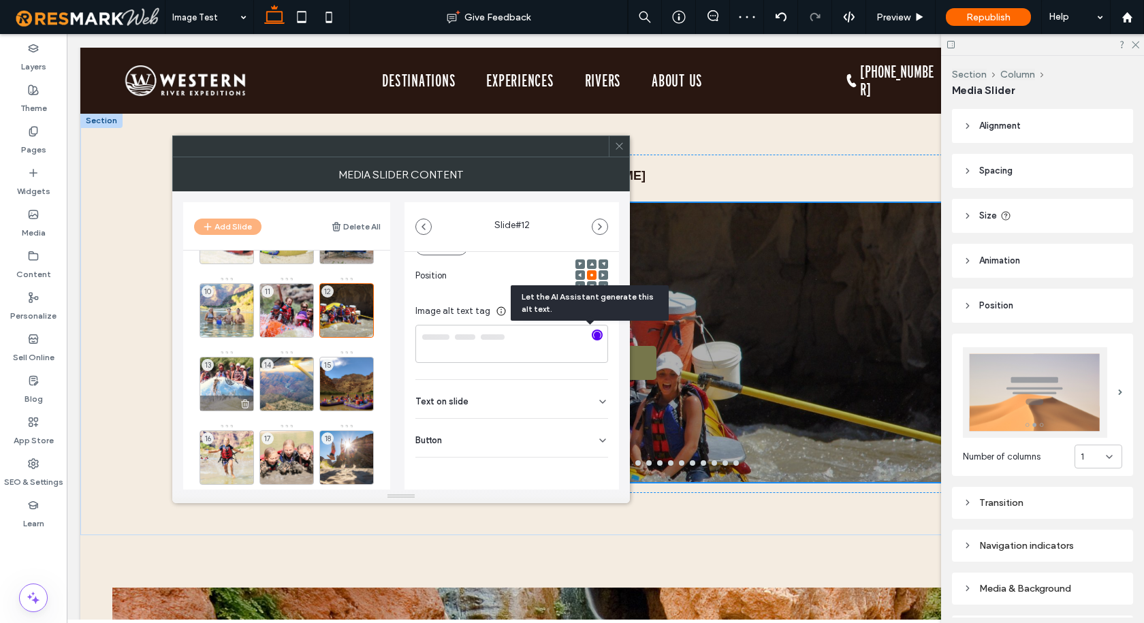
click at [227, 373] on div "13" at bounding box center [226, 384] width 54 height 54
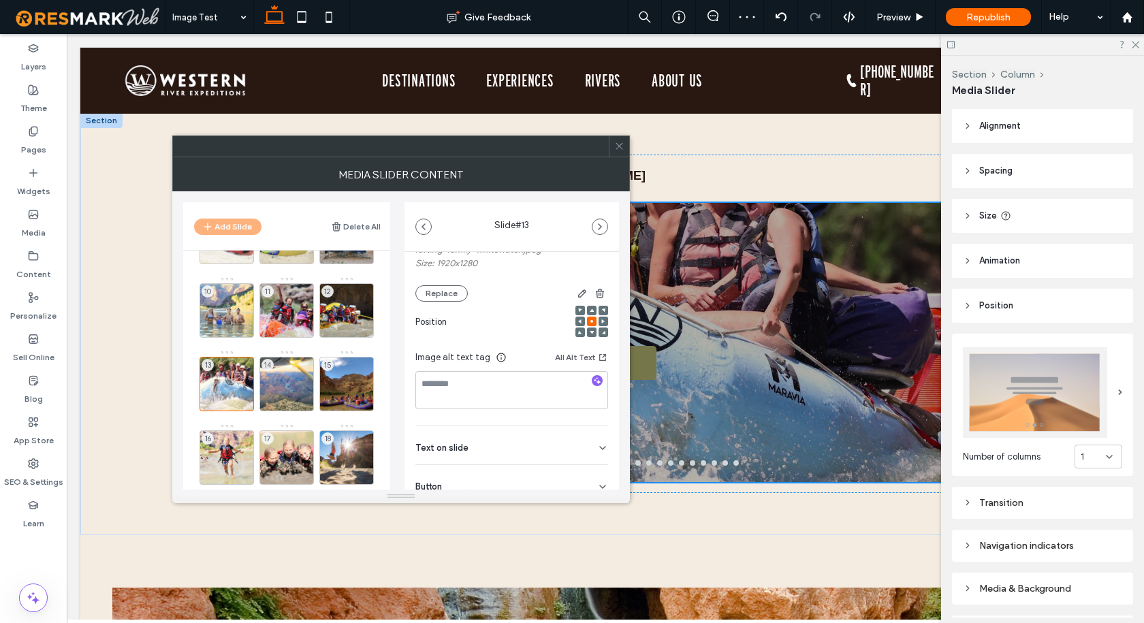
scroll to position [203, 0]
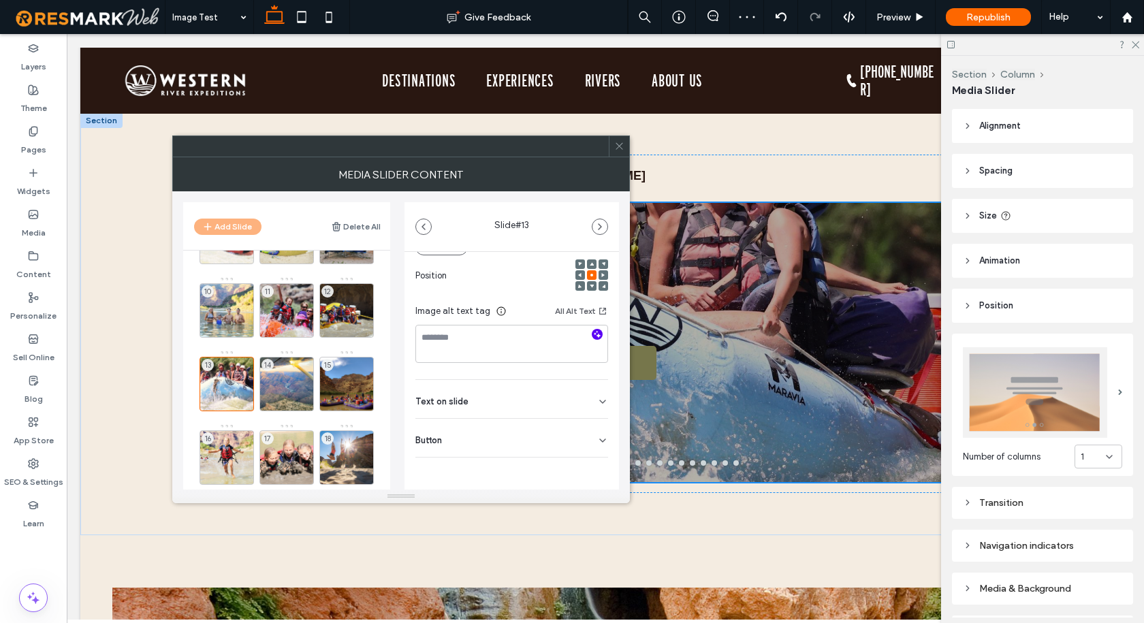
click at [592, 331] on icon "button" at bounding box center [597, 334] width 10 height 10
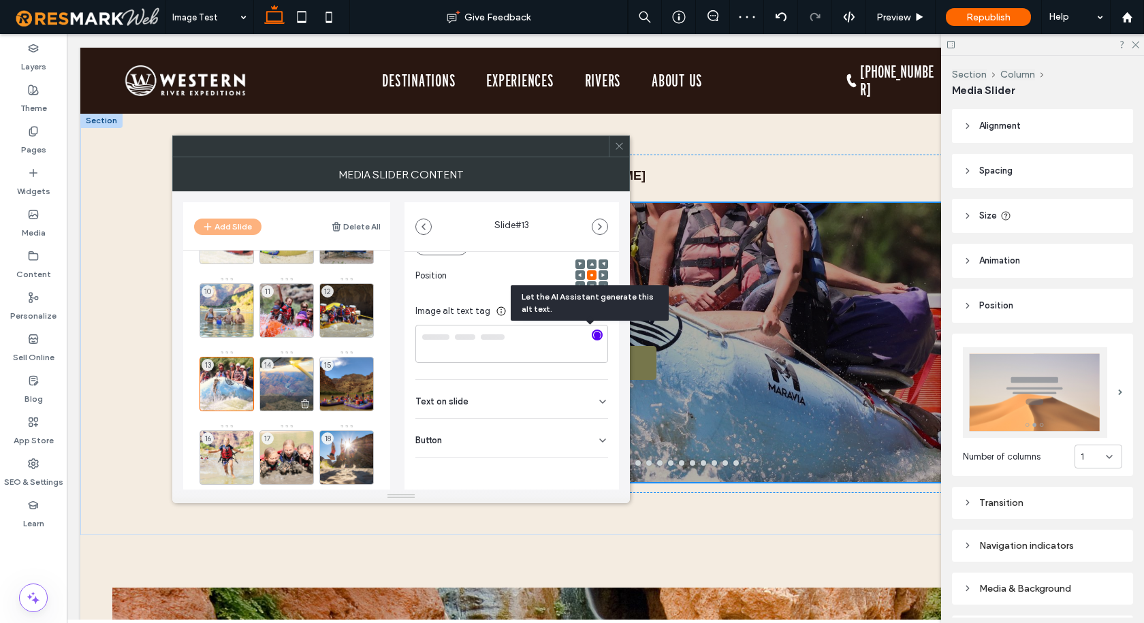
click at [289, 377] on div "14" at bounding box center [286, 384] width 54 height 54
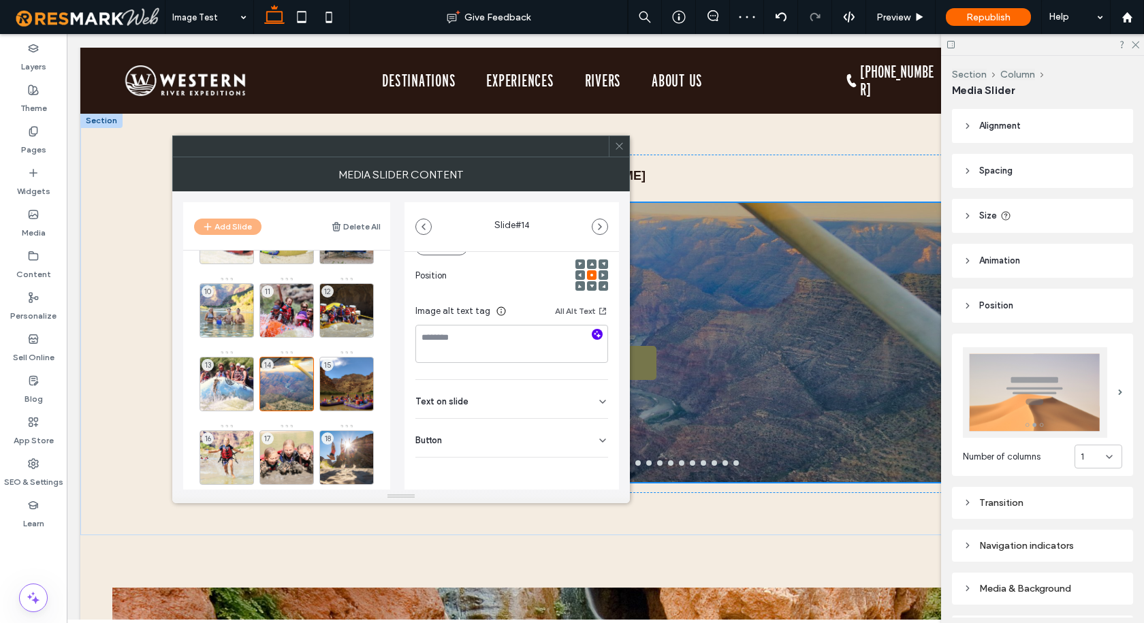
click at [592, 329] on icon "button" at bounding box center [597, 334] width 10 height 10
click at [354, 373] on div "15" at bounding box center [346, 384] width 54 height 54
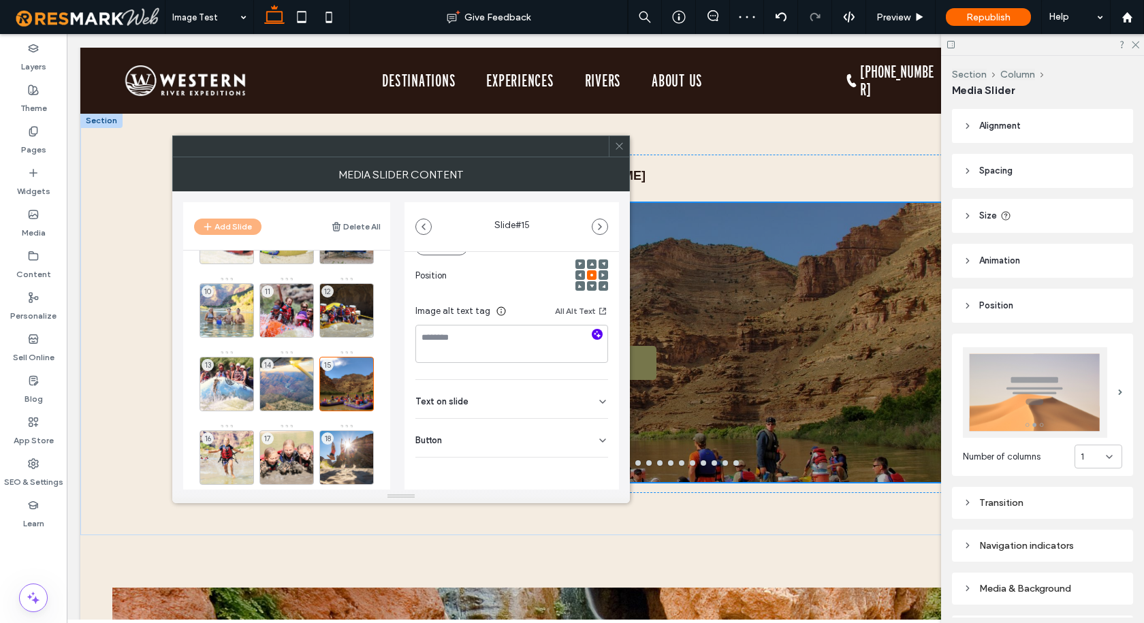
click at [592, 336] on icon "button" at bounding box center [597, 334] width 10 height 10
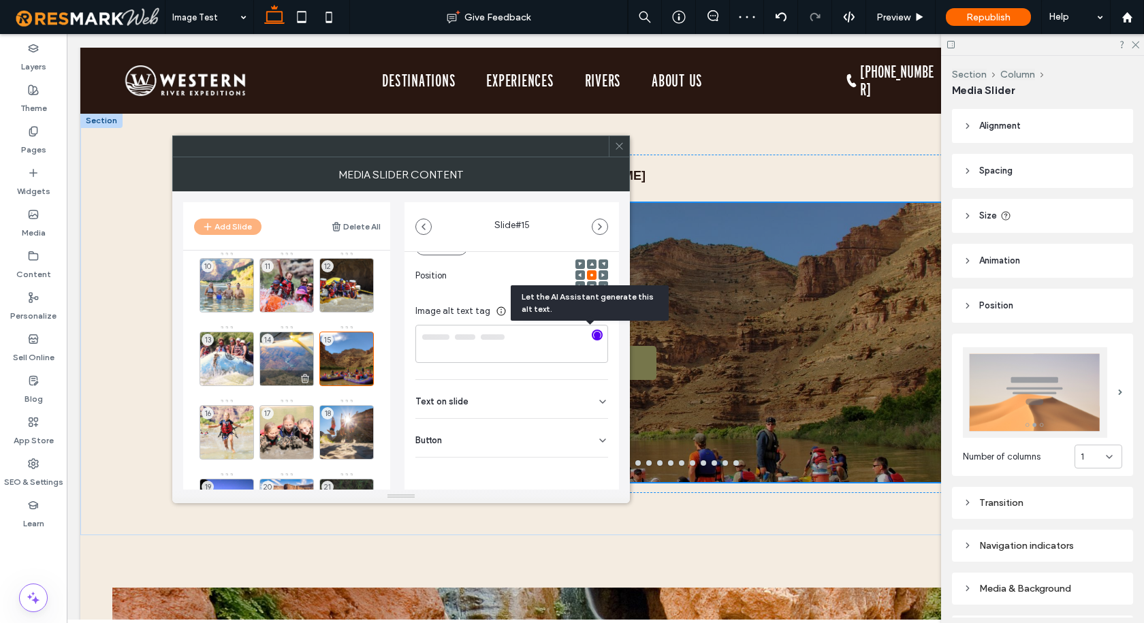
scroll to position [272, 0]
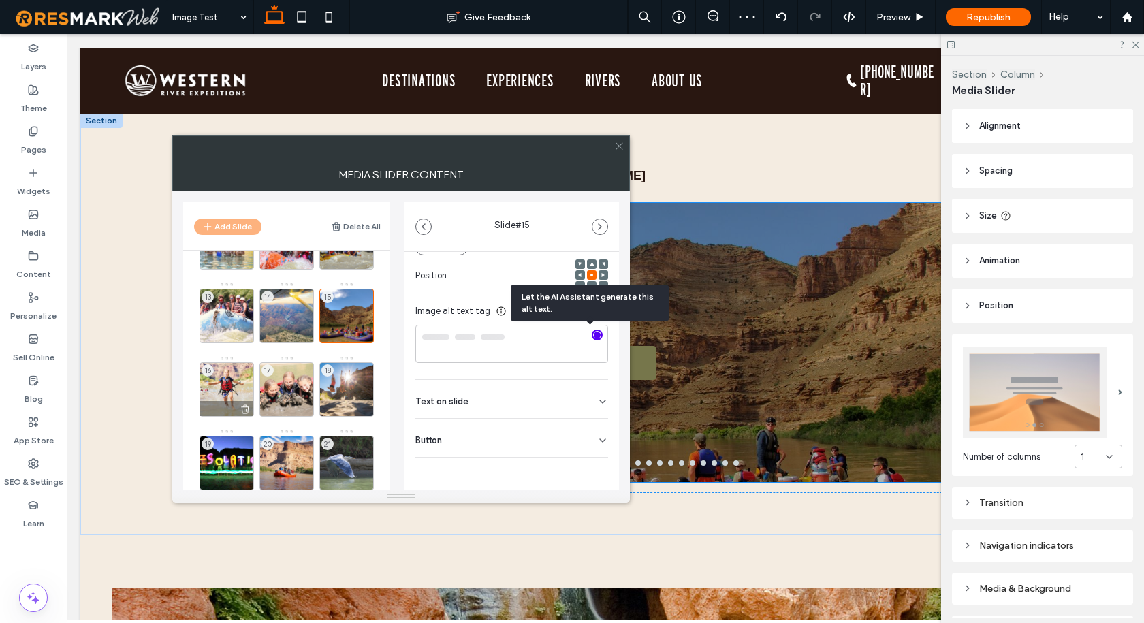
click at [212, 377] on div "16" at bounding box center [226, 389] width 54 height 54
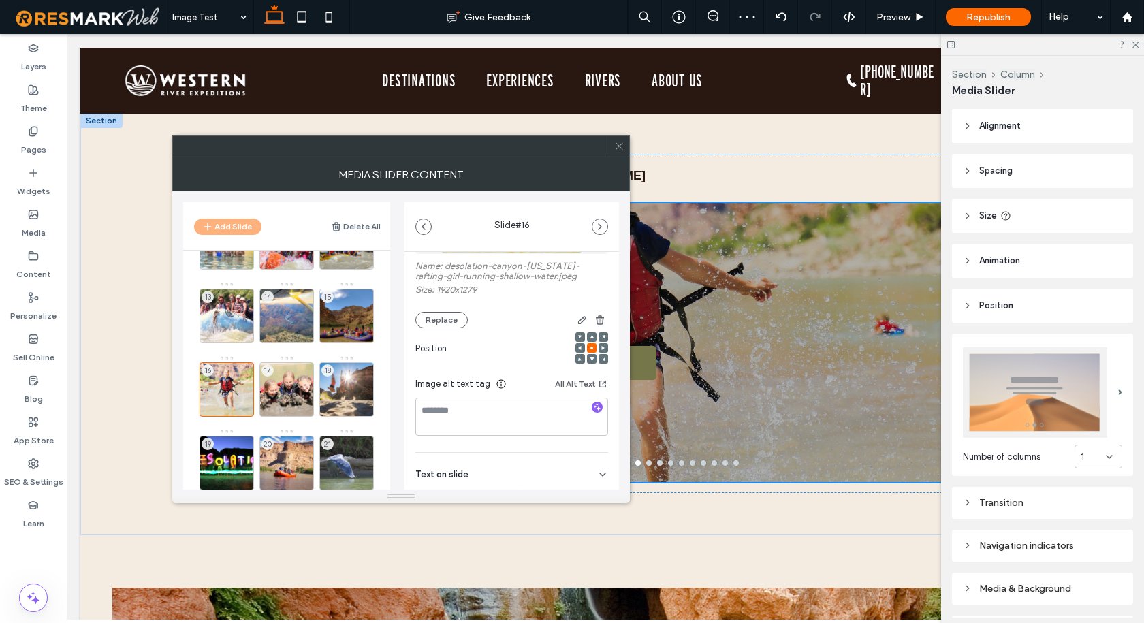
scroll to position [203, 0]
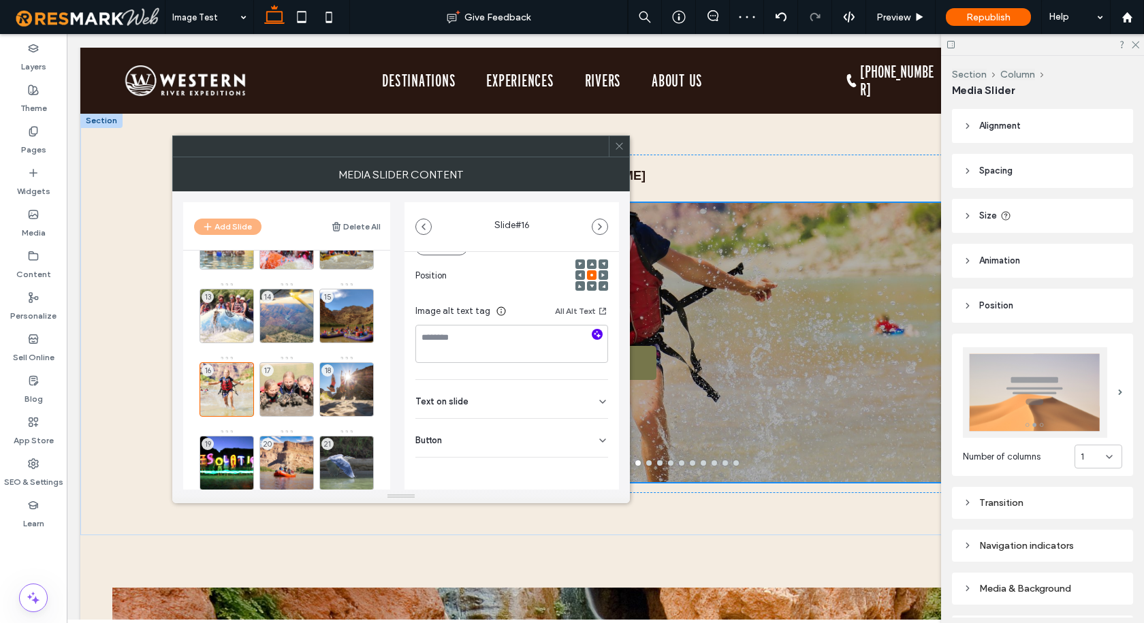
click at [592, 336] on icon "button" at bounding box center [597, 334] width 10 height 10
click at [300, 378] on div "17" at bounding box center [286, 389] width 54 height 54
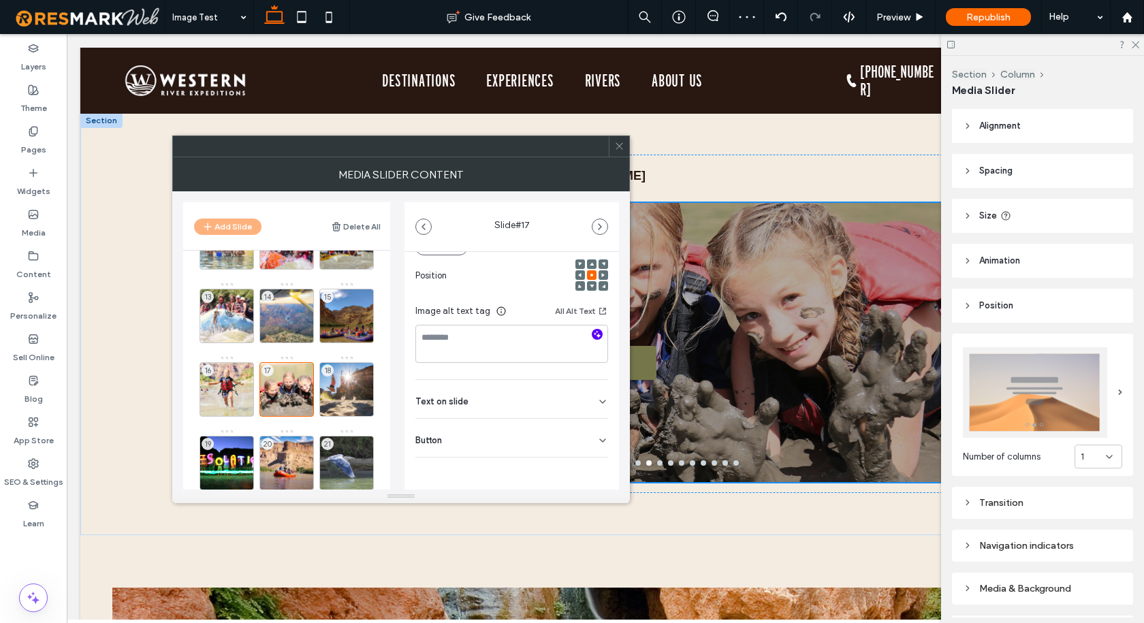
click at [592, 331] on icon "button" at bounding box center [597, 334] width 10 height 10
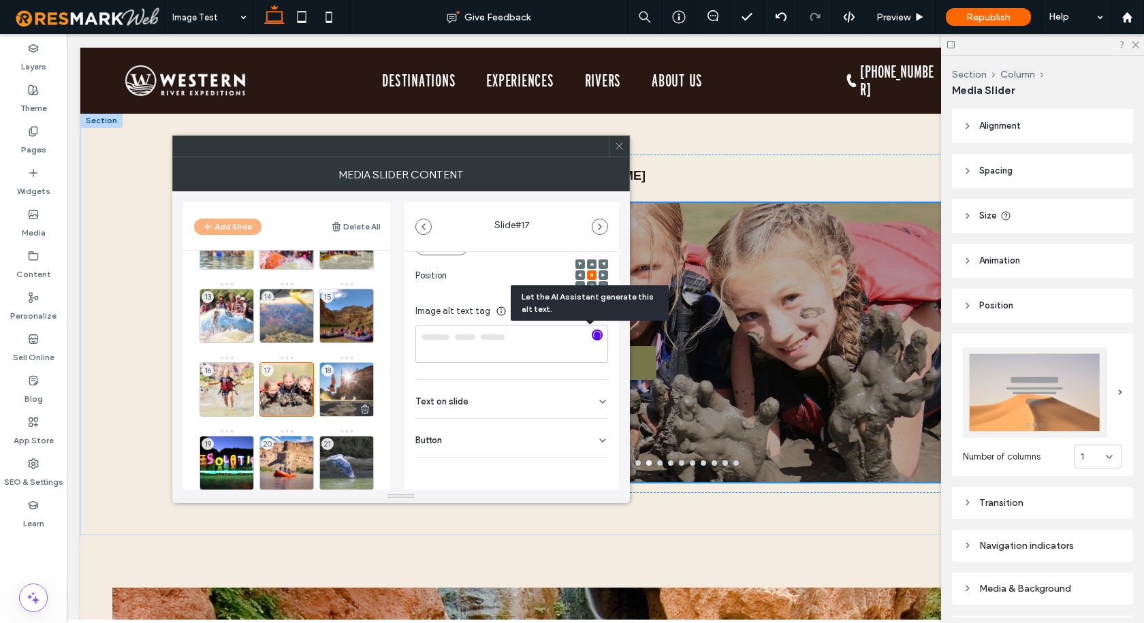
click at [351, 383] on div "18" at bounding box center [346, 389] width 54 height 54
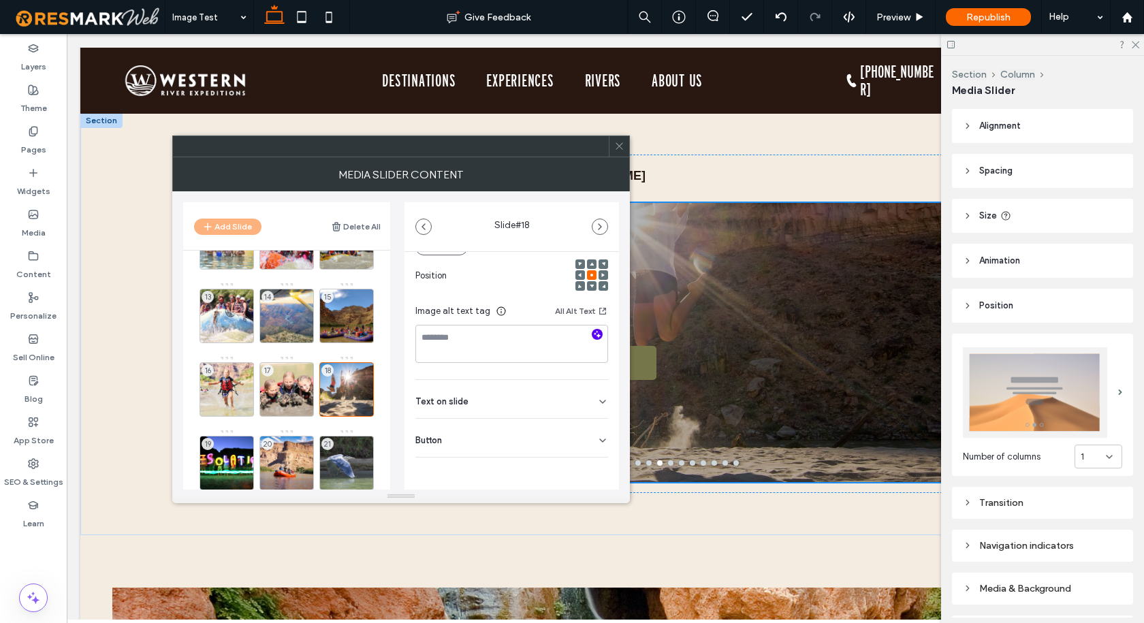
click at [592, 331] on icon "button" at bounding box center [597, 334] width 10 height 10
click at [208, 449] on span "19" at bounding box center [207, 444] width 12 height 12
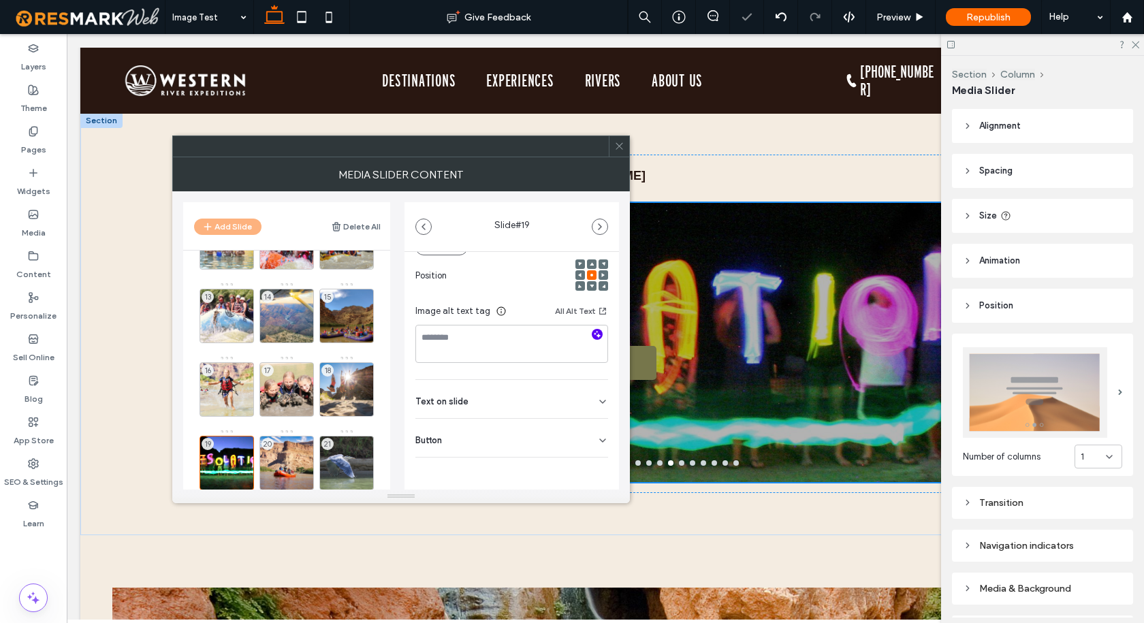
click at [592, 334] on icon "button" at bounding box center [597, 334] width 10 height 10
click at [283, 451] on div "20" at bounding box center [286, 463] width 54 height 54
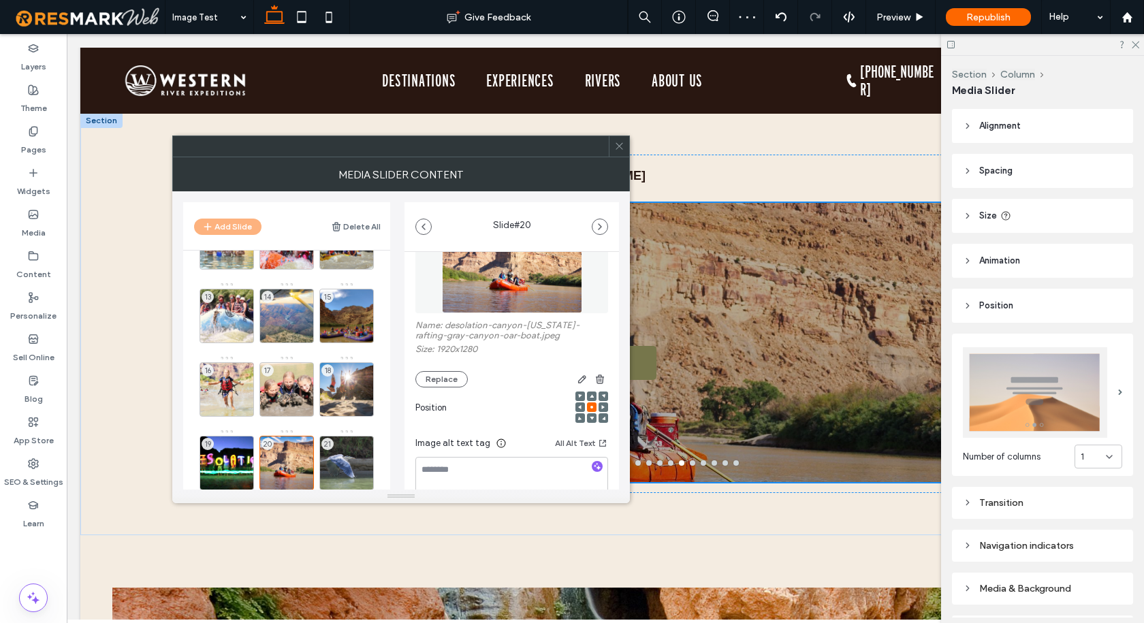
scroll to position [136, 0]
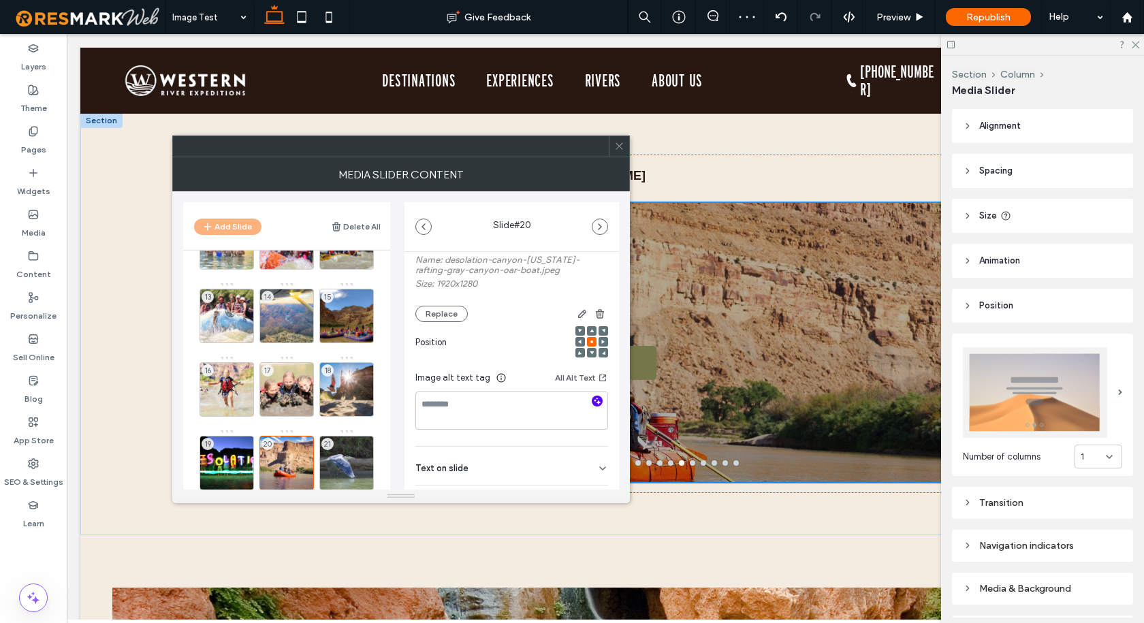
click at [592, 400] on icon "button" at bounding box center [597, 401] width 10 height 10
click at [362, 451] on div "21" at bounding box center [346, 463] width 54 height 54
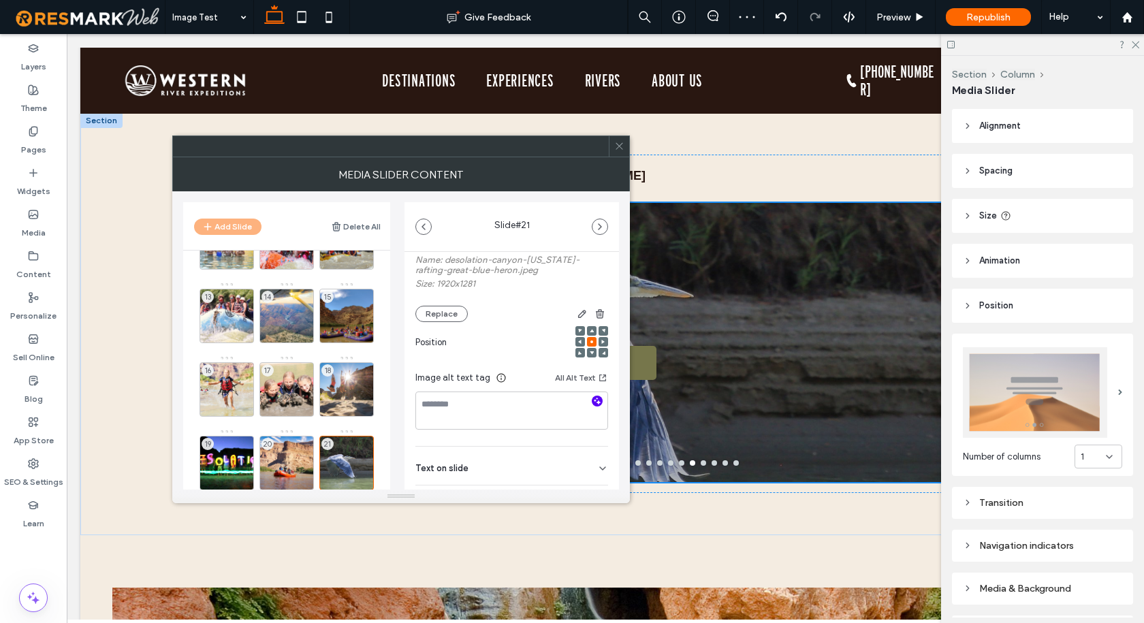
click at [592, 400] on icon "button" at bounding box center [597, 401] width 10 height 10
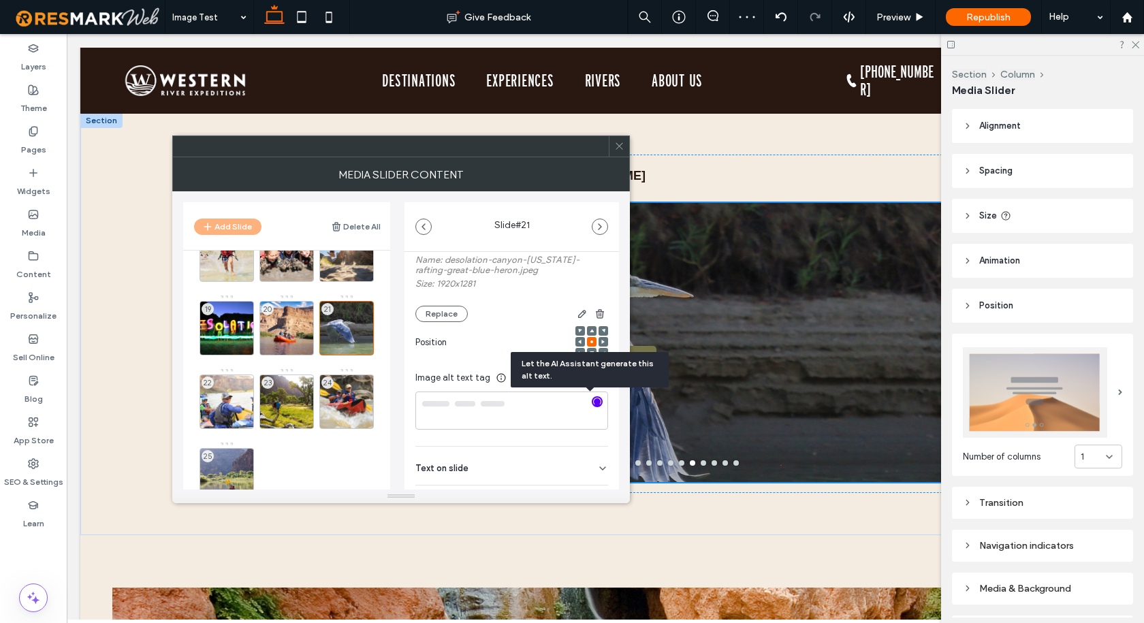
scroll to position [408, 0]
click at [225, 399] on div "22" at bounding box center [226, 400] width 54 height 54
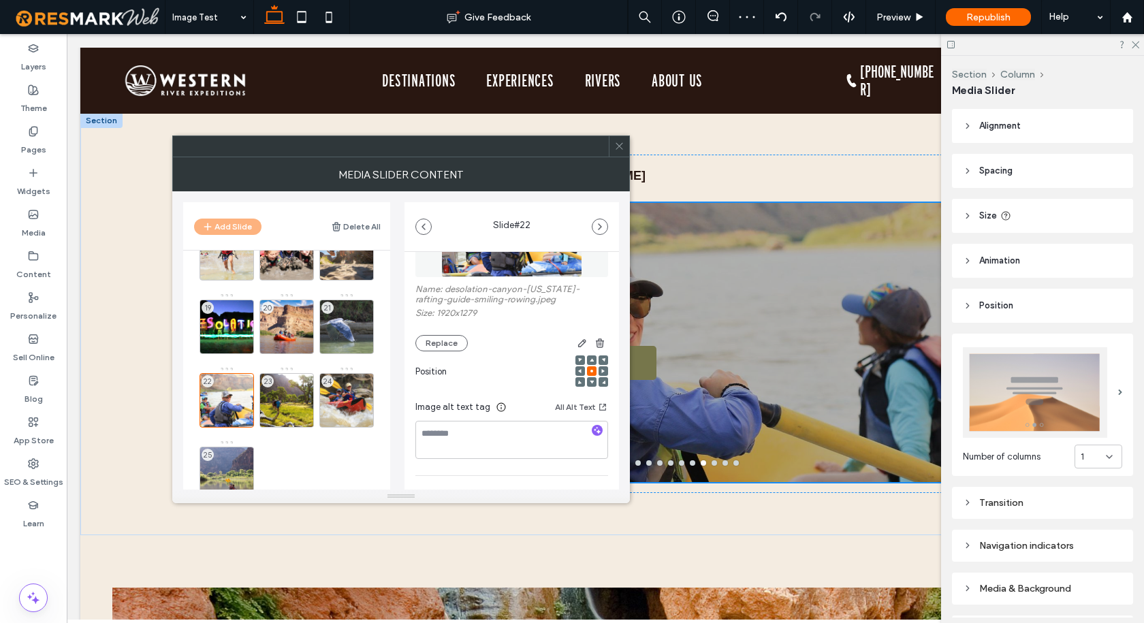
scroll to position [136, 0]
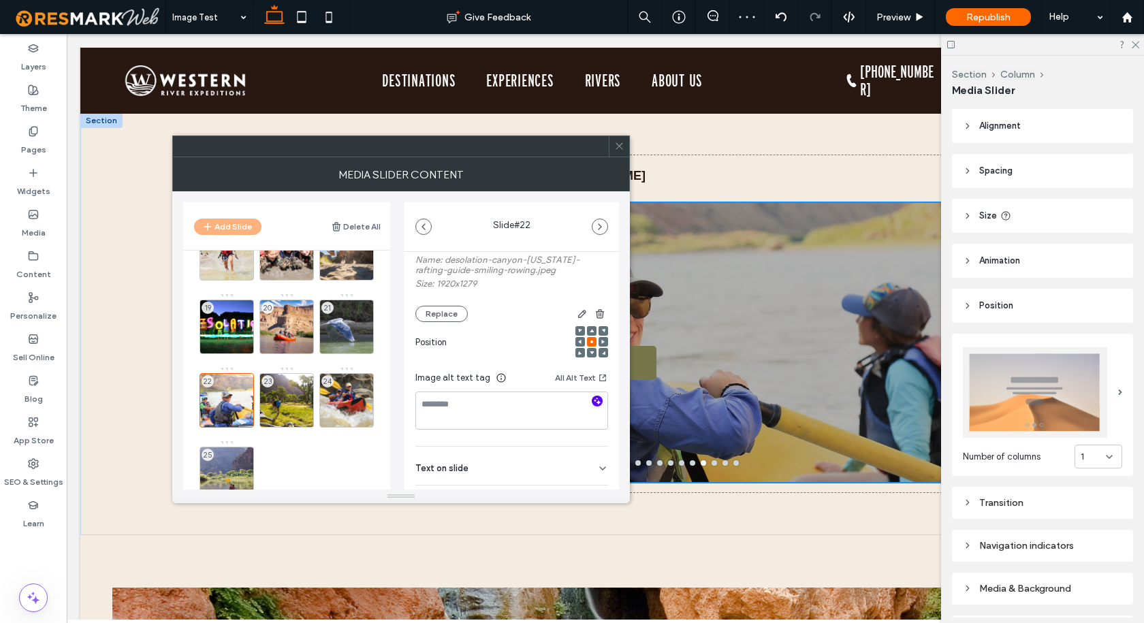
click at [592, 398] on icon "button" at bounding box center [597, 401] width 10 height 10
click at [298, 391] on div "23" at bounding box center [286, 400] width 54 height 54
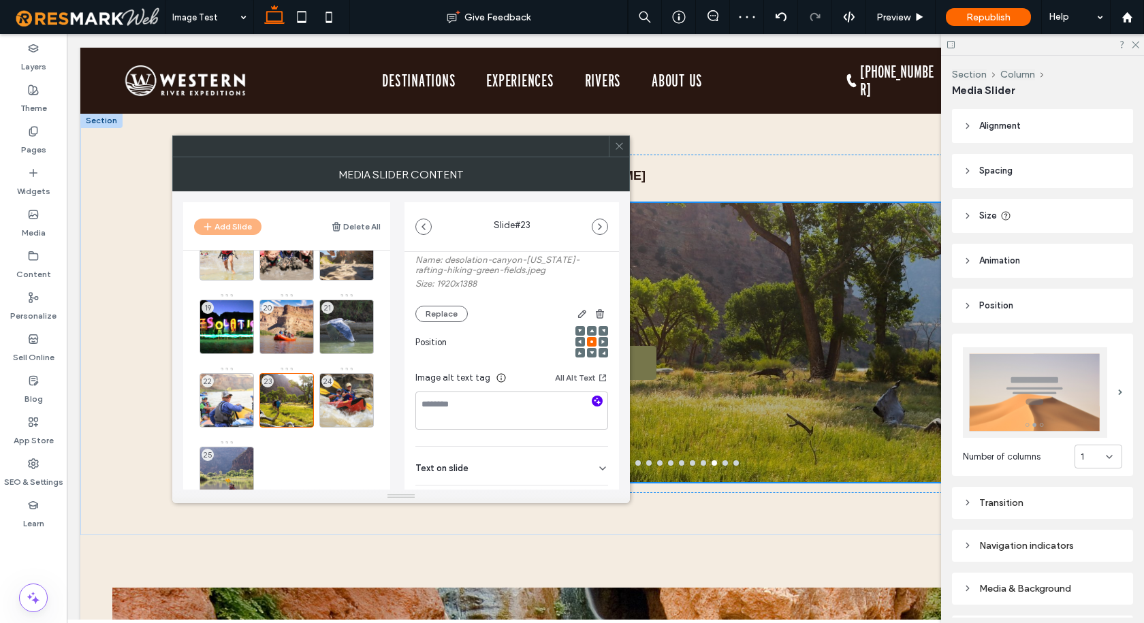
click at [592, 396] on icon "button" at bounding box center [597, 401] width 10 height 10
click at [366, 387] on div "24" at bounding box center [346, 400] width 54 height 54
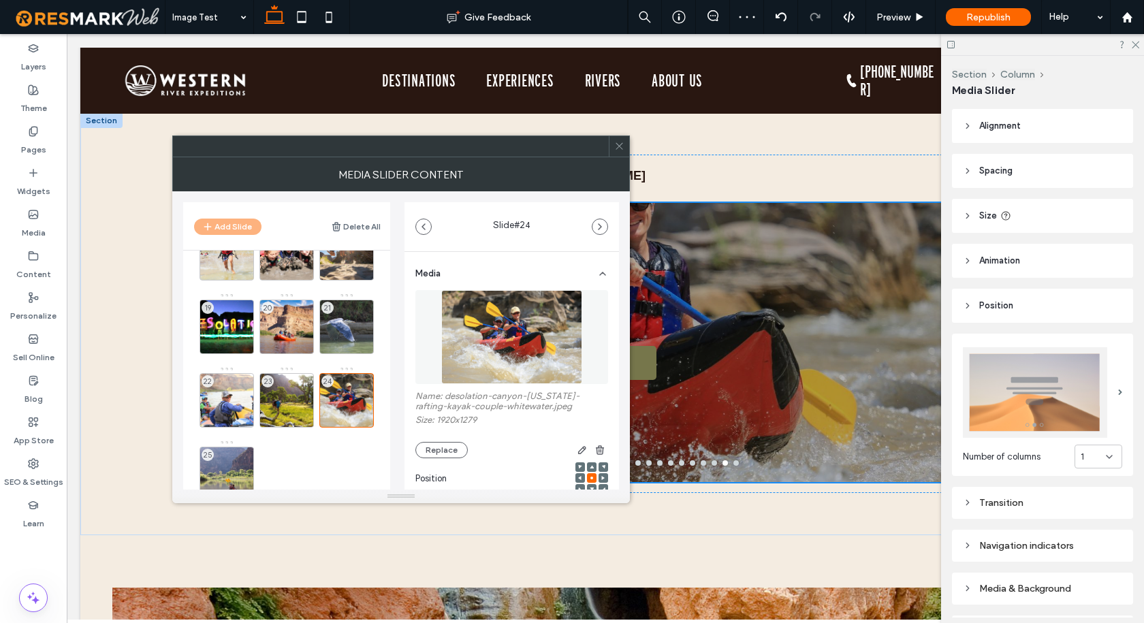
scroll to position [203, 0]
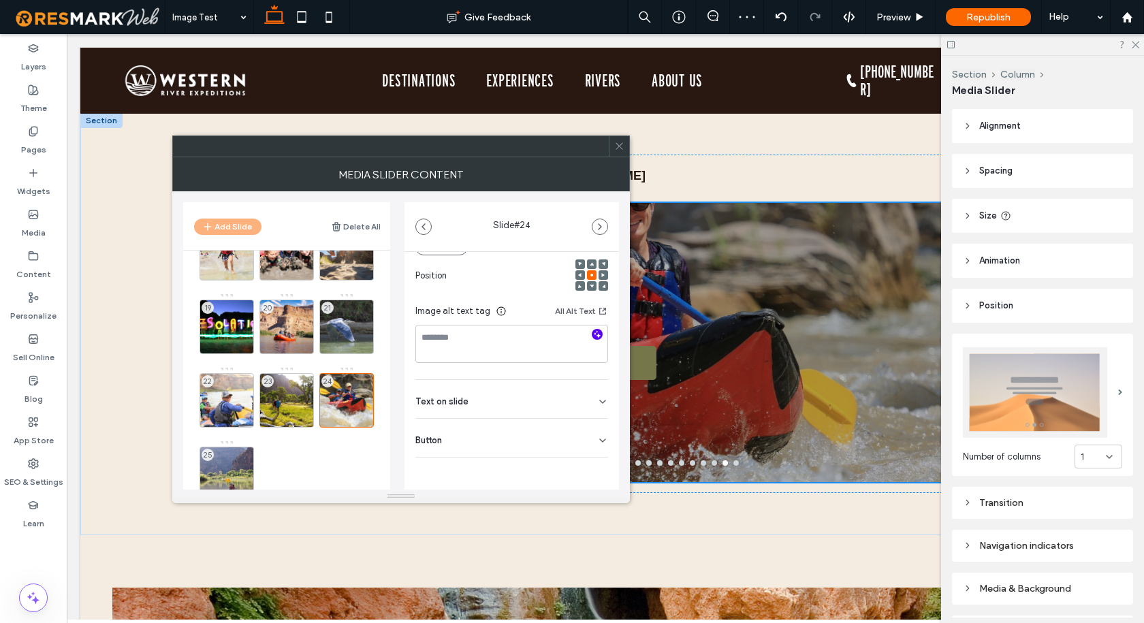
click at [592, 331] on icon "button" at bounding box center [597, 334] width 10 height 10
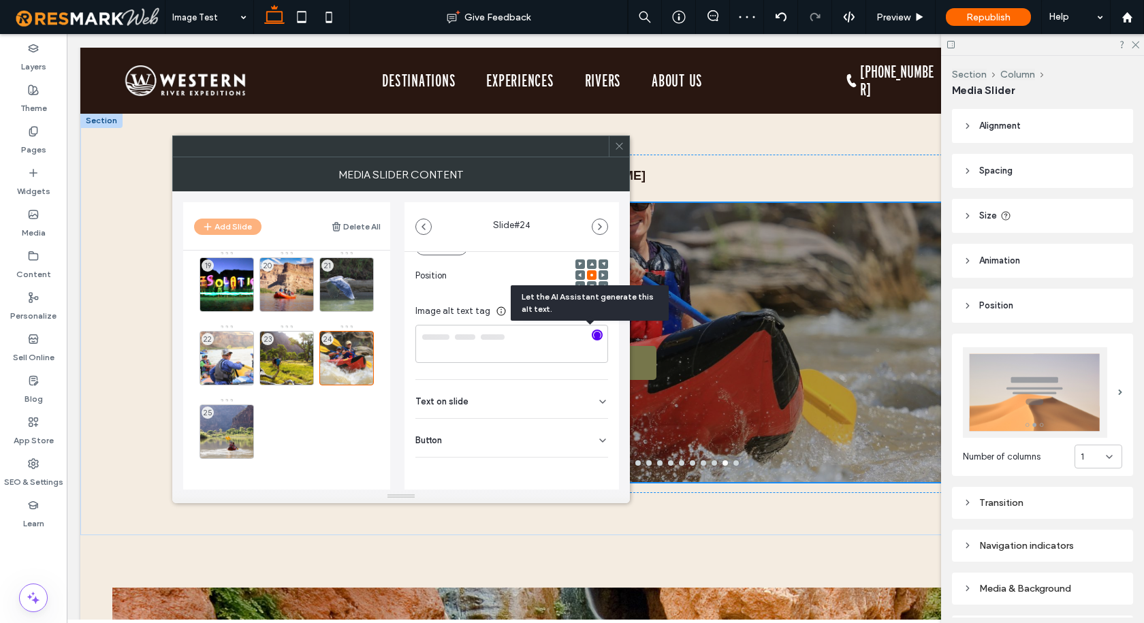
click at [229, 413] on div "25" at bounding box center [226, 431] width 54 height 54
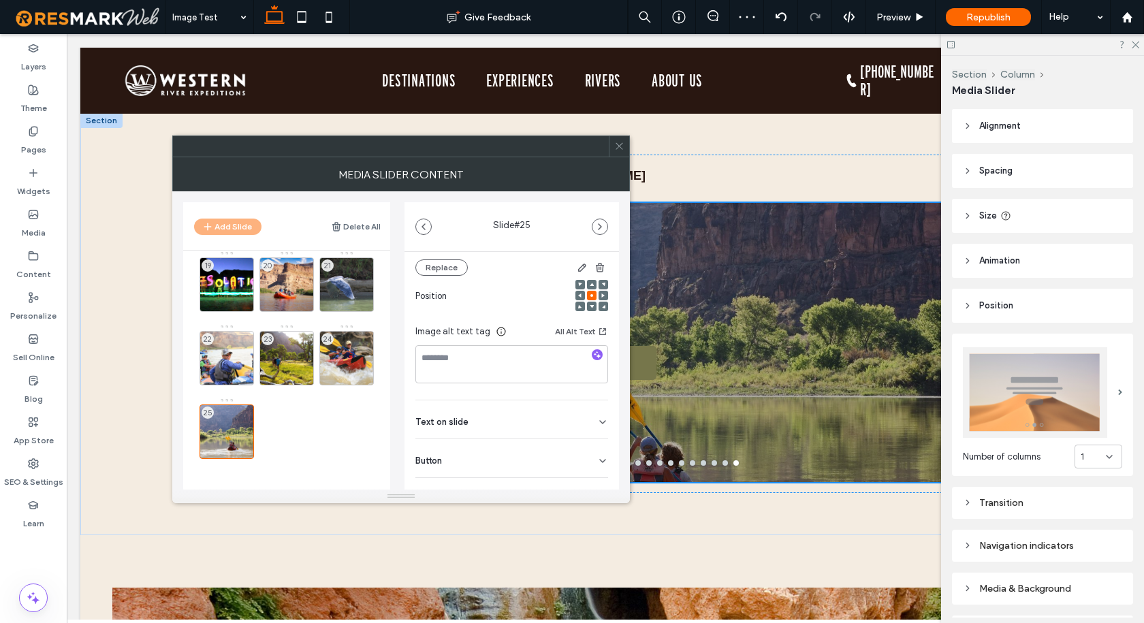
scroll to position [203, 0]
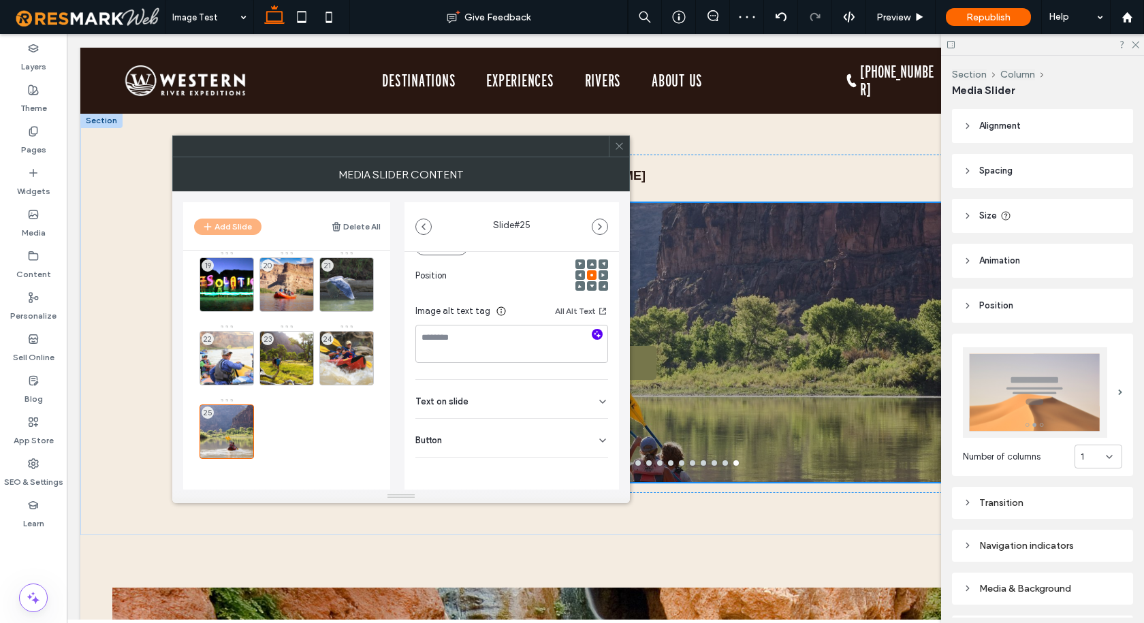
click at [594, 332] on use "button" at bounding box center [597, 333] width 7 height 7
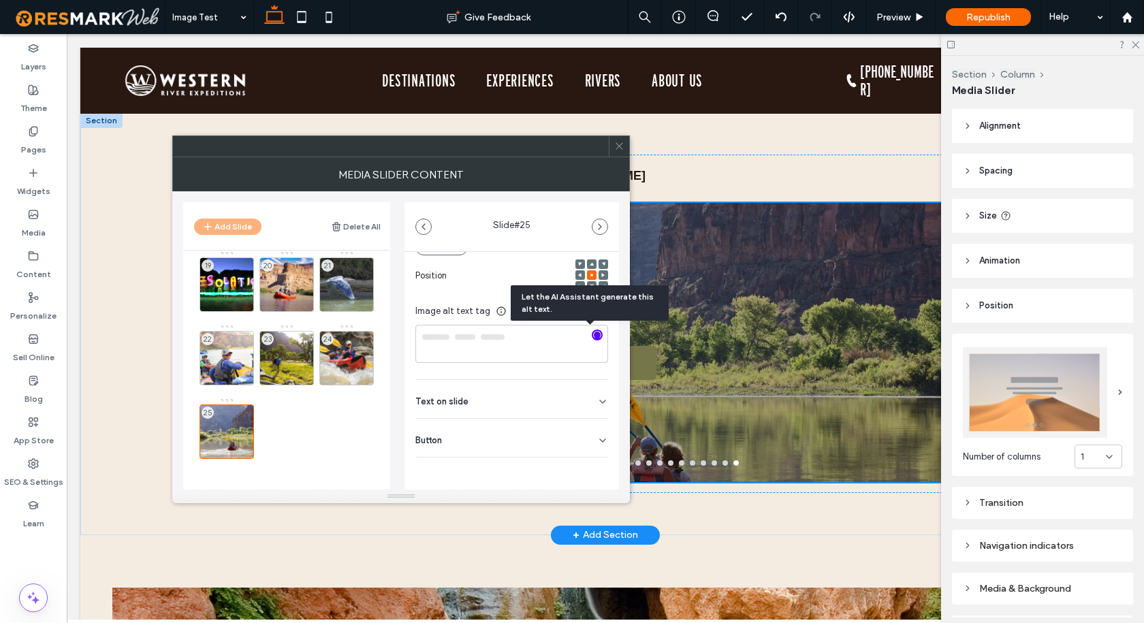
type textarea "**********"
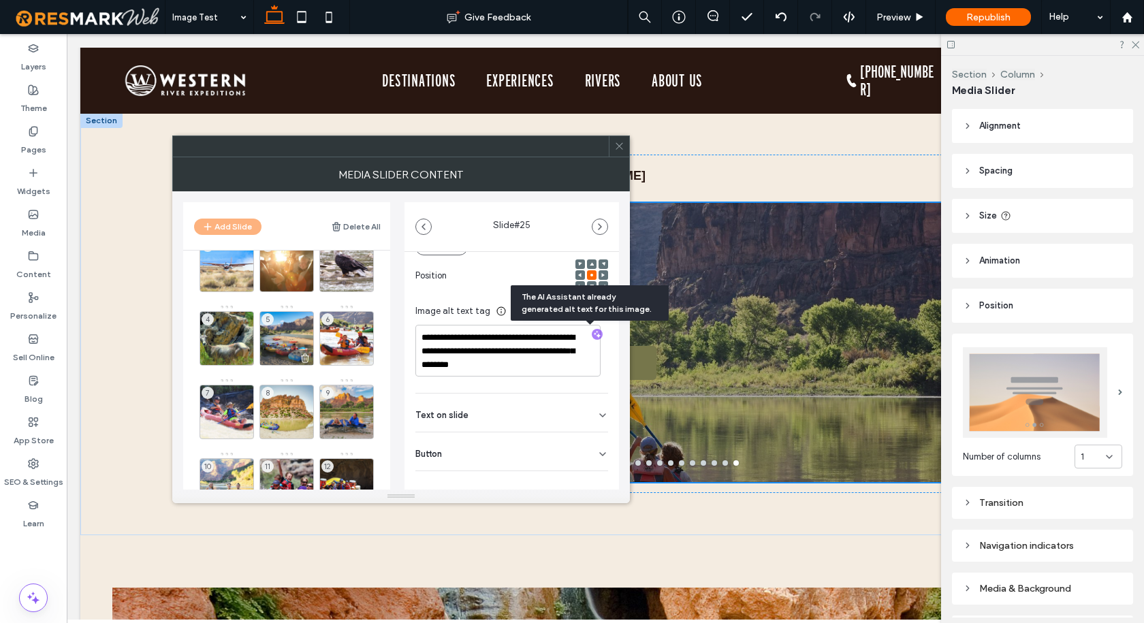
scroll to position [0, 0]
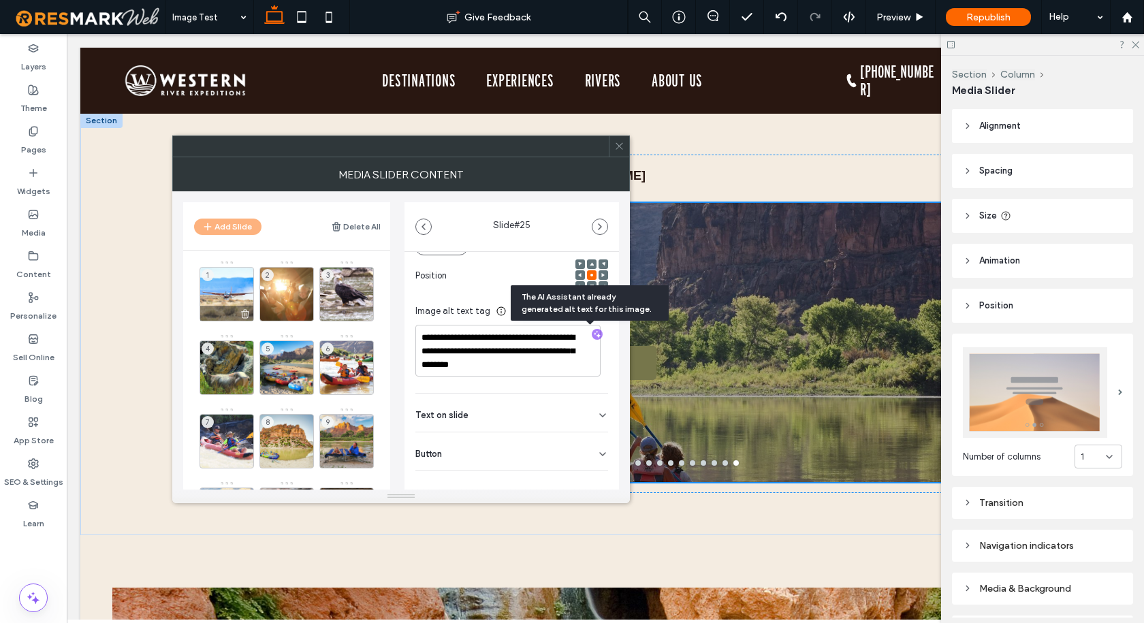
click at [232, 287] on div "1" at bounding box center [226, 294] width 54 height 54
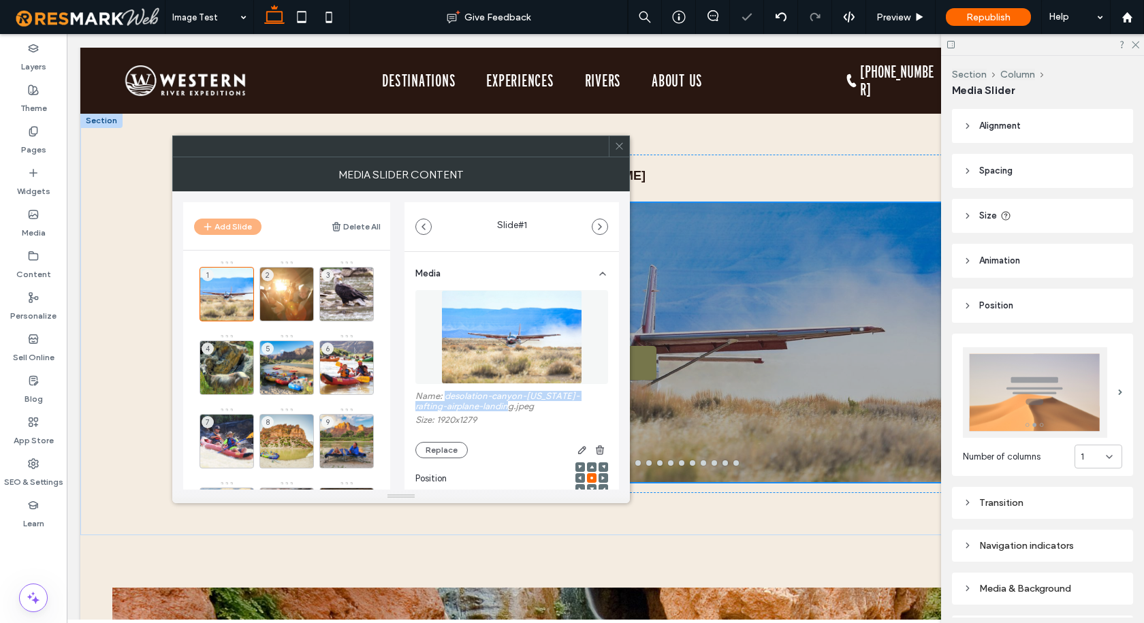
drag, startPoint x: 508, startPoint y: 405, endPoint x: 445, endPoint y: 398, distance: 63.7
click at [445, 398] on label "Name: desolation-canyon-[US_STATE]-rafting-airplane-landing.jpeg" at bounding box center [511, 403] width 193 height 24
copy label "desolation-canyon-[US_STATE]-rafting-airplane-landing.jpeg"
click at [506, 420] on label "Size: 1920x1279" at bounding box center [511, 422] width 193 height 14
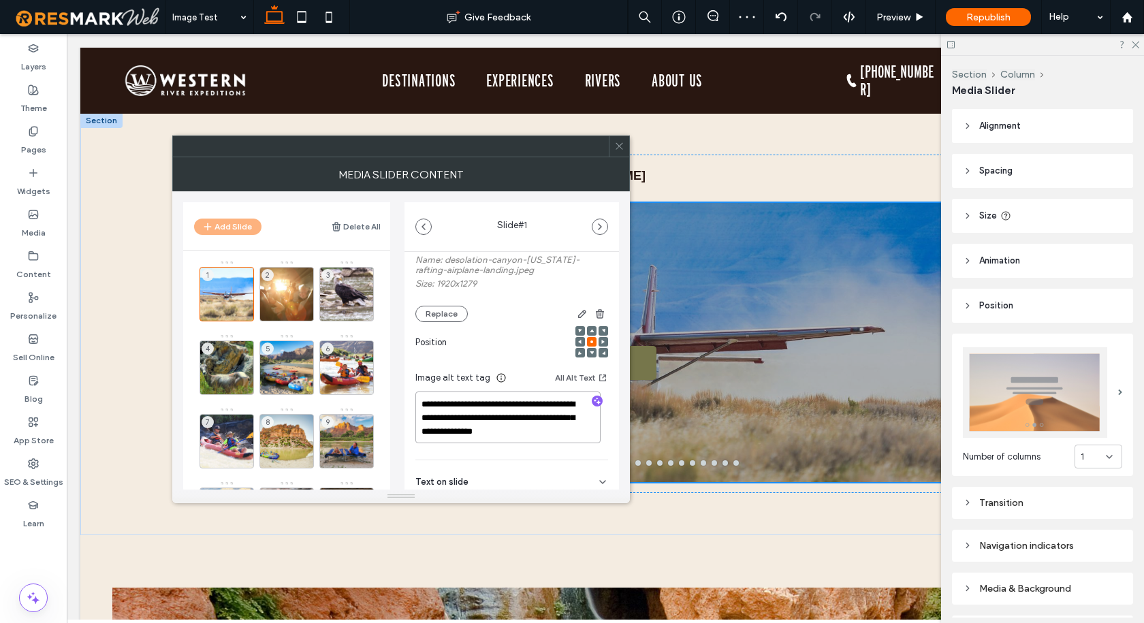
click at [487, 406] on textarea "**********" at bounding box center [507, 417] width 185 height 52
click at [242, 313] on use at bounding box center [245, 313] width 8 height 9
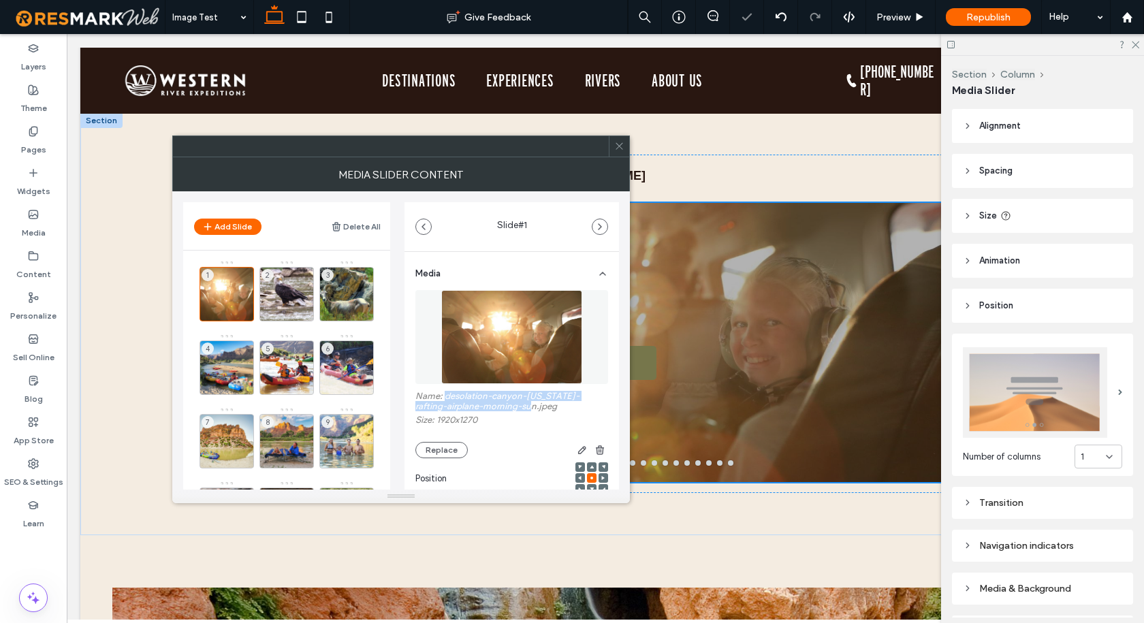
drag, startPoint x: 530, startPoint y: 407, endPoint x: 446, endPoint y: 397, distance: 85.0
click at [446, 397] on label "Name: desolation-canyon-[US_STATE]-rafting-airplane-morning-sun.jpeg" at bounding box center [511, 403] width 193 height 24
copy label "desolation-canyon-[US_STATE]-rafting-airplane-morning-sun.jpeg"
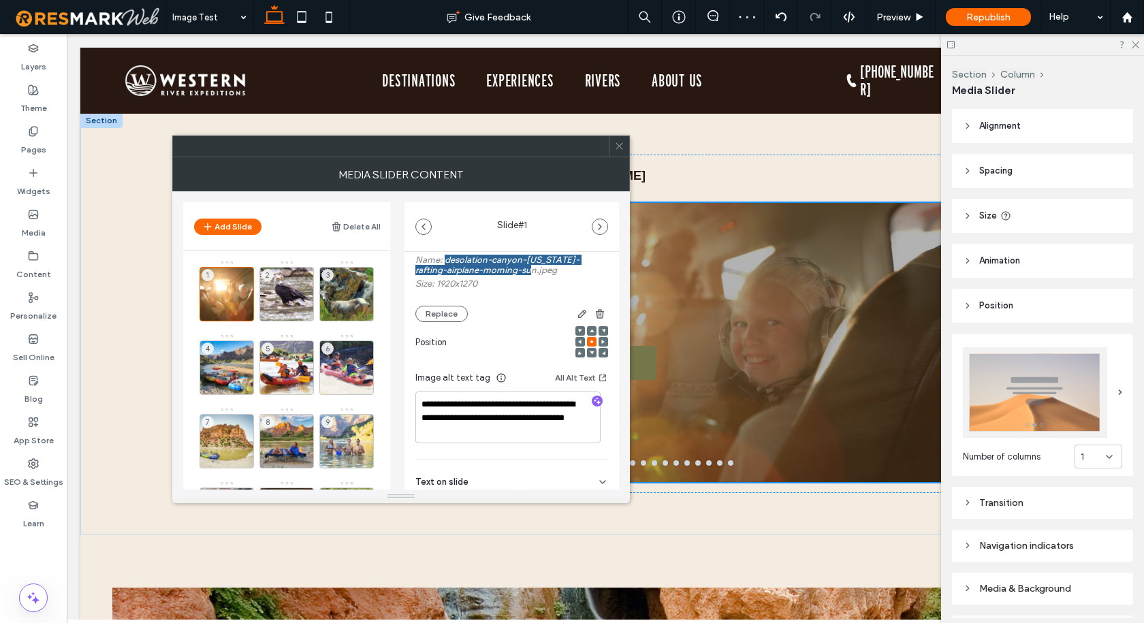
scroll to position [204, 0]
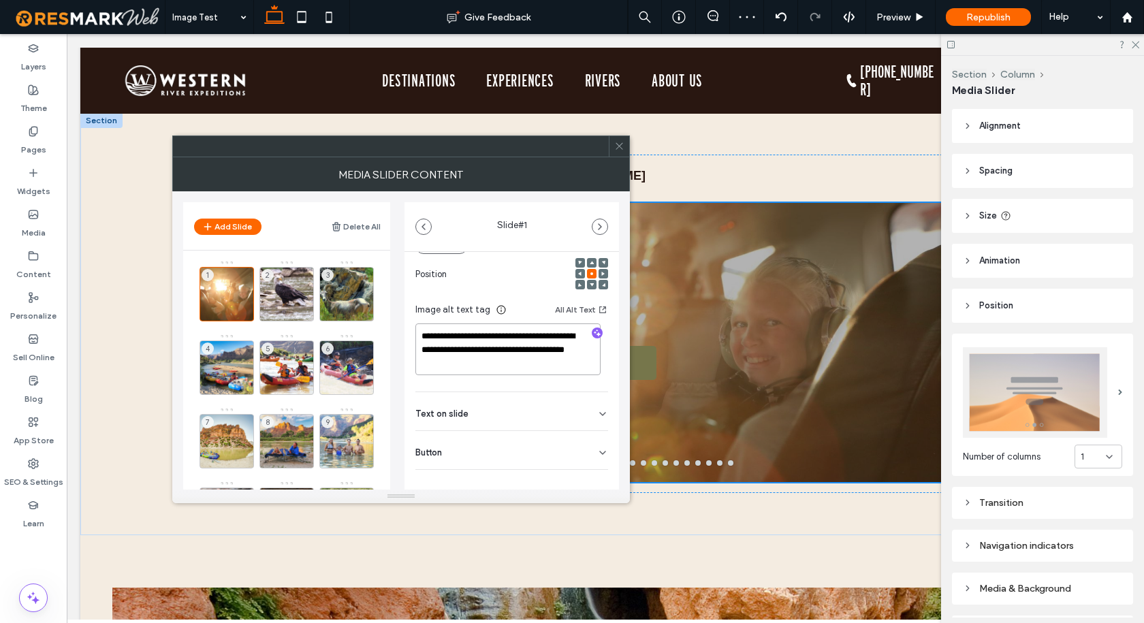
click at [483, 354] on textarea "**********" at bounding box center [507, 349] width 185 height 52
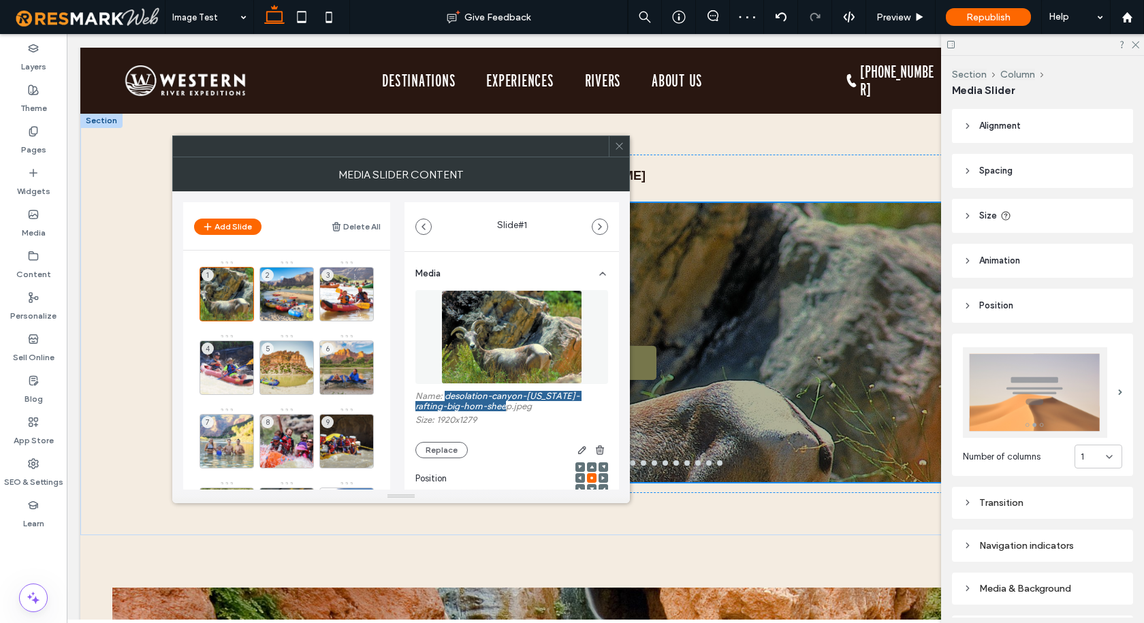
scroll to position [136, 0]
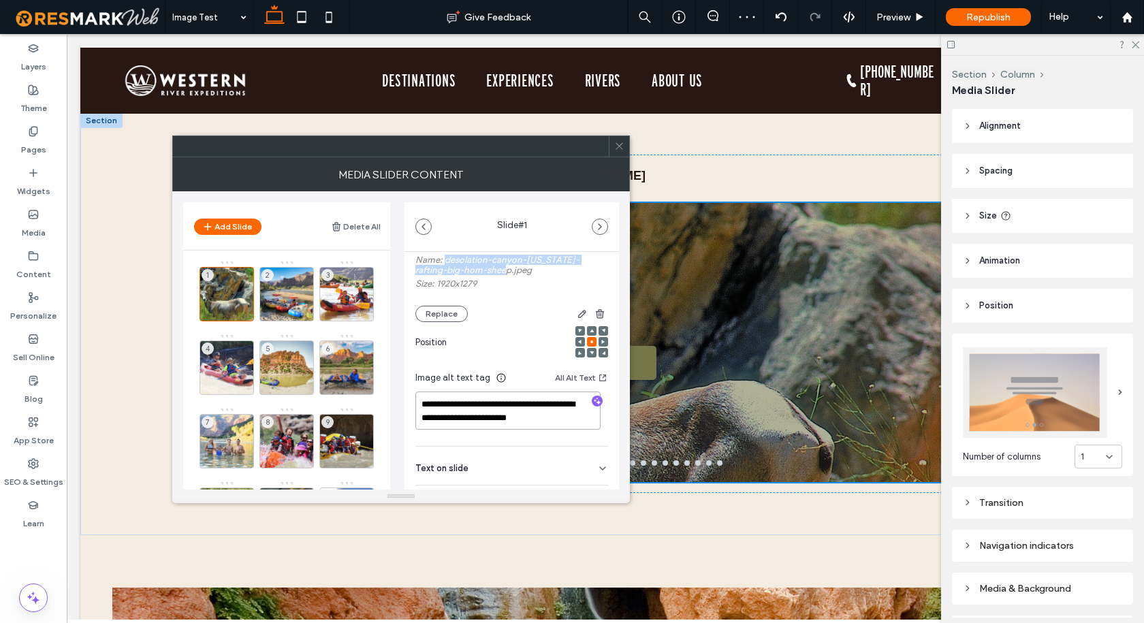
click at [474, 417] on textarea "**********" at bounding box center [507, 410] width 185 height 38
click at [242, 315] on use at bounding box center [245, 313] width 8 height 9
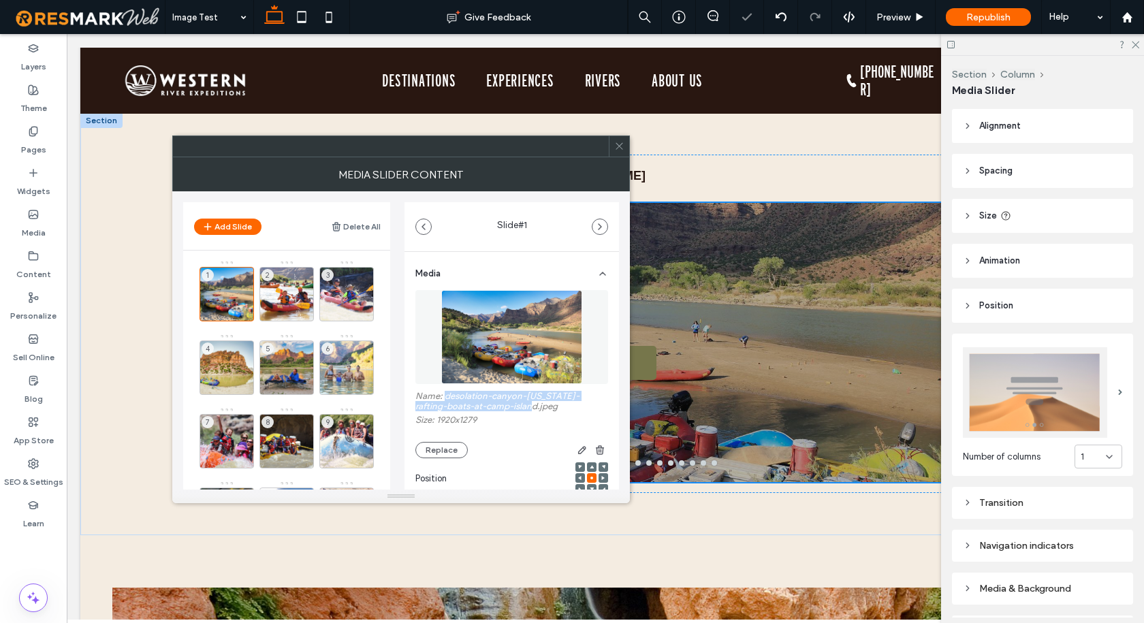
drag, startPoint x: 531, startPoint y: 409, endPoint x: 445, endPoint y: 397, distance: 86.6
click at [445, 397] on label "Name: desolation-canyon-[US_STATE]-rafting-boats-at-camp-island.jpeg" at bounding box center [511, 403] width 193 height 24
copy label "desolation-canyon-[US_STATE]-rafting-boats-at-[GEOGRAPHIC_DATA]jpeg"
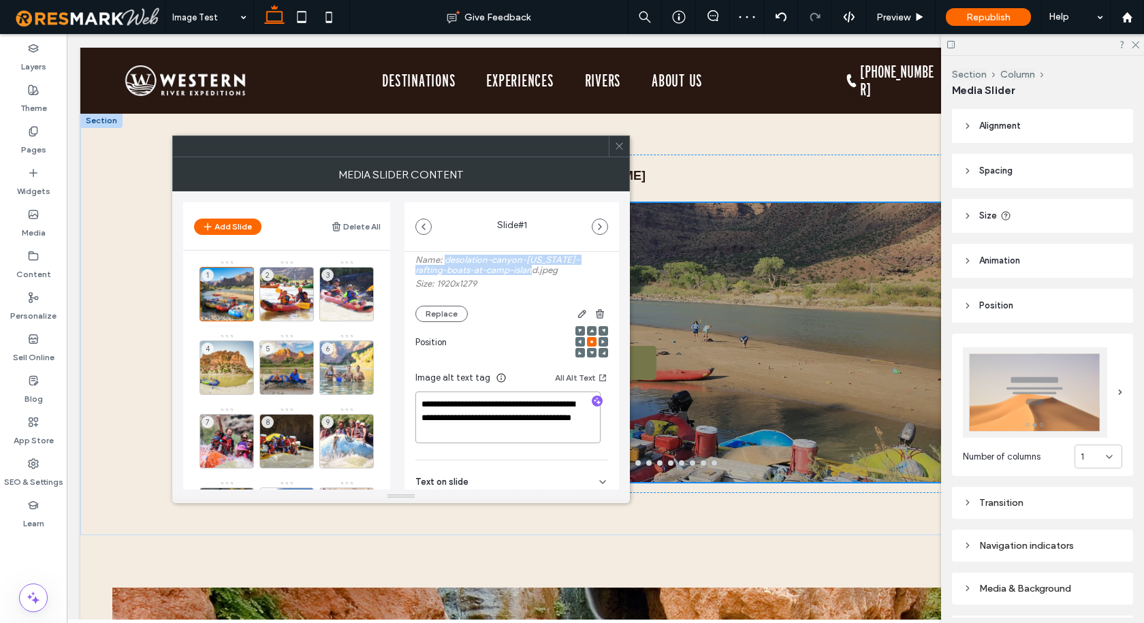
click at [474, 423] on textarea "**********" at bounding box center [507, 417] width 185 height 52
click at [244, 317] on icon at bounding box center [245, 314] width 11 height 12
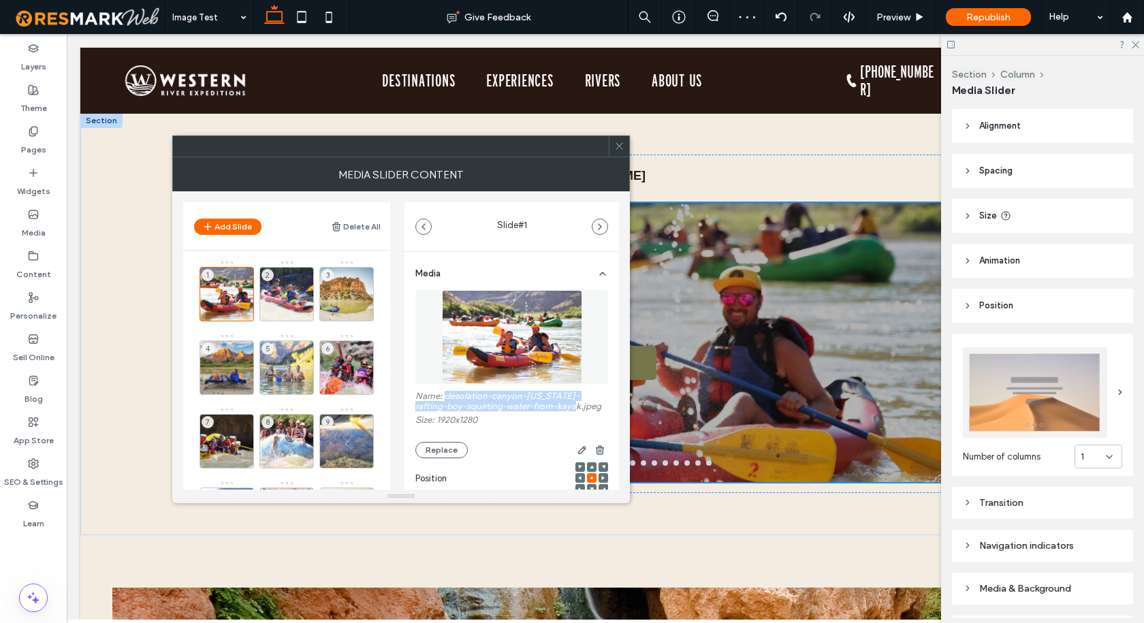
drag, startPoint x: 551, startPoint y: 407, endPoint x: 446, endPoint y: 396, distance: 106.1
click at [446, 396] on label "Name: desolation-canyon-[US_STATE]-rafting-boy-squirting-water-from-kayak.jpeg" at bounding box center [511, 403] width 193 height 24
copy label "desolation-canyon-[US_STATE]-rafting-boy-squirting-water-from-kayak.jpeg"
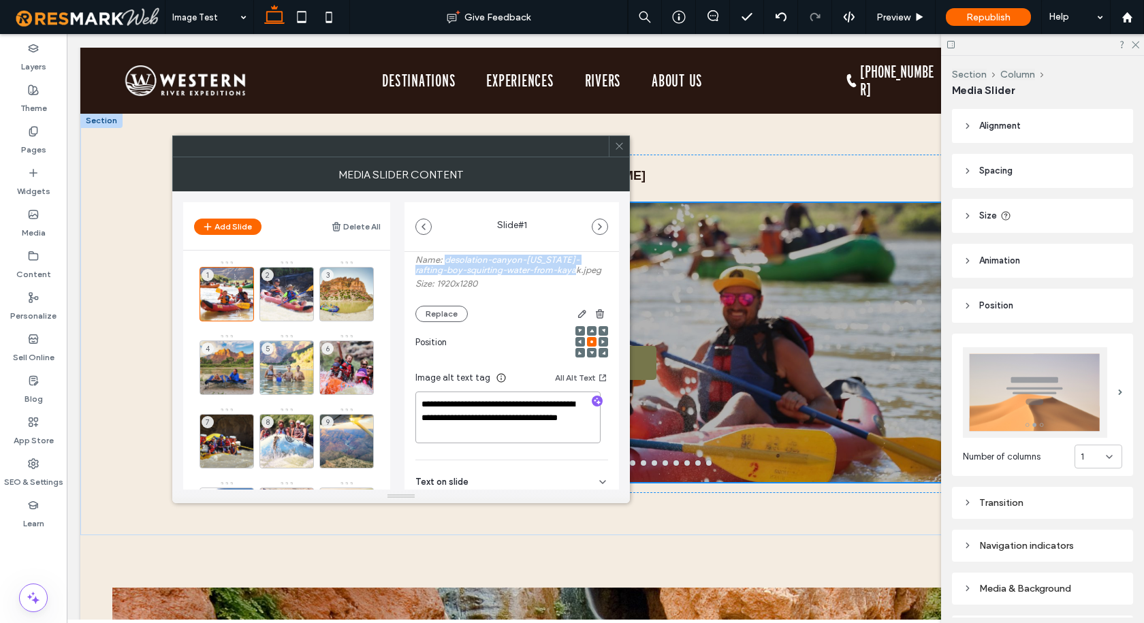
click at [496, 419] on textarea "**********" at bounding box center [507, 417] width 185 height 52
click at [245, 314] on icon at bounding box center [245, 314] width 11 height 12
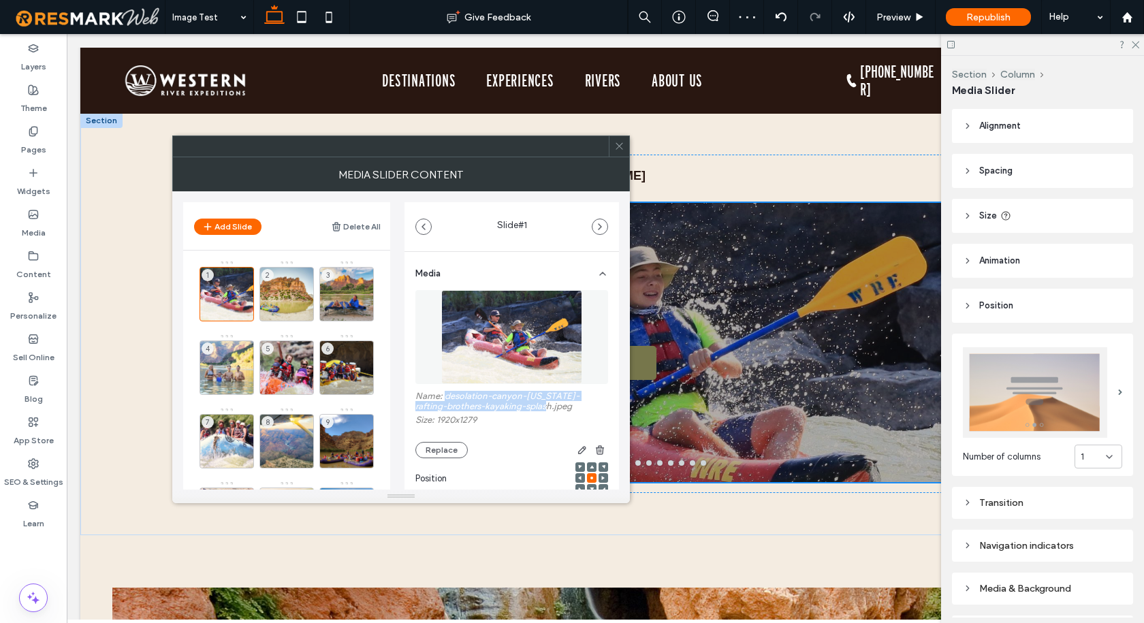
drag, startPoint x: 543, startPoint y: 407, endPoint x: 445, endPoint y: 397, distance: 97.9
click at [445, 397] on label "Name: desolation-canyon-[US_STATE]-rafting-brothers-kayaking-splash.jpeg" at bounding box center [511, 403] width 193 height 24
copy label "desolation-canyon-[US_STATE]-rafting-brothers-kayaking-splash.jpeg"
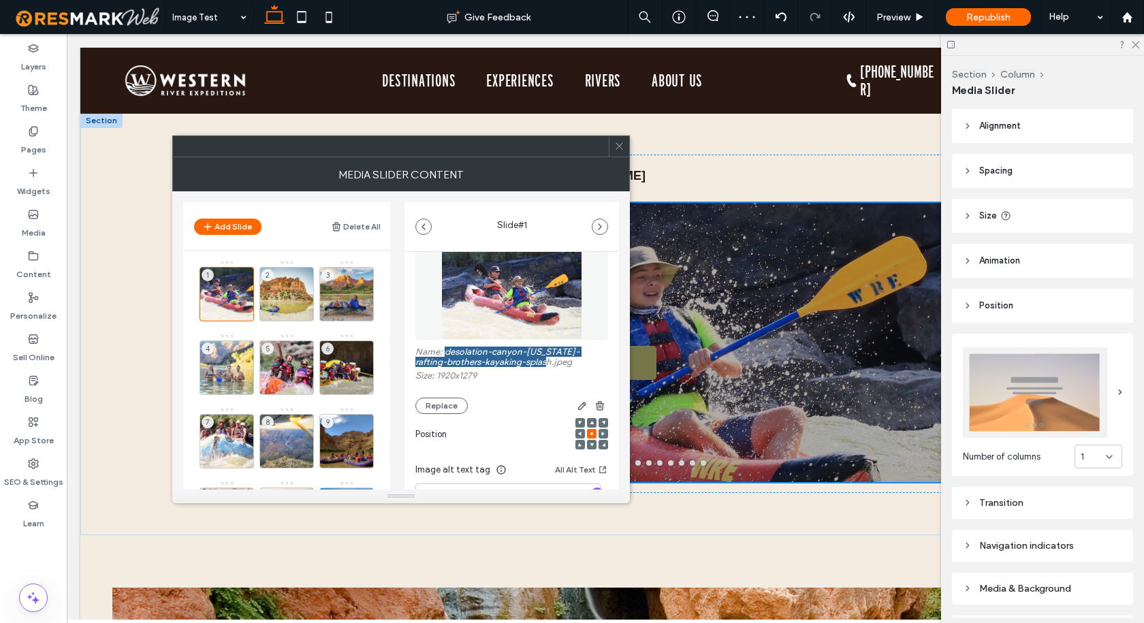
scroll to position [68, 0]
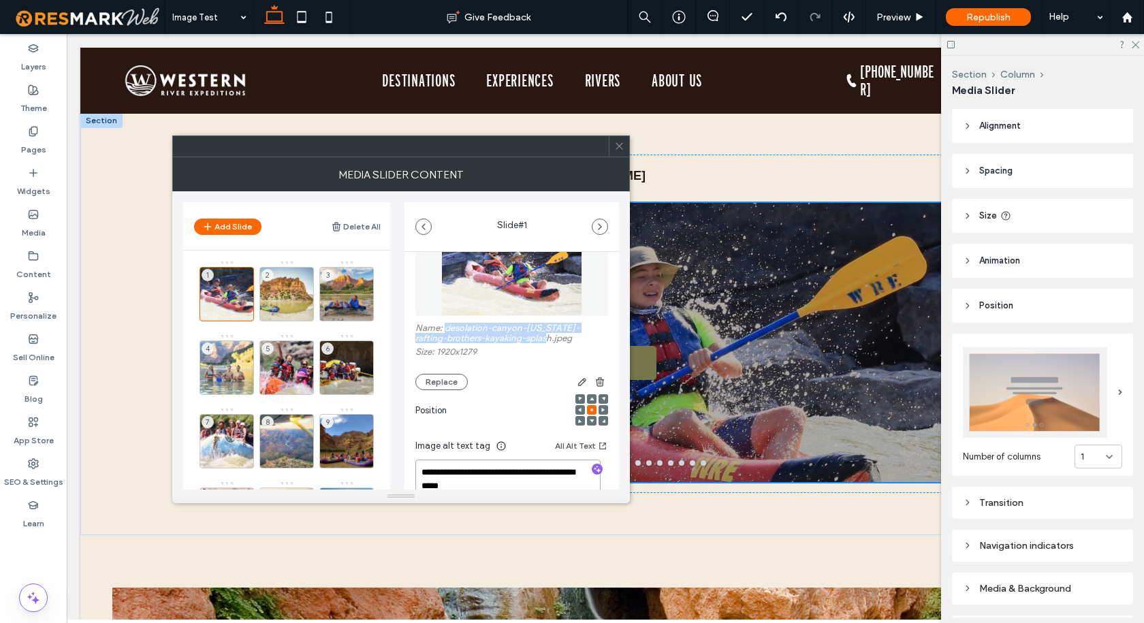
click at [481, 475] on textarea "**********" at bounding box center [507, 478] width 185 height 38
click at [246, 312] on icon at bounding box center [245, 314] width 11 height 12
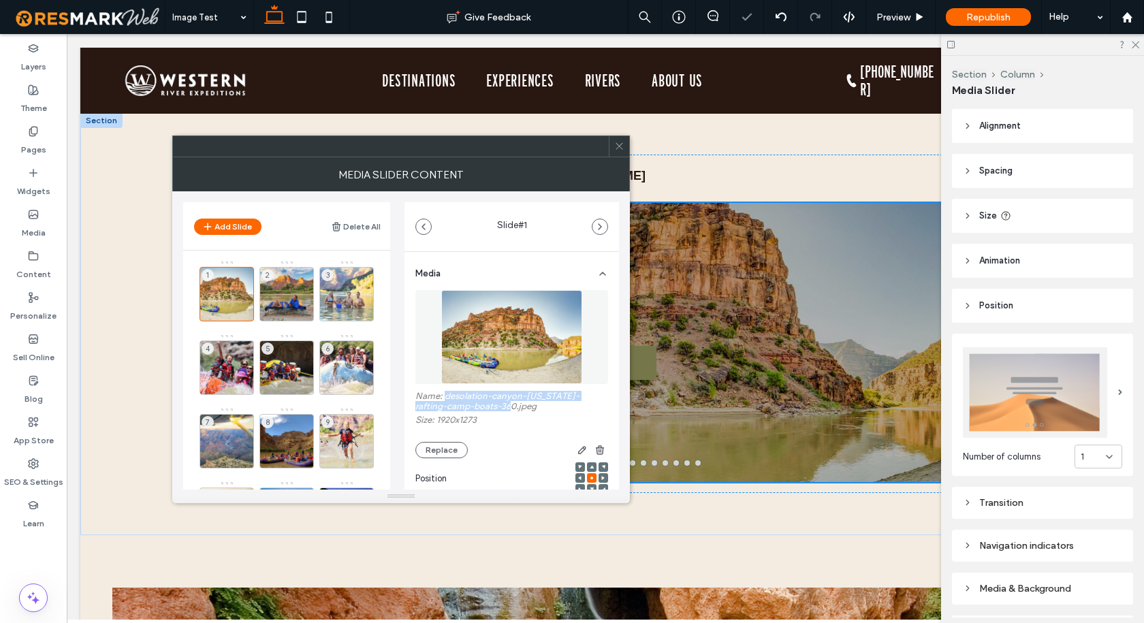
drag, startPoint x: 510, startPoint y: 408, endPoint x: 444, endPoint y: 398, distance: 66.2
click at [444, 398] on label "Name: desolation-canyon-[US_STATE]-rafting-camp-boats-360.jpeg" at bounding box center [511, 403] width 193 height 24
copy label "desolation-canyon-[US_STATE]-rafting-camp-boats-360.jpeg"
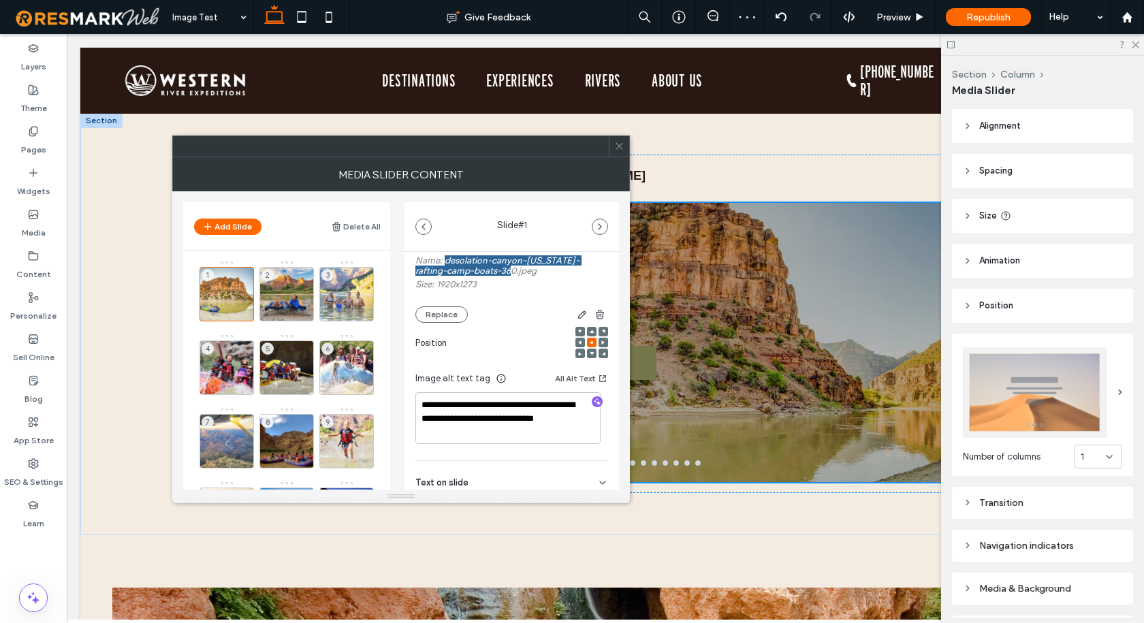
scroll to position [136, 0]
click at [487, 427] on textarea "**********" at bounding box center [507, 417] width 185 height 52
click at [243, 311] on use at bounding box center [245, 313] width 8 height 9
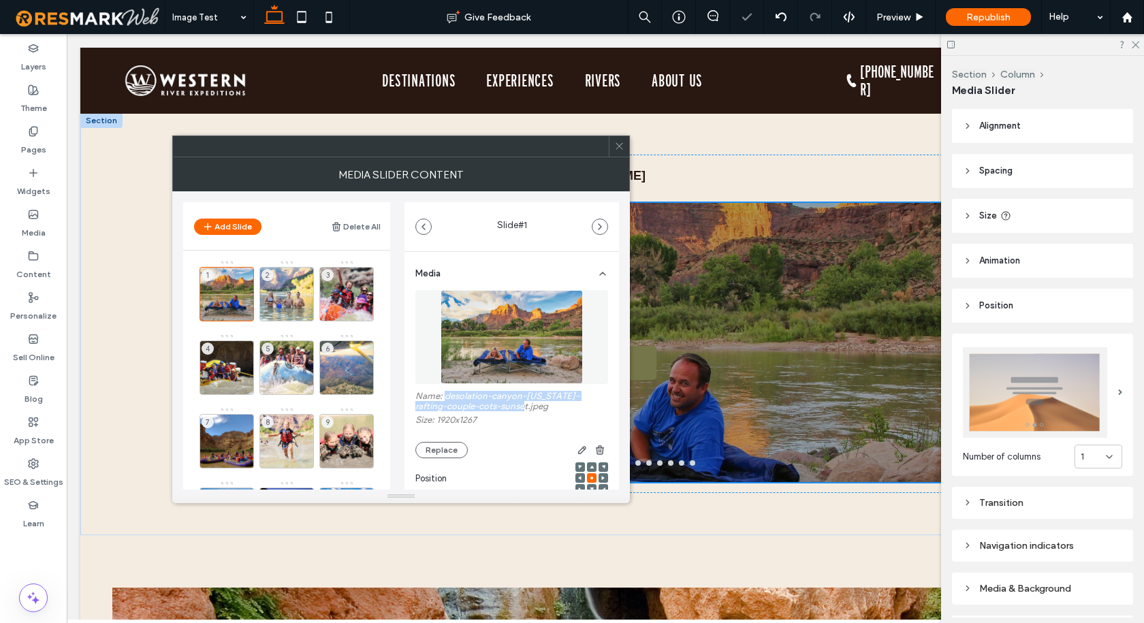
drag, startPoint x: 524, startPoint y: 408, endPoint x: 446, endPoint y: 398, distance: 79.0
click at [446, 398] on label "Name: desolation-canyon-[US_STATE]-rafting-couple-cots-sunset.jpeg" at bounding box center [511, 403] width 193 height 24
copy label "desolation-canyon-[US_STATE]-rafting-couple-cots-sunset.jpeg"
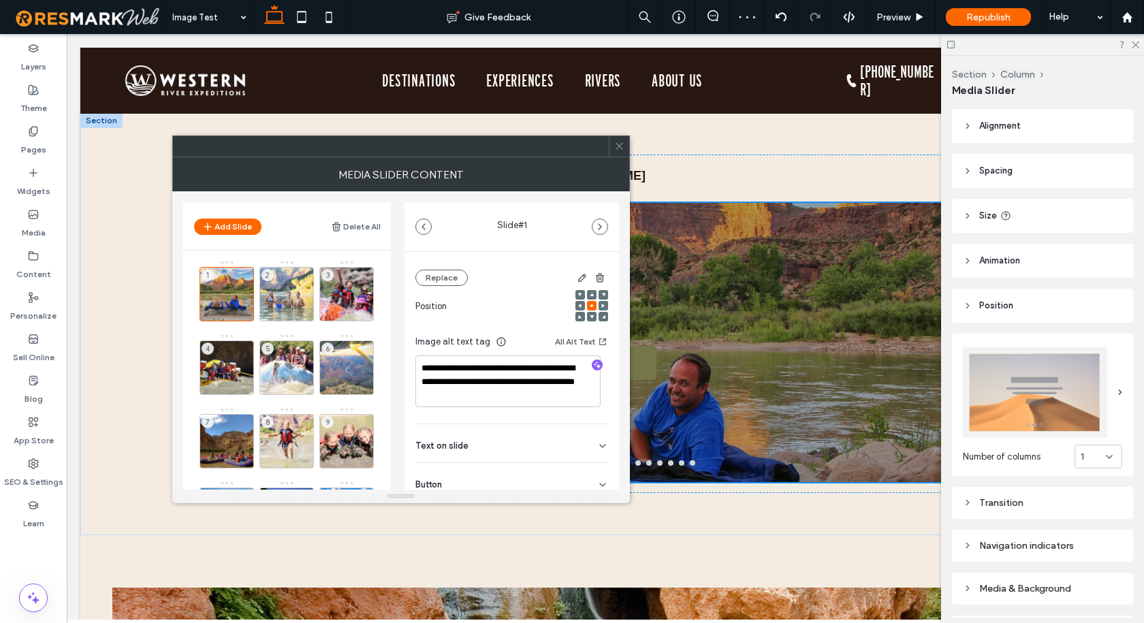
scroll to position [204, 0]
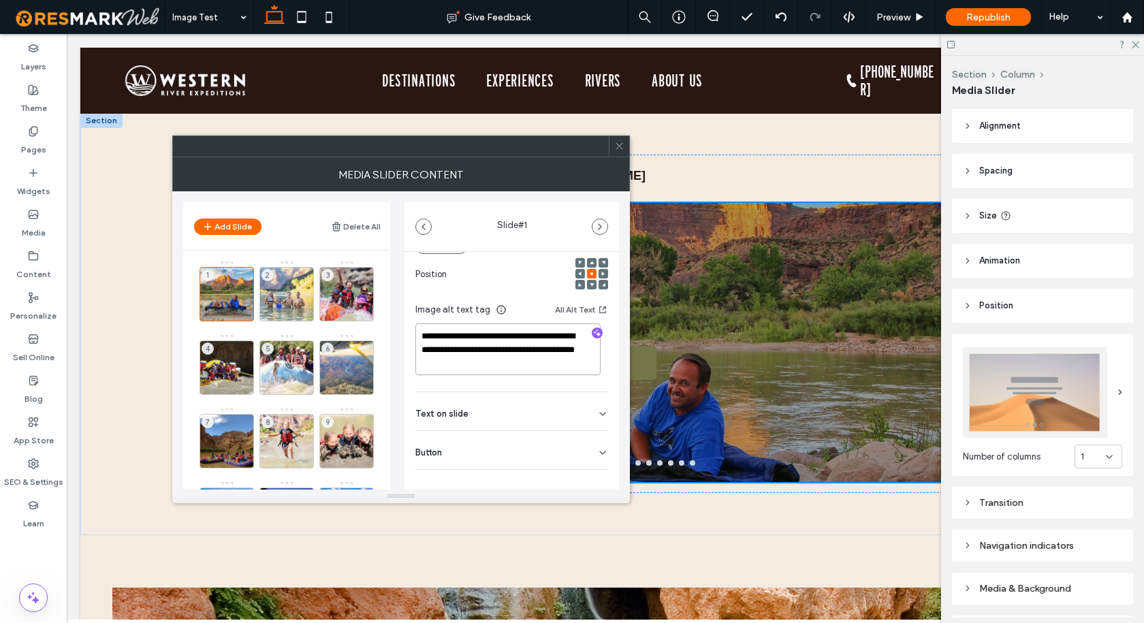
click at [485, 343] on textarea "**********" at bounding box center [507, 349] width 185 height 52
click at [245, 311] on use at bounding box center [245, 313] width 8 height 9
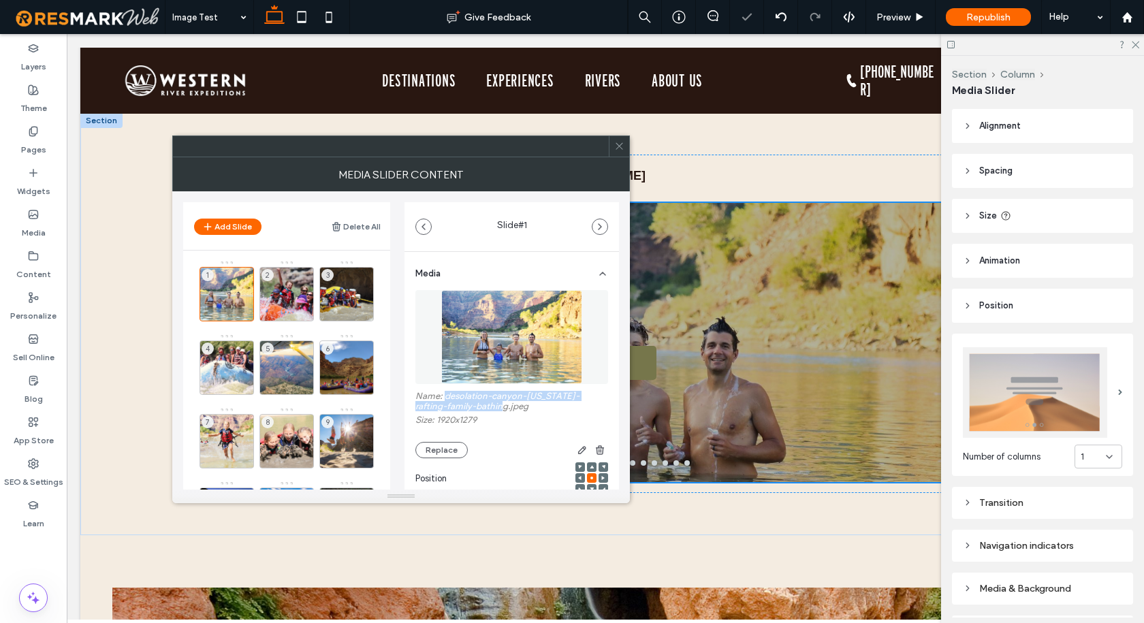
drag, startPoint x: 500, startPoint y: 411, endPoint x: 445, endPoint y: 398, distance: 56.8
click at [445, 398] on label "Name: desolation-canyon-[US_STATE]-rafting-family-bathing.jpeg" at bounding box center [511, 403] width 193 height 24
copy label "desolation-canyon-[US_STATE]-rafting-family-bathing.jpeg"
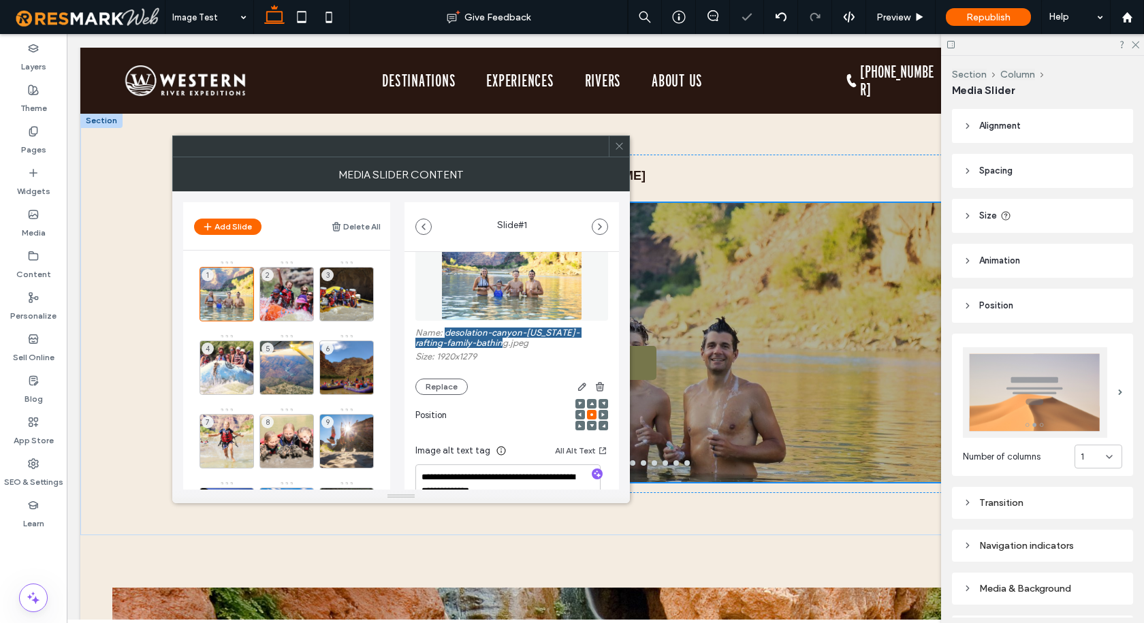
scroll to position [136, 0]
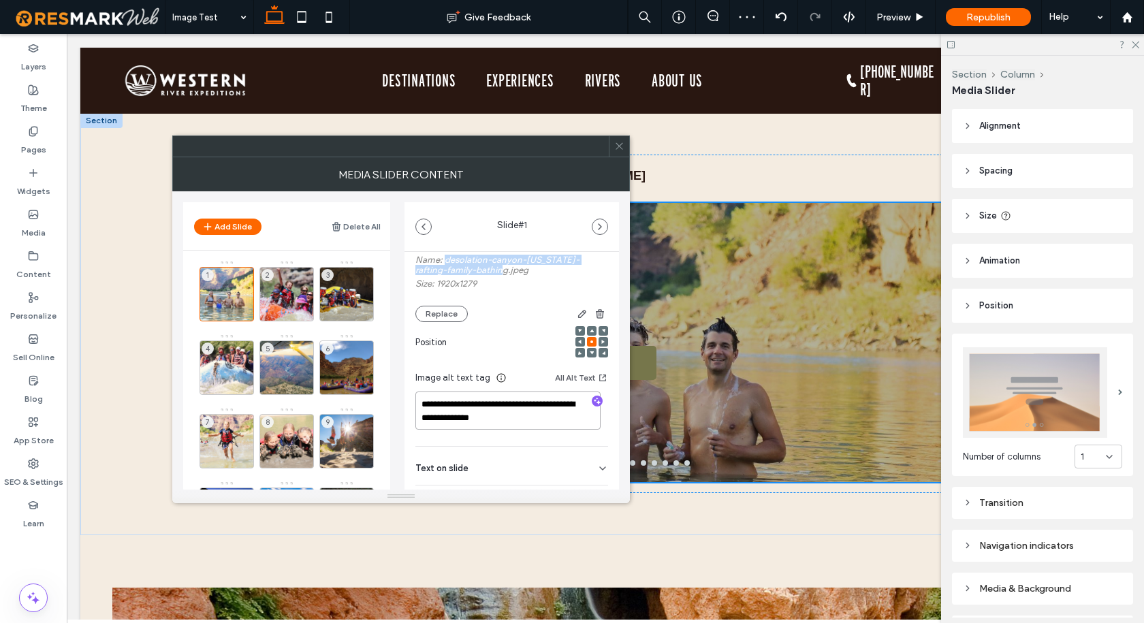
click at [464, 416] on textarea "**********" at bounding box center [507, 410] width 185 height 38
click at [242, 313] on icon at bounding box center [245, 314] width 11 height 12
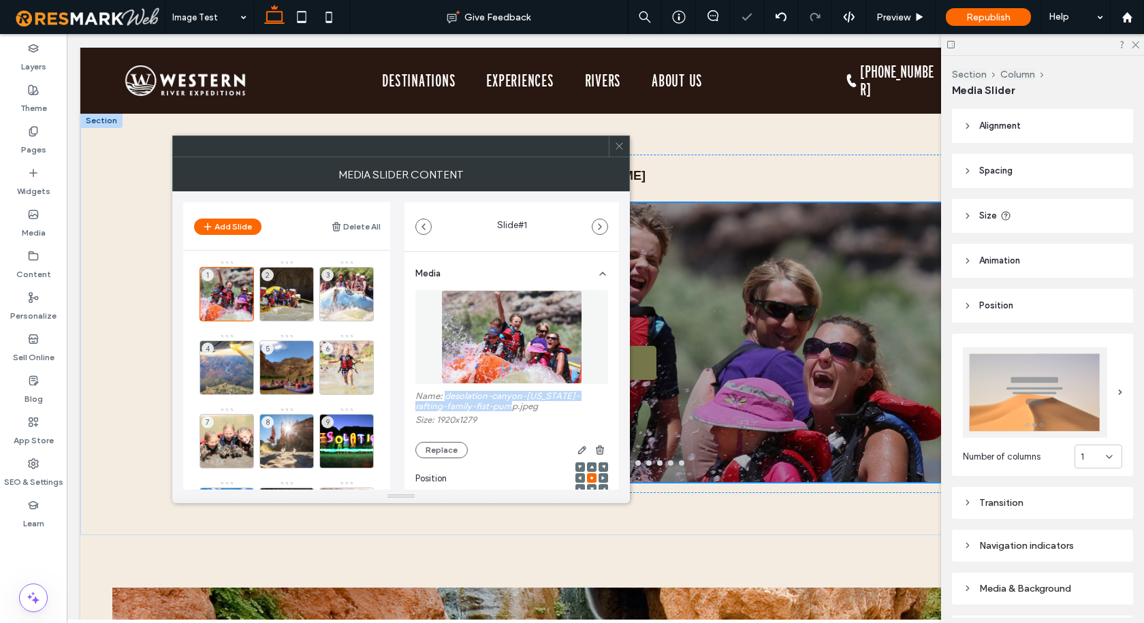
drag, startPoint x: 513, startPoint y: 404, endPoint x: 445, endPoint y: 396, distance: 68.6
click at [445, 396] on label "Name: desolation-canyon-[US_STATE]-rafting-family-fist-pump.jpeg" at bounding box center [511, 403] width 193 height 24
copy label "desolation-canyon-[US_STATE]-rafting-family-fist-pump.jpeg"
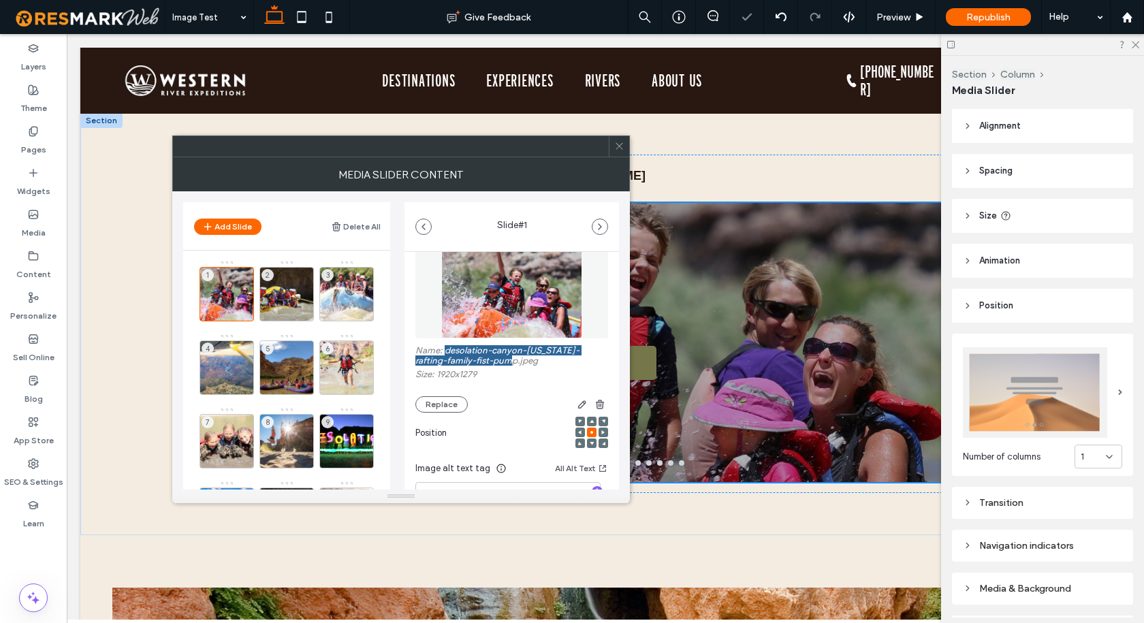
scroll to position [68, 0]
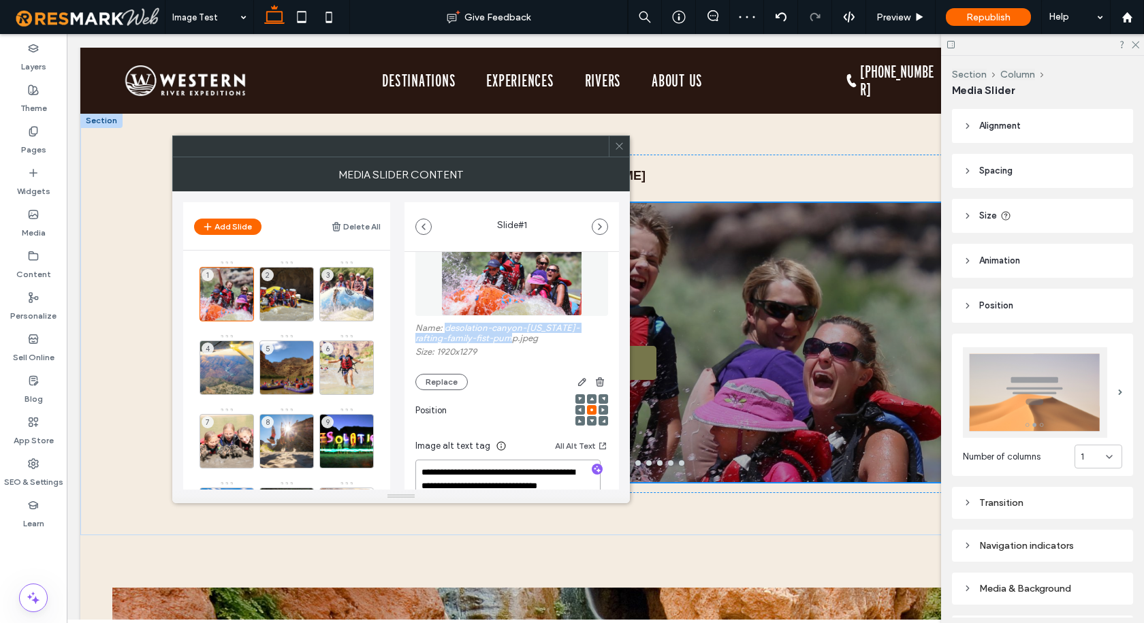
click at [462, 470] on textarea "**********" at bounding box center [507, 485] width 185 height 52
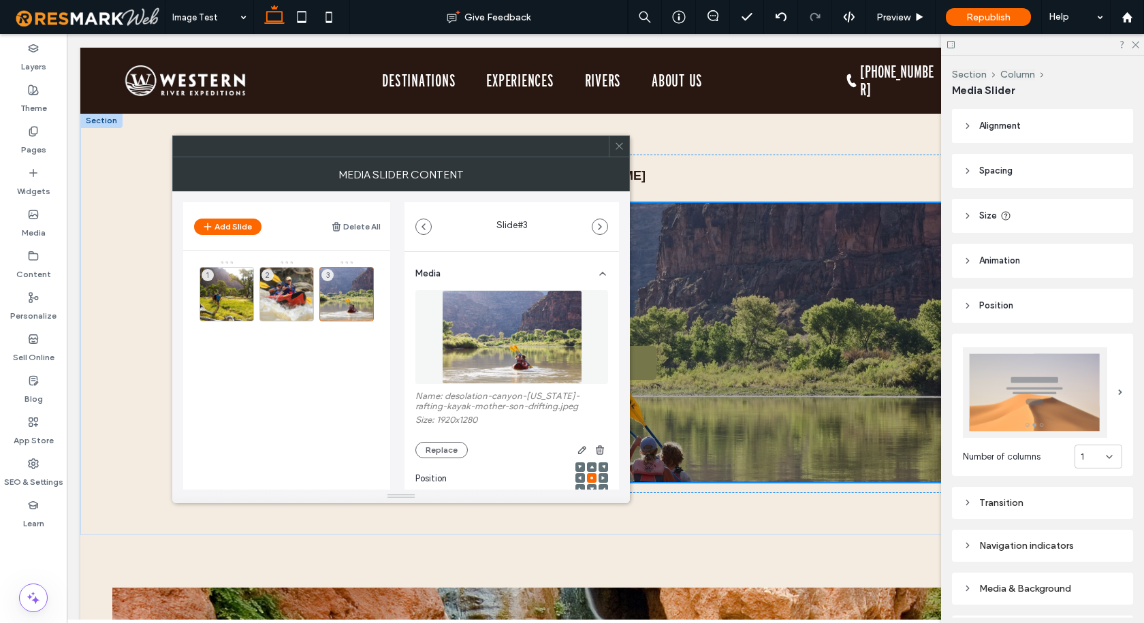
scroll to position [68, 0]
